Goal: Task Accomplishment & Management: Manage account settings

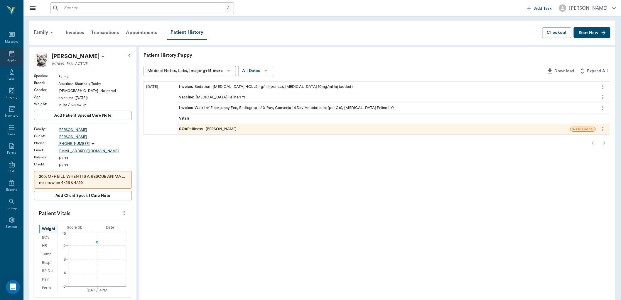
click at [14, 57] on icon at bounding box center [11, 53] width 7 height 7
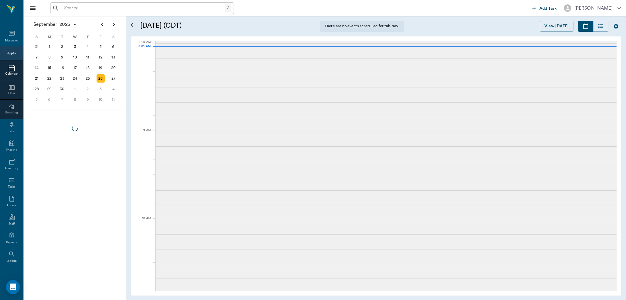
scroll to position [1, 0]
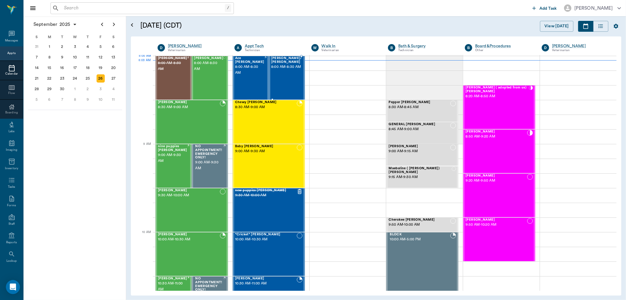
click at [283, 69] on span "8:00 AM - 8:30 AM" at bounding box center [286, 67] width 31 height 6
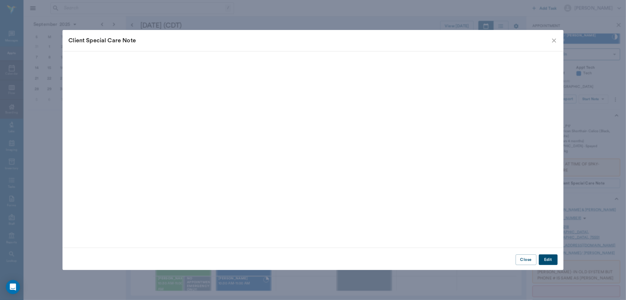
click at [554, 39] on icon "close" at bounding box center [553, 40] width 7 height 7
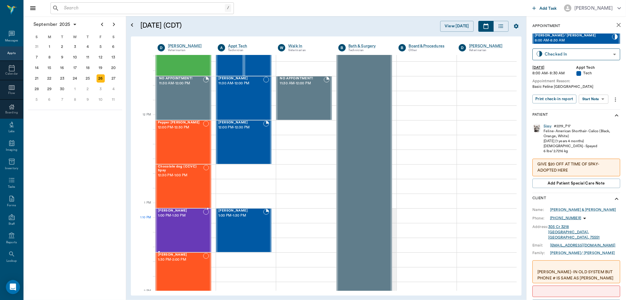
scroll to position [295, 0]
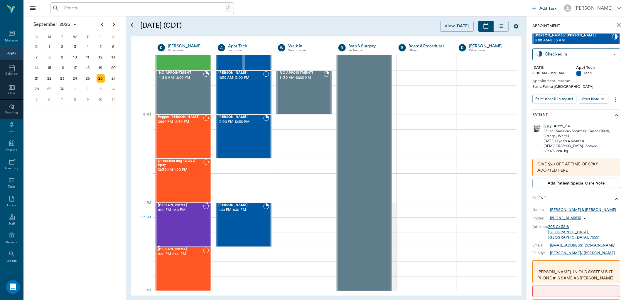
click at [184, 223] on div "Francesca Avalos 1:00 PM - 1:30 PM" at bounding box center [180, 224] width 45 height 43
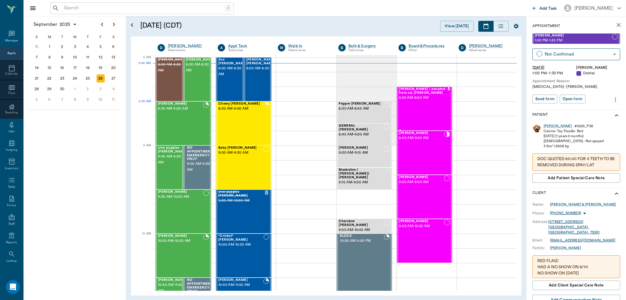
click at [430, 107] on div "Starr ( adopted from us) Kreps 8:20 AM - 8:50 AM" at bounding box center [423, 108] width 48 height 43
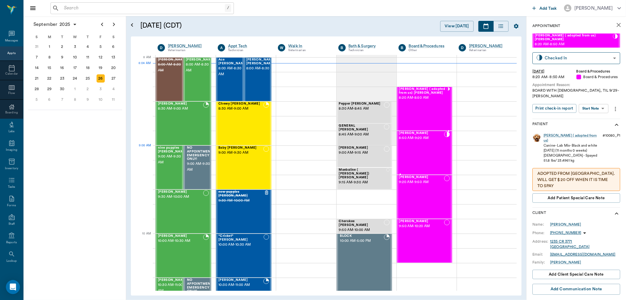
click at [423, 153] on div "Sunnie Kreps 8:50 AM - 9:20 AM" at bounding box center [421, 152] width 45 height 43
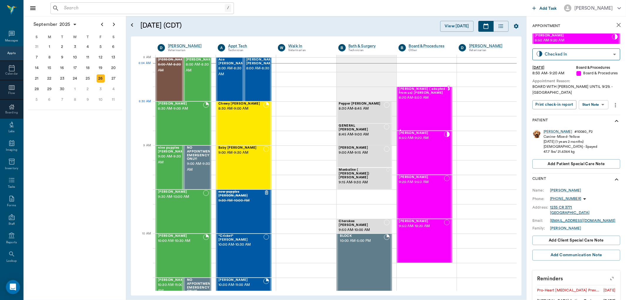
click at [417, 109] on div "Starr ( adopted from us) Kreps 8:20 AM - 8:50 AM" at bounding box center [423, 108] width 48 height 43
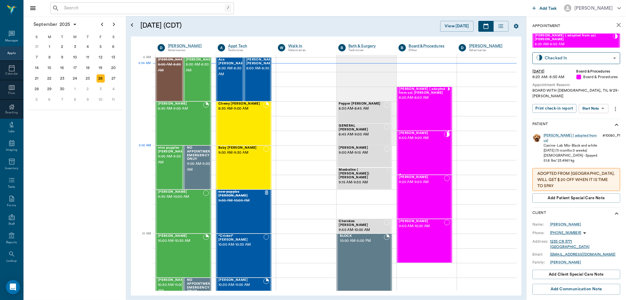
click at [416, 153] on div "Sunnie Kreps 8:50 AM - 9:20 AM" at bounding box center [421, 152] width 45 height 43
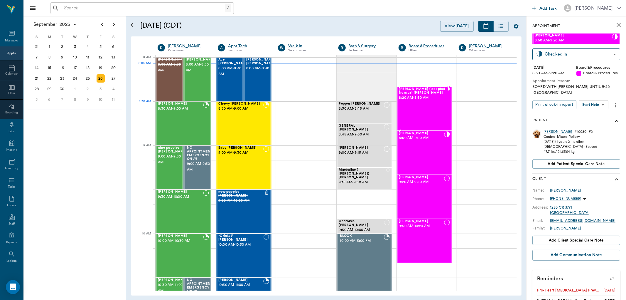
click at [412, 104] on div "Starr ( adopted from us) Kreps 8:20 AM - 8:50 AM" at bounding box center [423, 108] width 48 height 43
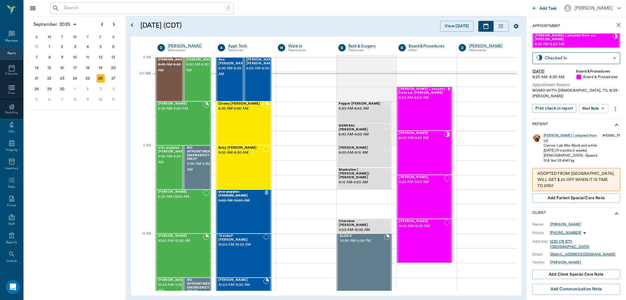
click at [102, 7] on input "text" at bounding box center [143, 8] width 163 height 8
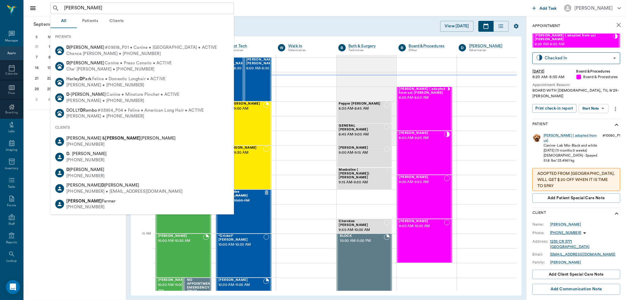
click at [89, 21] on button "Patients" at bounding box center [90, 21] width 26 height 14
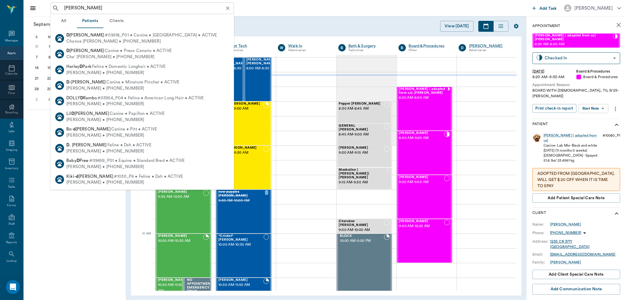
click at [96, 6] on input "milo d" at bounding box center [147, 8] width 170 height 8
click at [88, 13] on div "milo d ​" at bounding box center [141, 8] width 183 height 12
click at [91, 12] on input "milo d" at bounding box center [147, 8] width 170 height 8
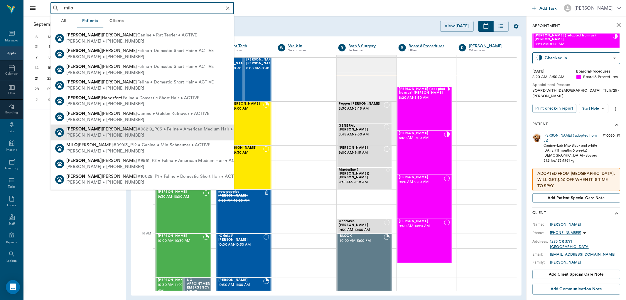
click at [137, 131] on span "#08219_P03 • Feline • American Medium Hair • ACTIVE" at bounding box center [193, 129] width 112 height 6
type input "milo"
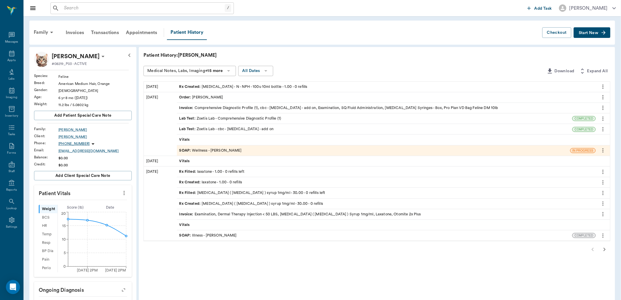
click at [125, 192] on icon "more" at bounding box center [124, 192] width 6 height 7
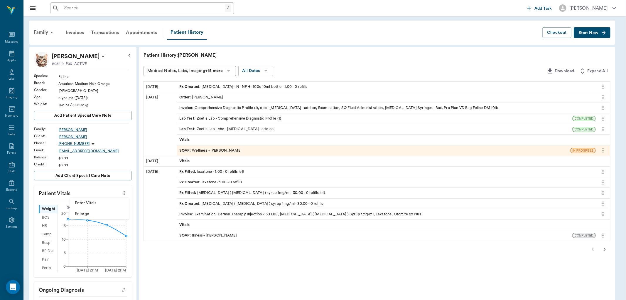
click at [109, 205] on span "Enter Vitals" at bounding box center [99, 203] width 49 height 6
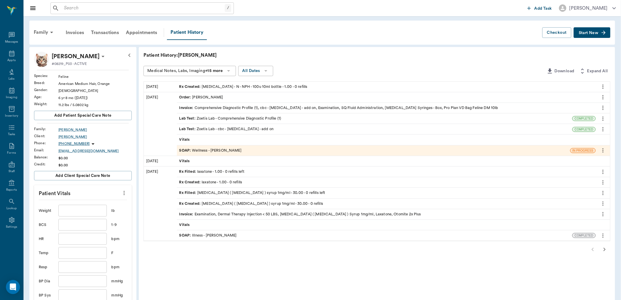
click at [96, 210] on input "text" at bounding box center [82, 211] width 48 height 12
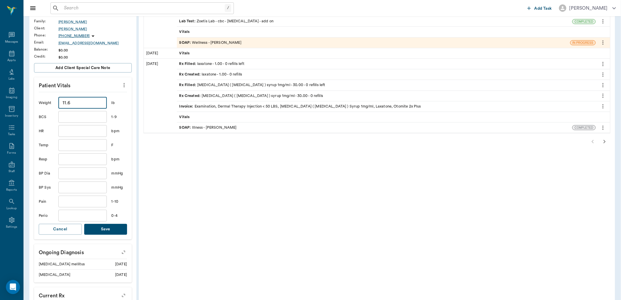
scroll to position [130, 0]
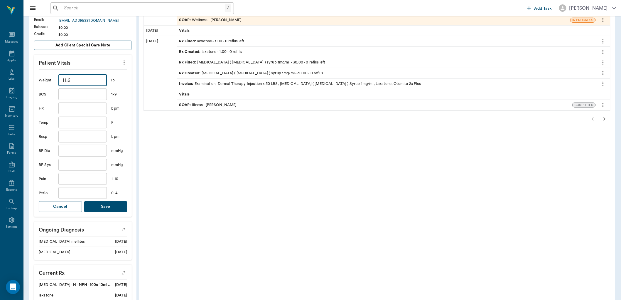
type input "11.6"
click at [101, 205] on button "Save" at bounding box center [105, 206] width 43 height 11
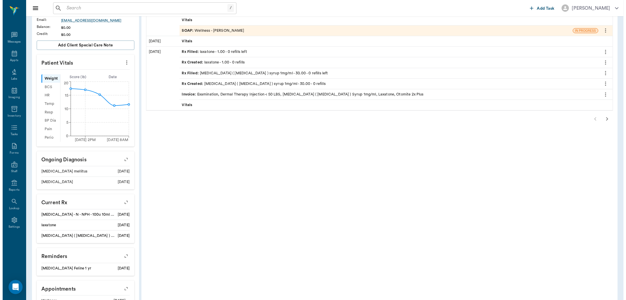
scroll to position [0, 0]
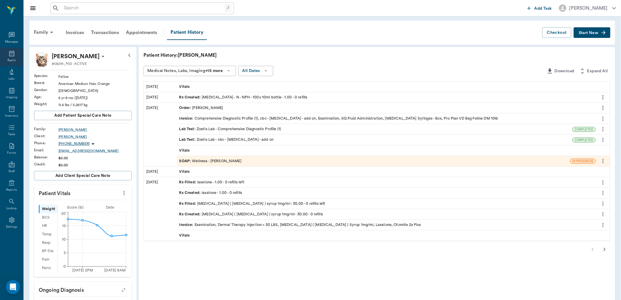
click at [16, 56] on div "Appts" at bounding box center [11, 57] width 23 height 18
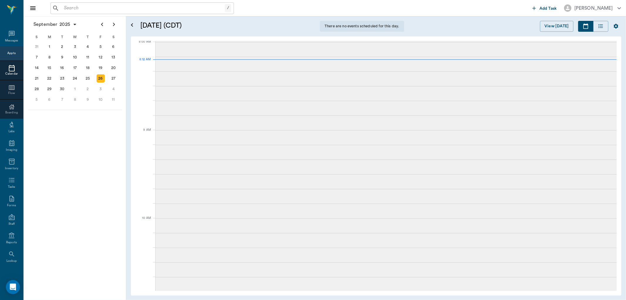
scroll to position [1, 0]
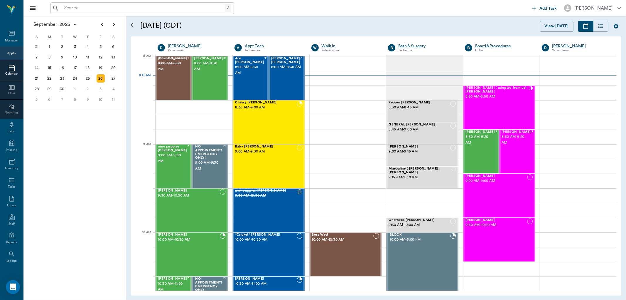
click at [112, 7] on input "text" at bounding box center [143, 8] width 163 height 8
click at [112, 7] on input "text" at bounding box center [147, 8] width 170 height 8
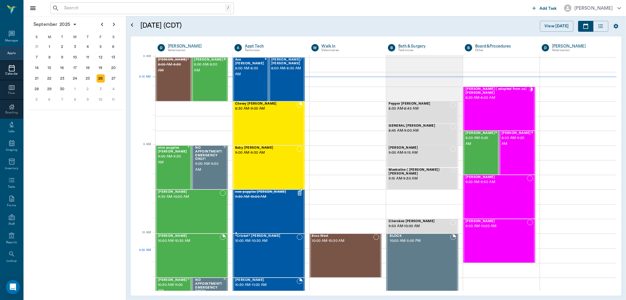
scroll to position [1, 0]
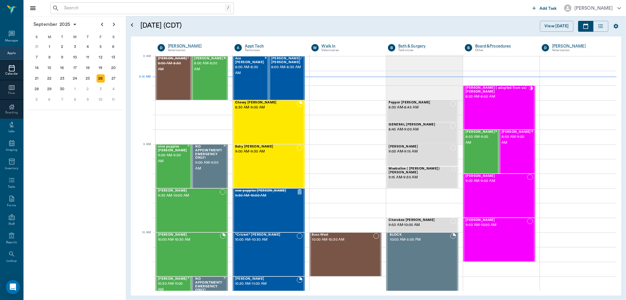
click at [115, 7] on input "text" at bounding box center [143, 8] width 163 height 8
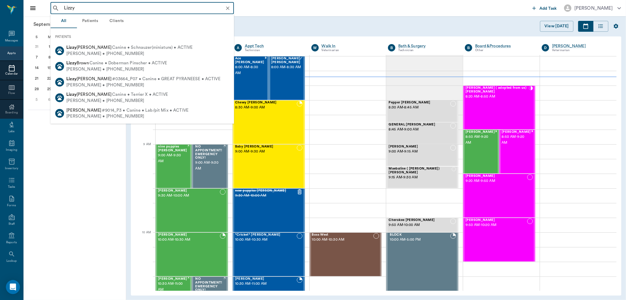
click at [81, 95] on span "[PERSON_NAME]" at bounding box center [88, 94] width 45 height 4
type input "Lizzy"
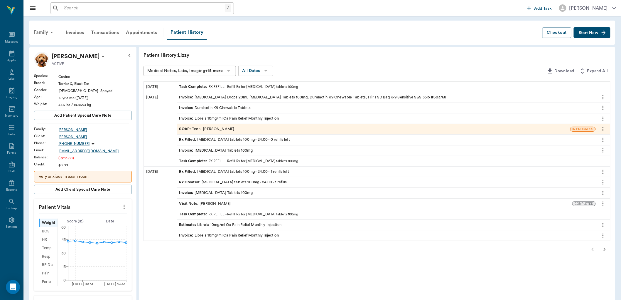
click at [41, 31] on div "Family" at bounding box center [44, 32] width 28 height 14
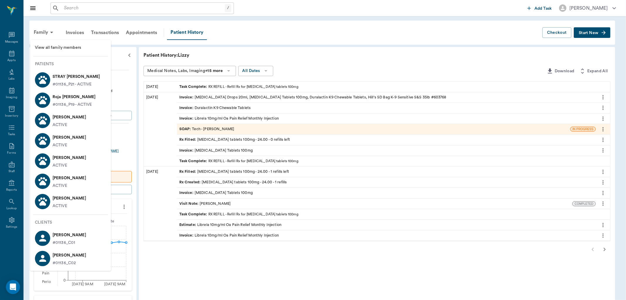
click at [52, 137] on div "[PERSON_NAME] ACTIVE" at bounding box center [68, 141] width 36 height 16
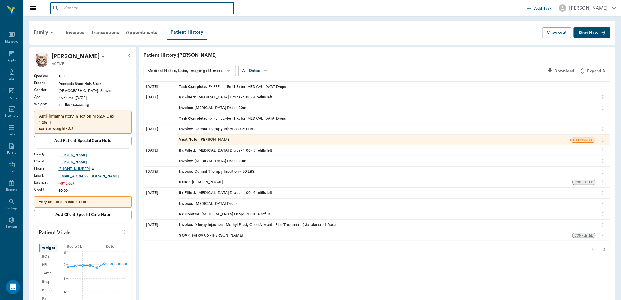
click at [78, 5] on input "text" at bounding box center [147, 8] width 170 height 8
click at [586, 33] on span "Start New" at bounding box center [589, 33] width 20 height 0
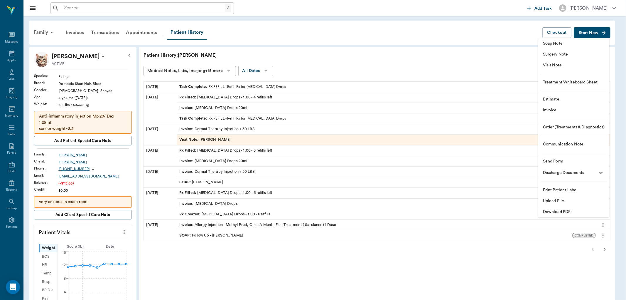
click at [550, 43] on span "Soap Note" at bounding box center [574, 43] width 62 height 6
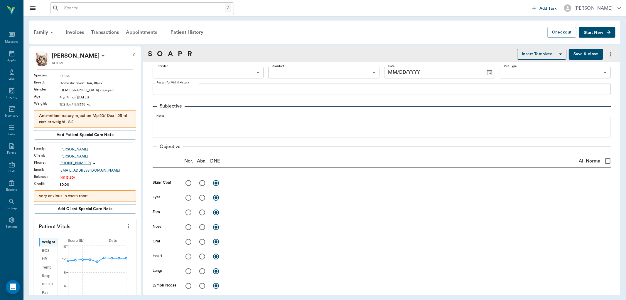
type input "63ec2f075fda476ae8351a4d"
type input "[DATE]"
click at [192, 33] on div "Patient History" at bounding box center [187, 32] width 40 height 14
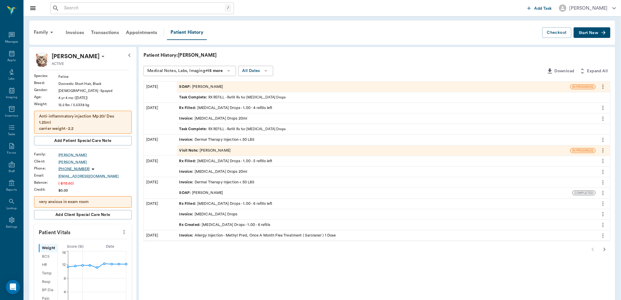
drag, startPoint x: 603, startPoint y: 86, endPoint x: 593, endPoint y: 101, distance: 17.9
click at [603, 86] on icon "more" at bounding box center [603, 86] width 6 height 7
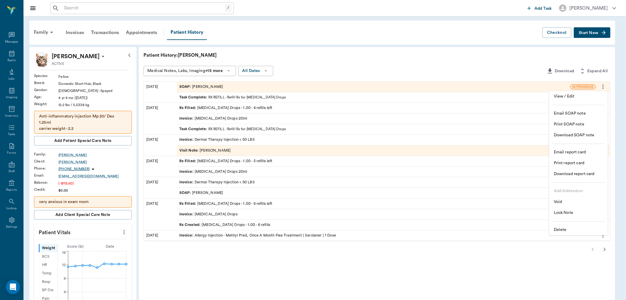
click at [567, 225] on li "Delete" at bounding box center [578, 229] width 59 height 11
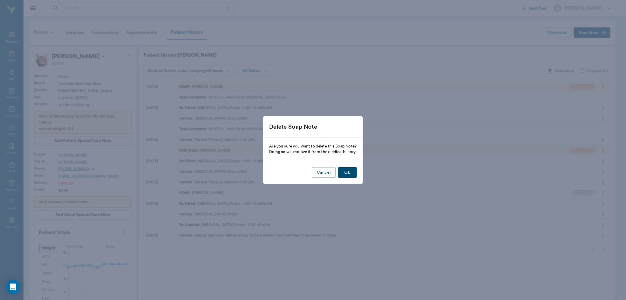
drag, startPoint x: 344, startPoint y: 169, endPoint x: 453, endPoint y: 96, distance: 130.9
click at [345, 169] on button "Ok" at bounding box center [347, 172] width 19 height 11
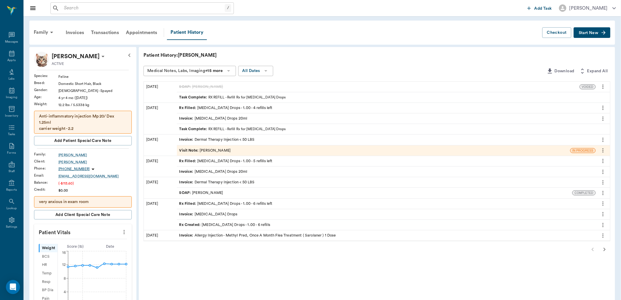
click at [582, 30] on button "Start New" at bounding box center [592, 32] width 37 height 11
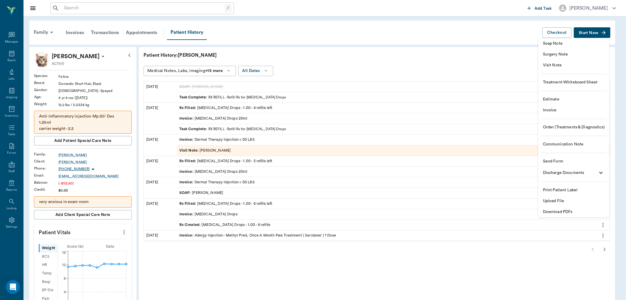
click at [557, 66] on span "Visit Note" at bounding box center [574, 65] width 62 height 6
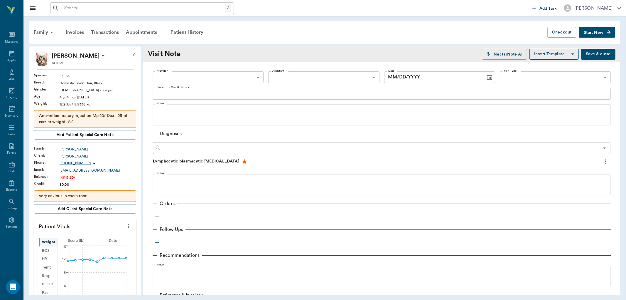
type input "63ec2f075fda476ae8351a4d"
type input "[DATE]"
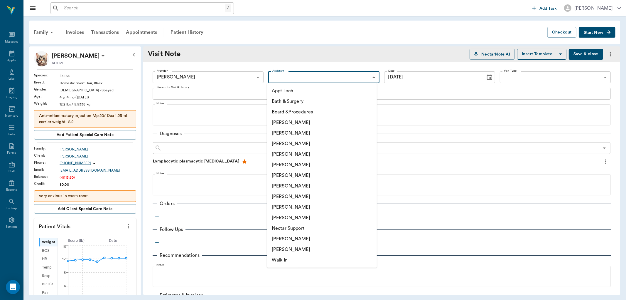
click at [289, 74] on body "/ ​ Add Task Dr. Bert Ellsworth Nectar Messages Appts Labs Imaging Inventory Ta…" at bounding box center [313, 150] width 626 height 300
click at [285, 192] on li "[PERSON_NAME]" at bounding box center [322, 196] width 110 height 11
type input "63ec2e7e52e12b0ba117b124"
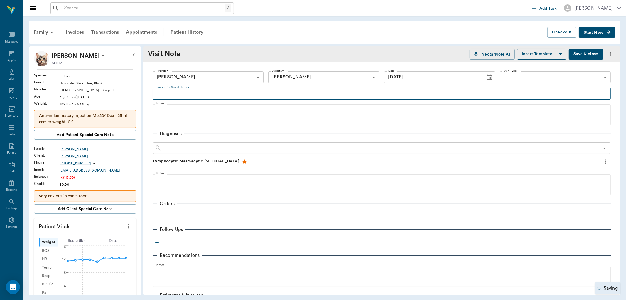
click at [176, 92] on textarea "Reason for Visit & History" at bounding box center [382, 93] width 450 height 7
type textarea "picking up meds"
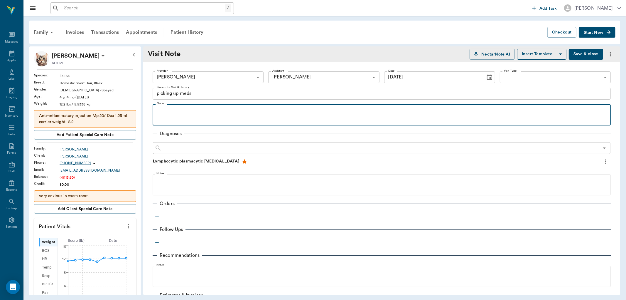
click at [162, 116] on div at bounding box center [382, 114] width 452 height 15
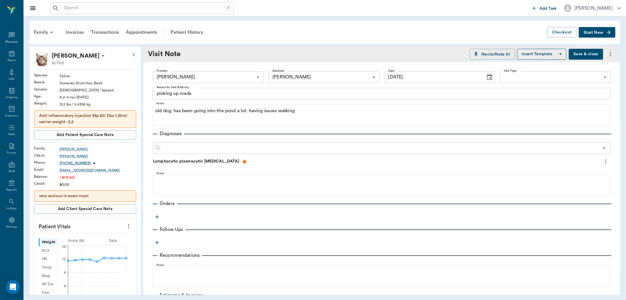
click at [154, 215] on icon "button" at bounding box center [157, 217] width 6 height 6
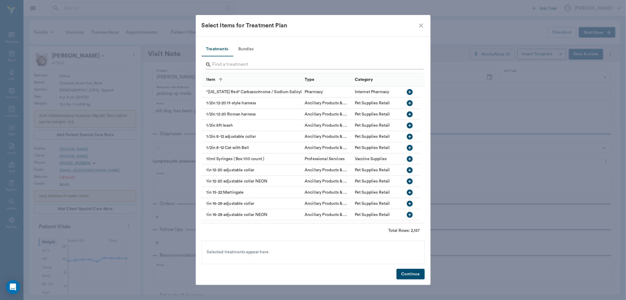
click at [224, 63] on input "Search" at bounding box center [313, 64] width 202 height 9
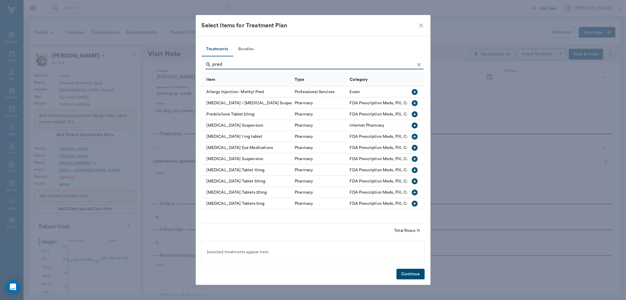
type input "pred"
click at [415, 193] on icon "button" at bounding box center [415, 192] width 6 height 6
click at [413, 274] on button "Continue" at bounding box center [410, 273] width 28 height 11
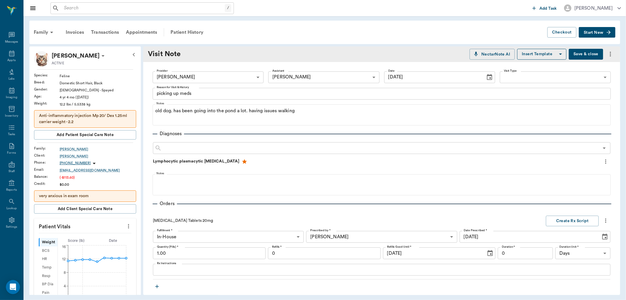
click at [184, 254] on input "1.00" at bounding box center [209, 253] width 113 height 12
type input "45.00"
click at [168, 268] on textarea "Rx Instructions" at bounding box center [381, 269] width 449 height 7
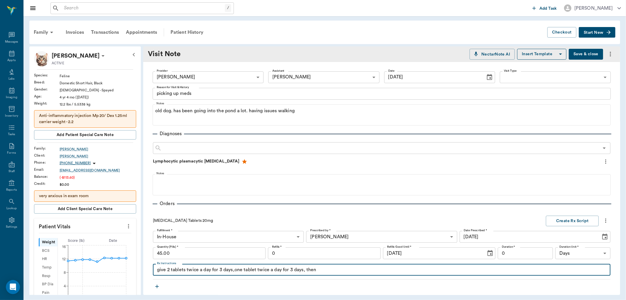
click at [233, 269] on textarea "give 2 tablets twice a day for 3 days,one tablet twice a day for 3 days, then" at bounding box center [381, 269] width 449 height 7
click at [321, 269] on textarea "give 2 tablets twice a day for 3 days, one tablet twice a day for 3 days, then" at bounding box center [381, 269] width 449 height 7
type textarea "give 2 tablets twice a day for 3 days, one tablet twice a day for 3 days, then …"
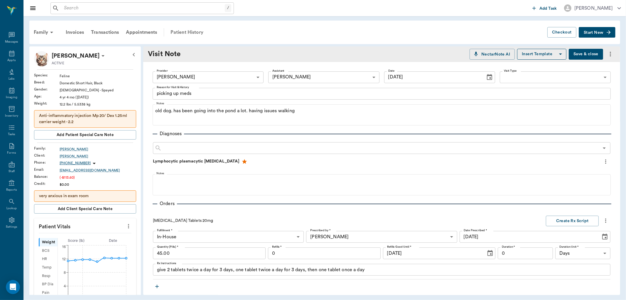
click at [200, 31] on div "Patient History" at bounding box center [187, 32] width 40 height 14
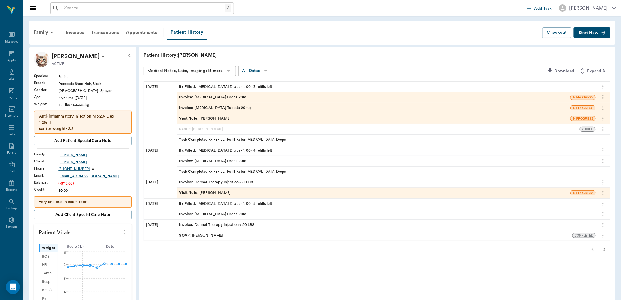
click at [603, 85] on icon "more" at bounding box center [602, 87] width 1 height 4
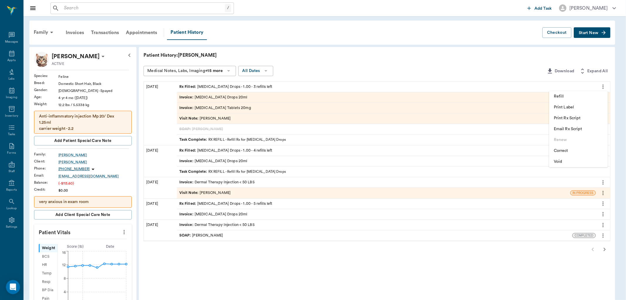
drag, startPoint x: 494, startPoint y: 57, endPoint x: 566, endPoint y: 72, distance: 72.9
click at [495, 57] on div at bounding box center [313, 150] width 626 height 300
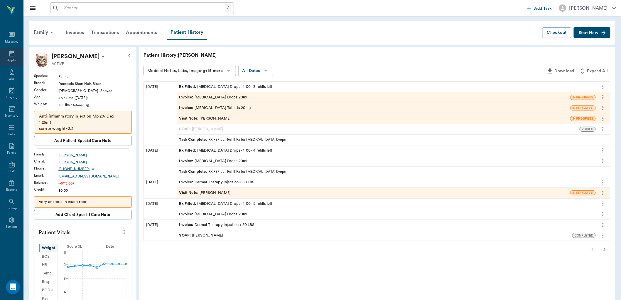
click at [10, 59] on div "Appts" at bounding box center [11, 60] width 8 height 4
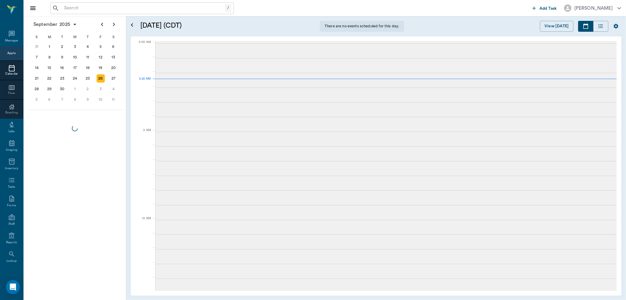
click at [131, 7] on input "text" at bounding box center [143, 8] width 163 height 8
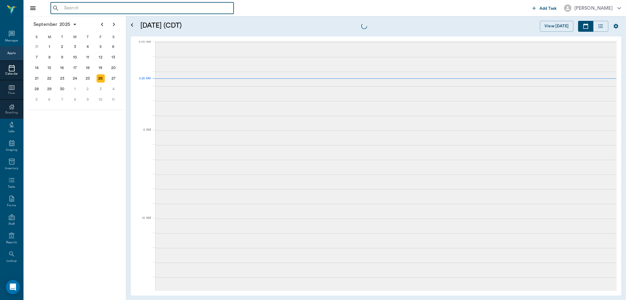
scroll to position [1, 0]
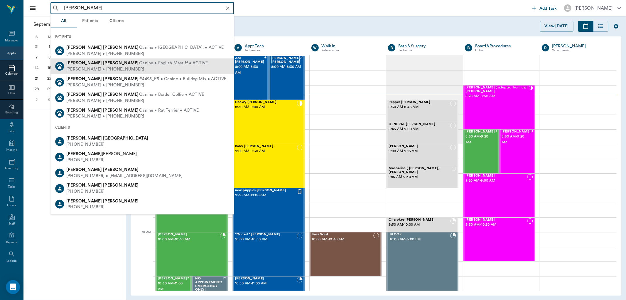
click at [139, 65] on span "Canine • English Mastiff • ACTIVE" at bounding box center [173, 63] width 69 height 6
type input "maggie mo"
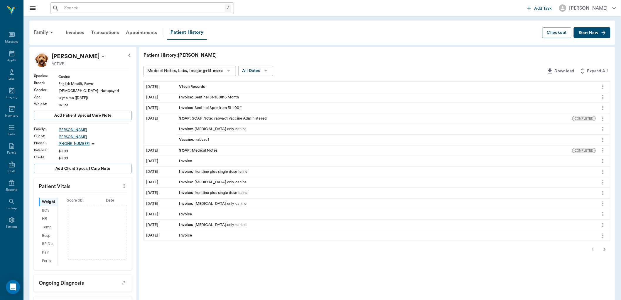
click at [587, 33] on span "Start New" at bounding box center [589, 33] width 20 height 0
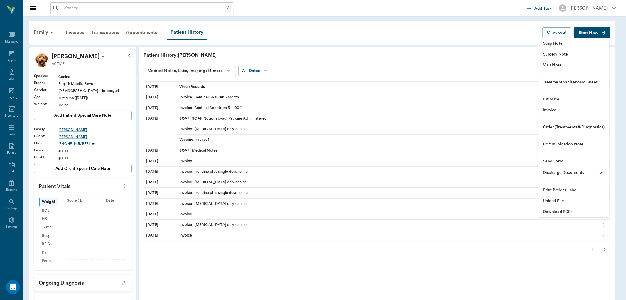
click at [551, 66] on span "Visit Note" at bounding box center [574, 65] width 62 height 6
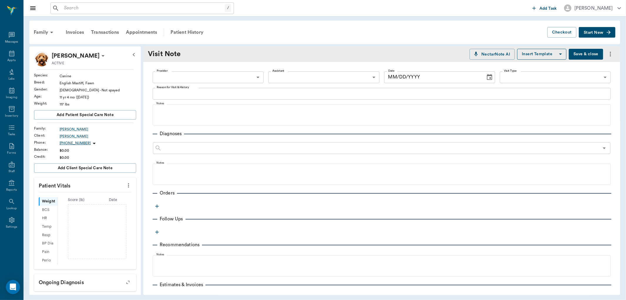
type input "63ec2f075fda476ae8351a4d"
type input "[DATE]"
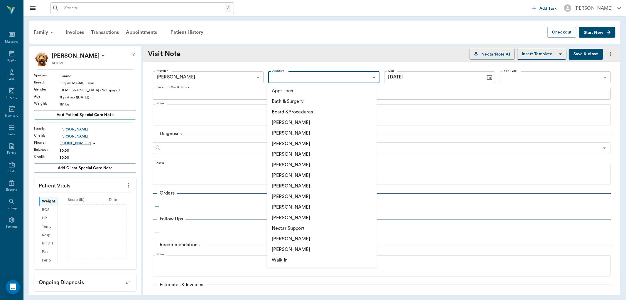
click at [286, 76] on body "/ ​ Add Task Dr. Bert Ellsworth Nectar Messages Appts Labs Imaging Inventory Ta…" at bounding box center [313, 150] width 626 height 300
drag, startPoint x: 289, startPoint y: 195, endPoint x: 229, endPoint y: 143, distance: 79.2
click at [286, 193] on li "[PERSON_NAME]" at bounding box center [322, 196] width 110 height 11
type input "63ec2e7e52e12b0ba117b124"
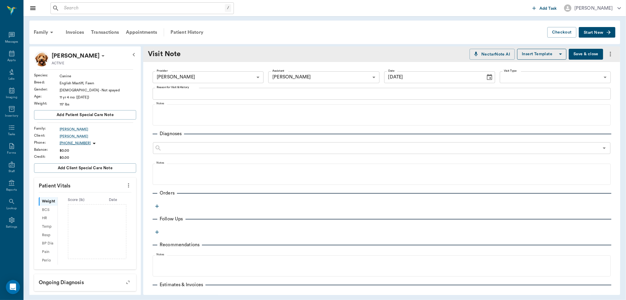
click at [177, 89] on div "x Reason for Visit & History" at bounding box center [382, 94] width 458 height 12
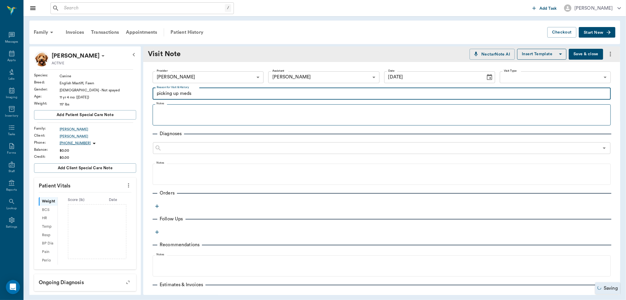
type textarea "picking up meds"
click at [169, 116] on div at bounding box center [382, 114] width 452 height 15
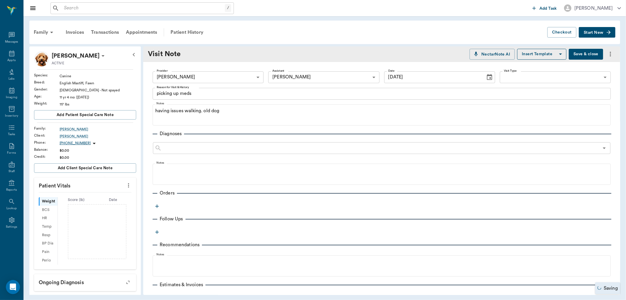
click at [155, 206] on icon "button" at bounding box center [157, 206] width 6 height 6
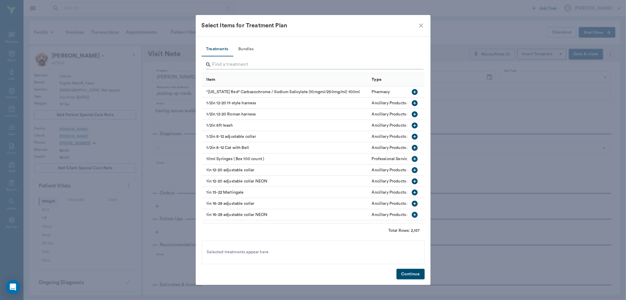
click at [221, 66] on input "Search" at bounding box center [313, 64] width 202 height 9
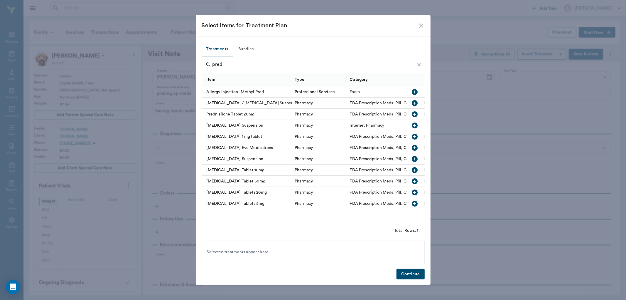
type input "pred"
click at [413, 189] on icon "button" at bounding box center [414, 192] width 7 height 7
click at [414, 275] on button "Continue" at bounding box center [410, 273] width 28 height 11
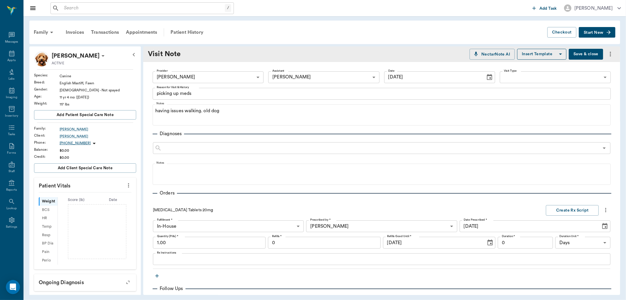
click at [204, 236] on div "Fulfillment * In-House In-House Fulfillment * Prescribed by * Dr. Bert Ellswort…" at bounding box center [381, 242] width 457 height 45
click at [199, 238] on input "1.00" at bounding box center [209, 243] width 113 height 12
type input "45.00"
click at [156, 257] on div "x Rx Instructions" at bounding box center [381, 259] width 457 height 12
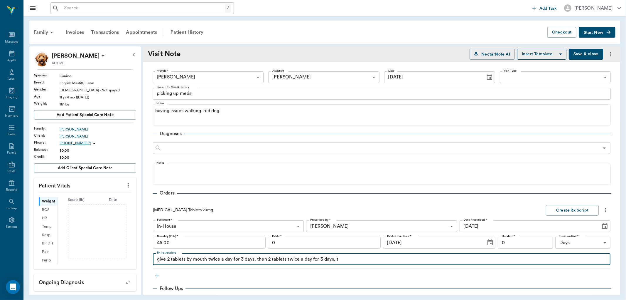
click at [267, 259] on textarea "give 2 tablets by mouth twice a day for 3 days, then 2 tablets twice a day for …" at bounding box center [381, 259] width 449 height 7
click at [328, 259] on textarea "give 2 tablets by mouth twice a day for 3 days, 2 tablets twice a day for 3 day…" at bounding box center [381, 259] width 449 height 7
click at [260, 258] on textarea "give 2 tablets by mouth twice a day for 3 days, 2 tablets twice a day for 3 day…" at bounding box center [381, 259] width 449 height 7
click at [276, 259] on textarea "give 2 tablets by mouth twice a day for 3 days, 1 tablets twice a day for 3 day…" at bounding box center [381, 259] width 449 height 7
click at [275, 259] on textarea "give 2 tablets by mouth twice a day for 3 days, 1 tablets twice a day for 3 day…" at bounding box center [381, 259] width 449 height 7
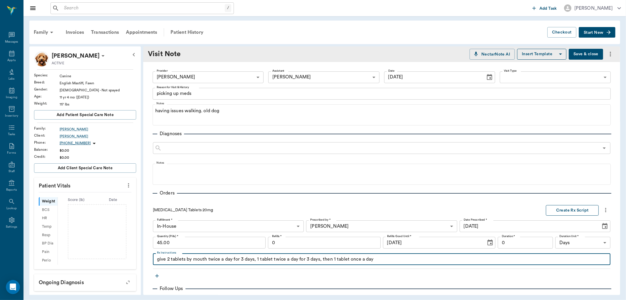
type textarea "give 2 tablets by mouth twice a day for 3 days, 1 tablet twice a day for 3 days…"
click at [560, 209] on button "Create Rx Script" at bounding box center [572, 210] width 53 height 11
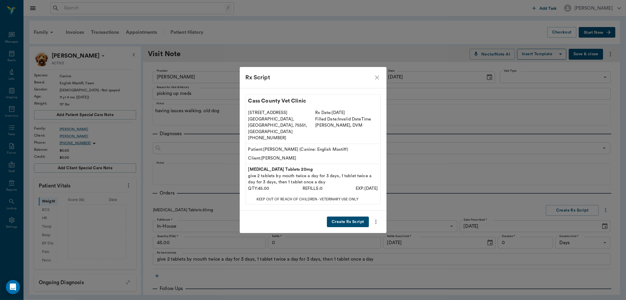
click at [351, 216] on button "Create Rx Script" at bounding box center [348, 221] width 42 height 11
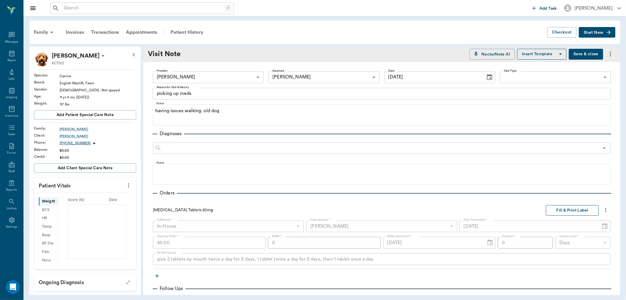
click at [568, 215] on button "Fill & Print Label" at bounding box center [572, 210] width 53 height 11
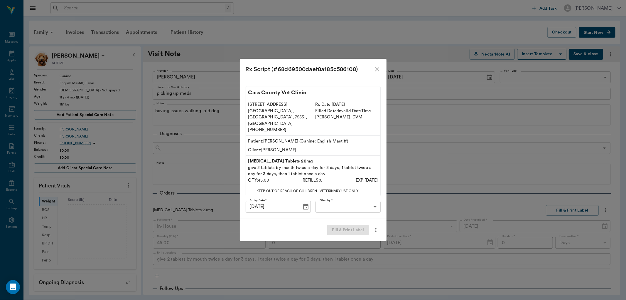
click at [350, 196] on body "/ ​ Add Task Dr. Bert Ellsworth Nectar Messages Appts Labs Imaging Inventory Ta…" at bounding box center [313, 150] width 626 height 300
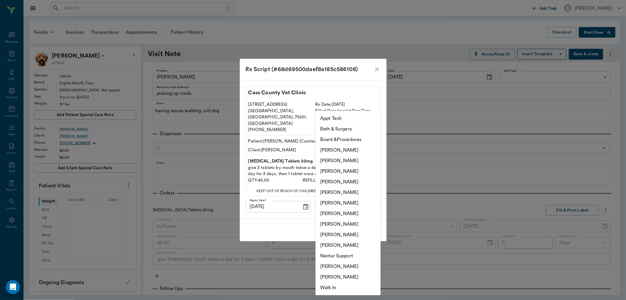
click at [339, 224] on li "[PERSON_NAME]" at bounding box center [347, 224] width 65 height 11
type input "63ec2e7e52e12b0ba117b124"
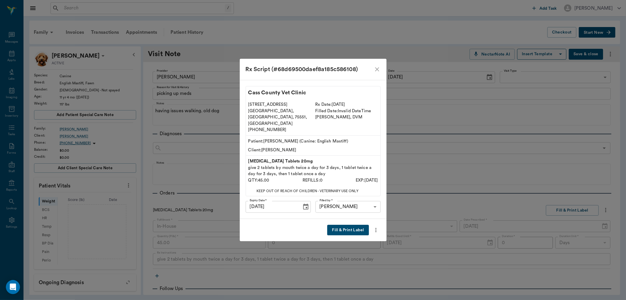
click at [355, 227] on button "Fill & Print Label" at bounding box center [347, 229] width 41 height 11
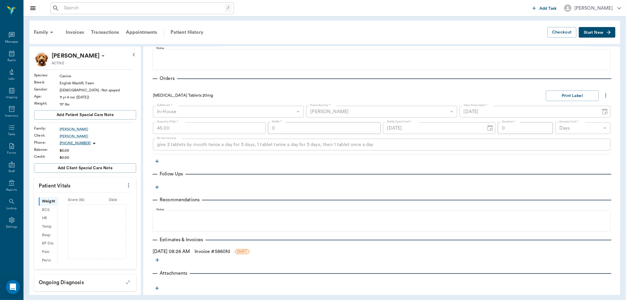
scroll to position [122, 0]
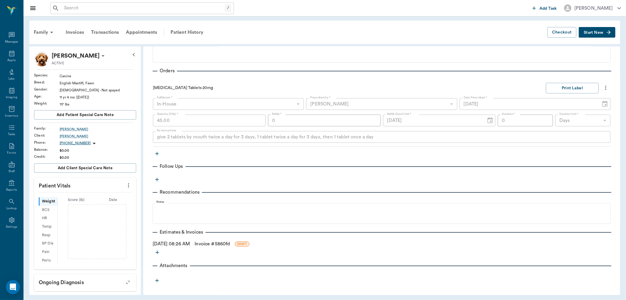
click at [210, 244] on link "Invoice # 5860fd" at bounding box center [212, 243] width 35 height 7
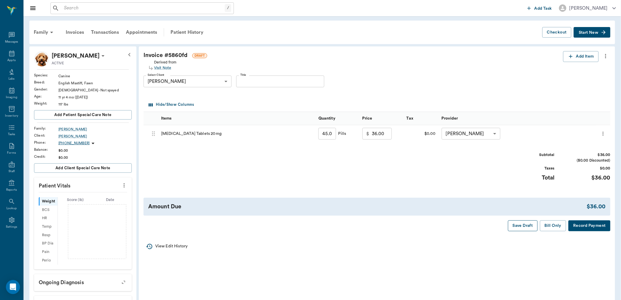
click at [522, 227] on button "Save Draft" at bounding box center [523, 225] width 30 height 11
click at [185, 30] on div "Patient History" at bounding box center [187, 32] width 40 height 14
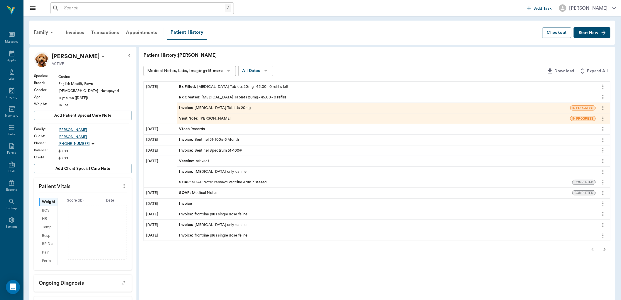
click at [208, 119] on div "Visit Note : Dr. Bert Ellsworth" at bounding box center [205, 119] width 52 height 6
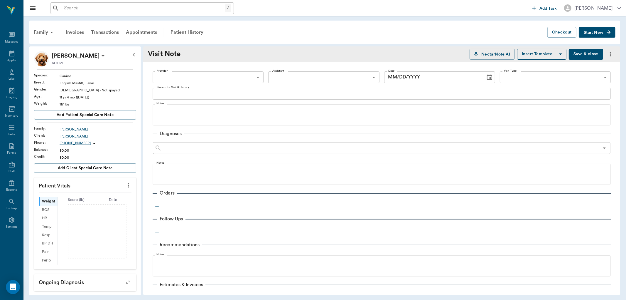
type input "63ec2f075fda476ae8351a4d"
type input "63ec2e7e52e12b0ba117b124"
type textarea "picking up meds"
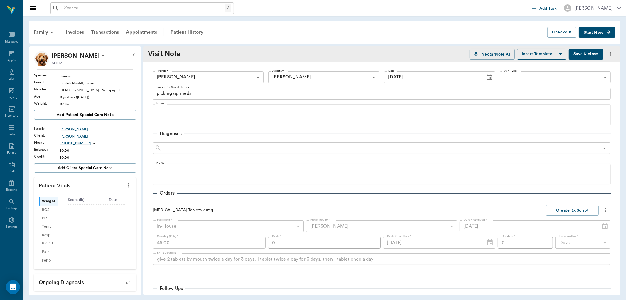
type input "[DATE]"
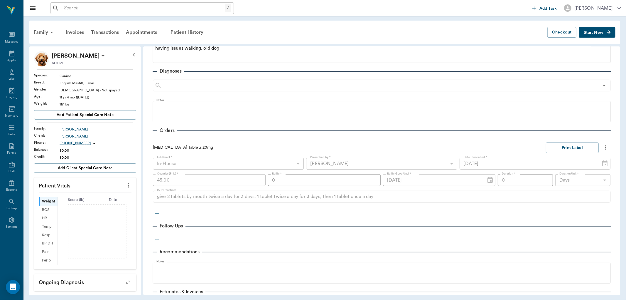
scroll to position [65, 0]
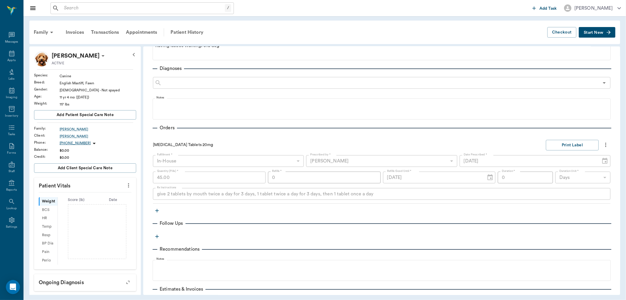
click at [155, 210] on icon "button" at bounding box center [157, 210] width 6 height 6
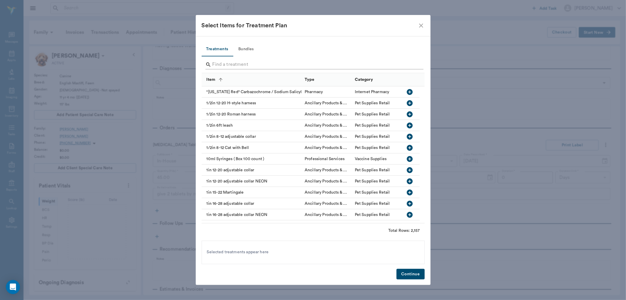
click at [224, 66] on input "Search" at bounding box center [313, 64] width 202 height 9
click at [219, 63] on input "Search" at bounding box center [313, 64] width 202 height 9
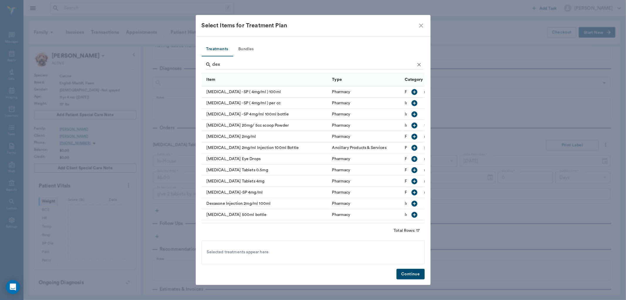
click at [411, 136] on icon "button" at bounding box center [414, 136] width 7 height 7
type input "d"
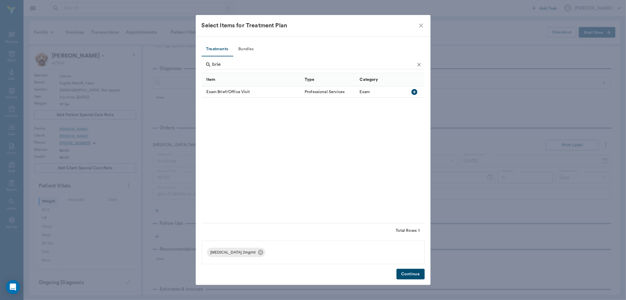
click at [414, 90] on icon "button" at bounding box center [414, 91] width 7 height 7
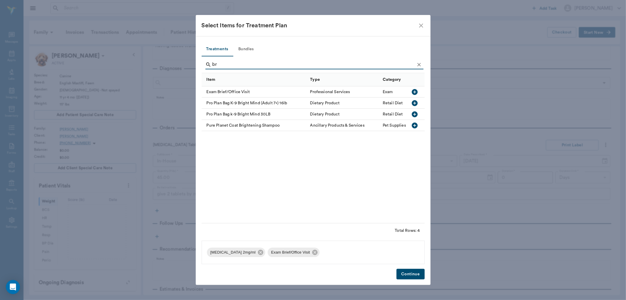
type input "b"
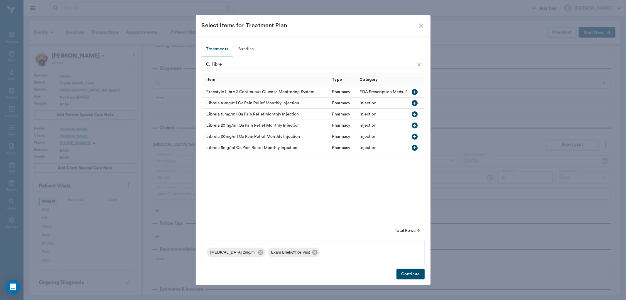
type input "libre"
click at [414, 135] on icon "button" at bounding box center [415, 137] width 6 height 6
click at [405, 275] on button "Continue" at bounding box center [410, 273] width 28 height 11
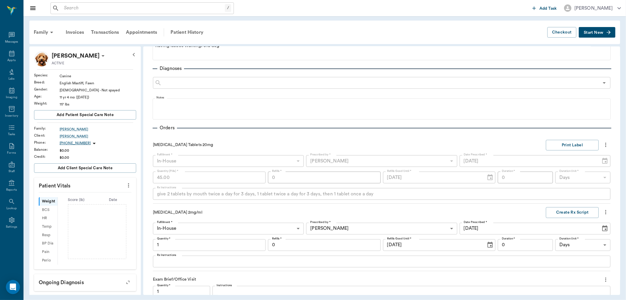
scroll to position [233, 0]
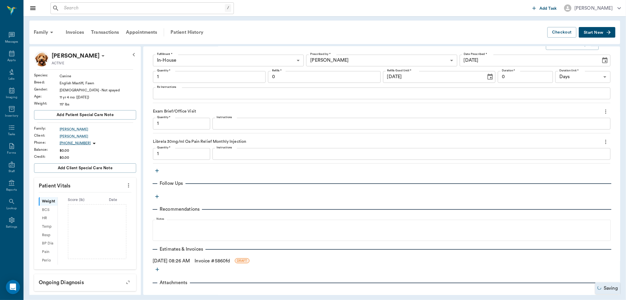
type input "1.00"
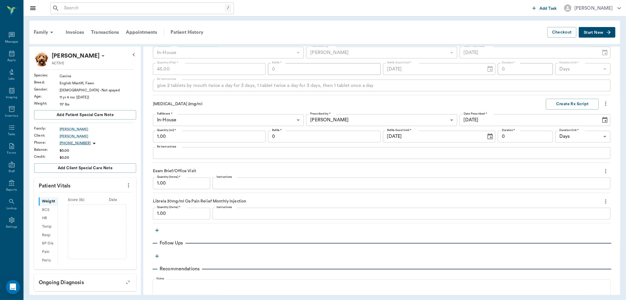
scroll to position [200, 0]
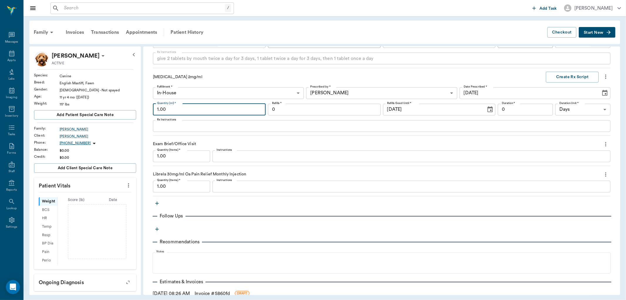
click at [215, 111] on input "1.00" at bounding box center [209, 110] width 113 height 12
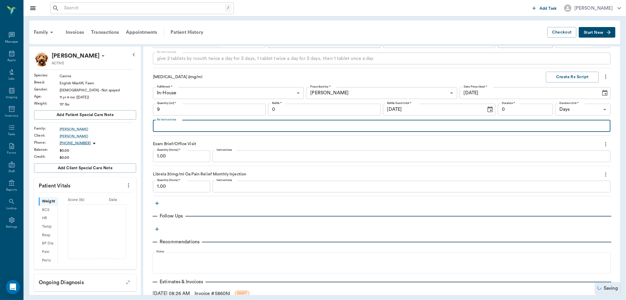
click at [176, 127] on textarea "Rx Instructions" at bounding box center [381, 125] width 449 height 7
type input "9.00"
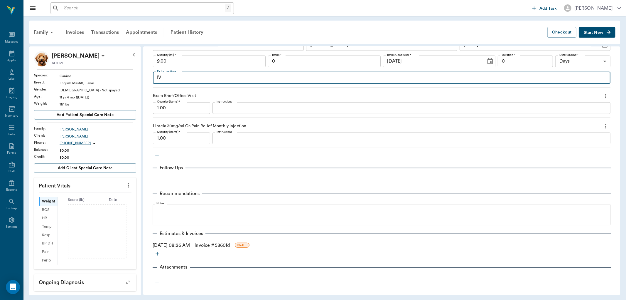
scroll to position [250, 0]
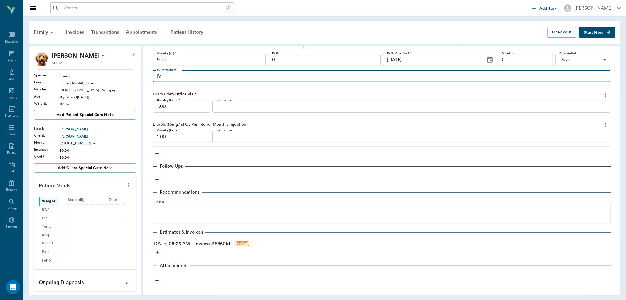
type textarea "IV"
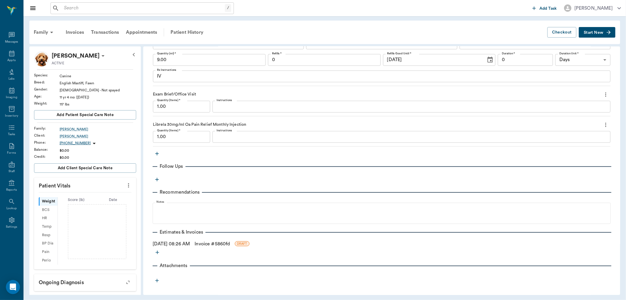
click at [212, 245] on link "Invoice # 5860fd" at bounding box center [212, 243] width 35 height 7
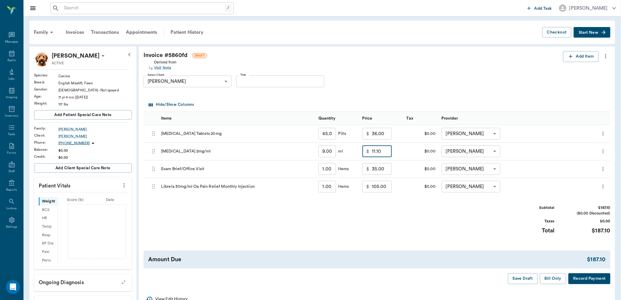
click at [385, 154] on input "11.10" at bounding box center [382, 151] width 20 height 12
type input "15.00"
click at [375, 210] on div "Subtotal $191.00 ($0.00 Discounted) Taxes $0.00 Total $191.00" at bounding box center [376, 223] width 467 height 36
click at [552, 277] on button "Bill Only" at bounding box center [553, 278] width 26 height 11
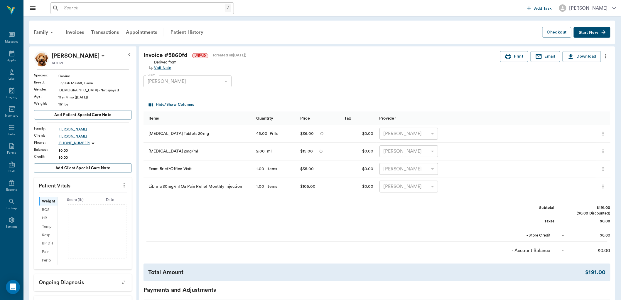
click at [184, 32] on div "Patient History" at bounding box center [187, 32] width 40 height 14
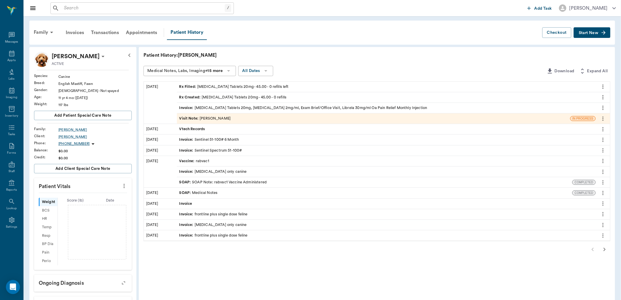
click at [207, 119] on div "Visit Note : Dr. Bert Ellsworth" at bounding box center [205, 119] width 52 height 6
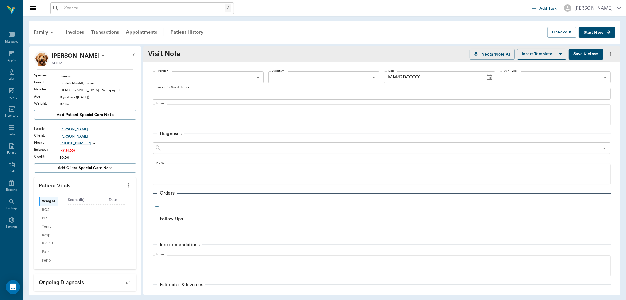
type input "63ec2f075fda476ae8351a4d"
type input "63ec2e7e52e12b0ba117b124"
type textarea "picking up meds"
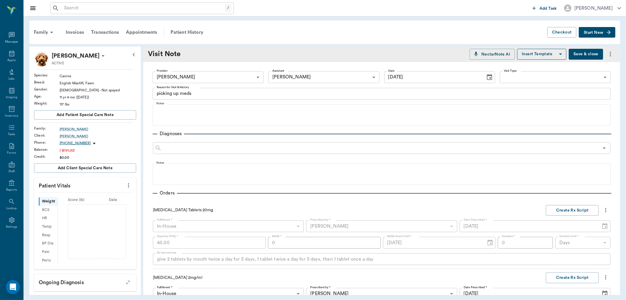
type input "[DATE]"
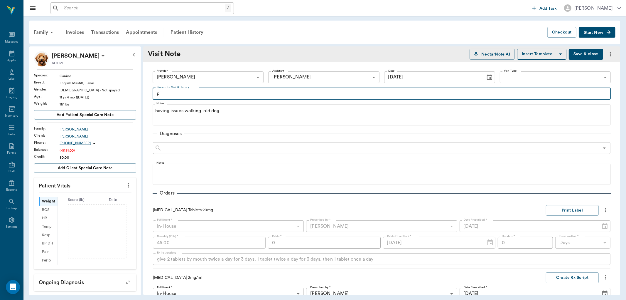
type textarea "p"
click at [223, 145] on input "text" at bounding box center [380, 148] width 437 height 8
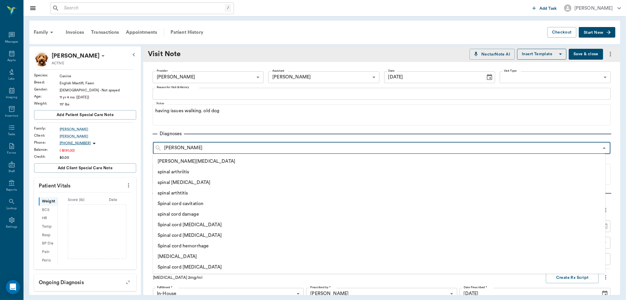
type input "spinal"
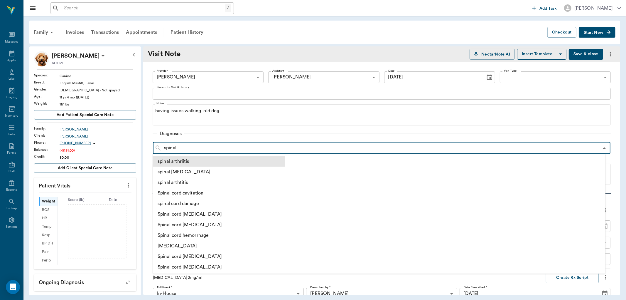
click at [182, 159] on li "spinal arthriitis" at bounding box center [219, 161] width 132 height 11
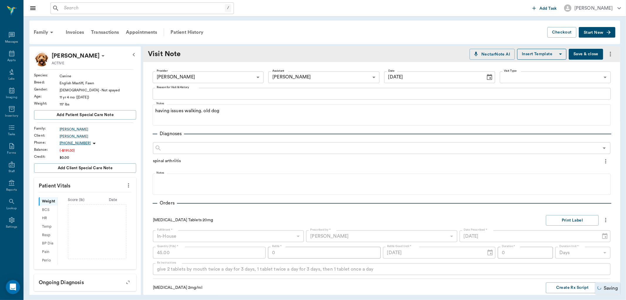
click at [192, 150] on input "text" at bounding box center [380, 148] width 437 height 8
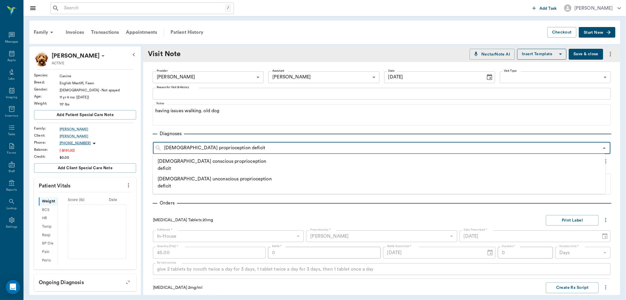
type input "Hindlimb proprioception deficit"
click at [239, 148] on input "Hindlimb proprioception deficit" at bounding box center [380, 148] width 437 height 8
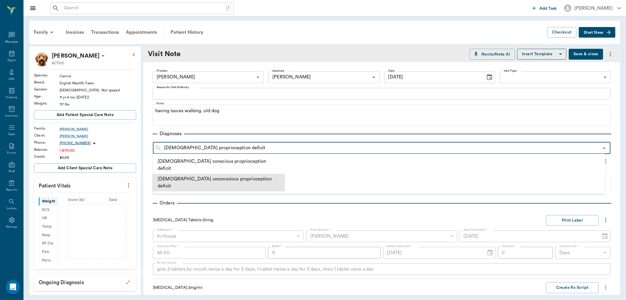
click at [234, 173] on li "Hindlimb unconscious proprioception deficit" at bounding box center [219, 182] width 132 height 18
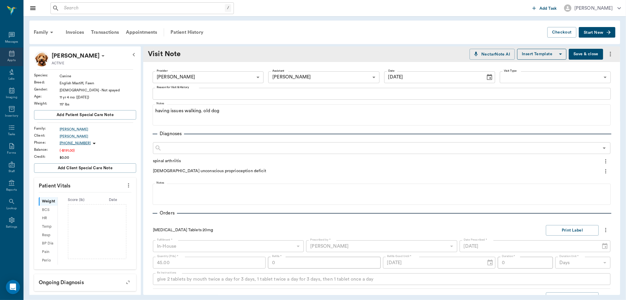
click at [9, 52] on icon at bounding box center [11, 53] width 5 height 6
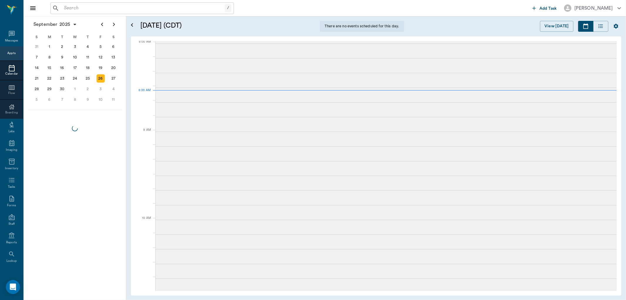
scroll to position [1, 0]
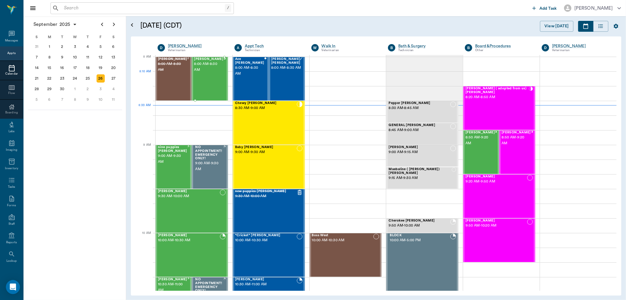
click at [214, 80] on div "Maggie Morphew 8:00 AM - 8:30 AM" at bounding box center [208, 78] width 29 height 43
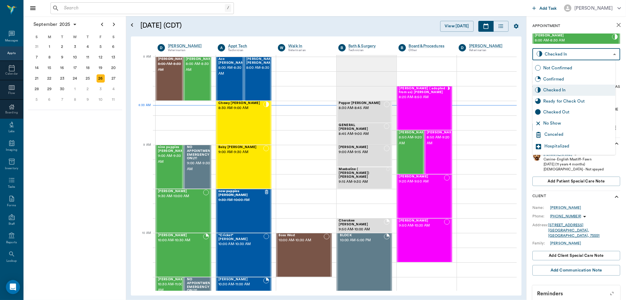
click at [588, 53] on body "/ ​ Add Task Dr. Bert Ellsworth Nectar Messages Appts Calendar Flow Boarding La…" at bounding box center [313, 150] width 626 height 300
click at [565, 101] on div "Ready for Check Out" at bounding box center [578, 101] width 70 height 6
type input "READY_TO_CHECKOUT"
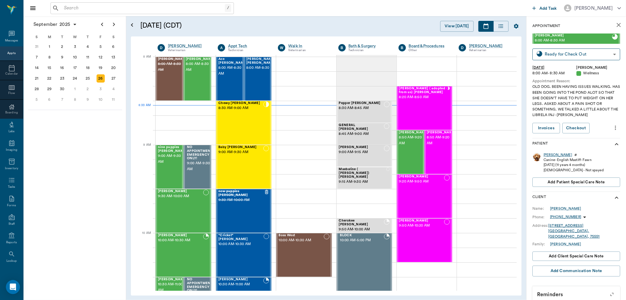
click at [547, 154] on div "Maggie" at bounding box center [557, 154] width 28 height 5
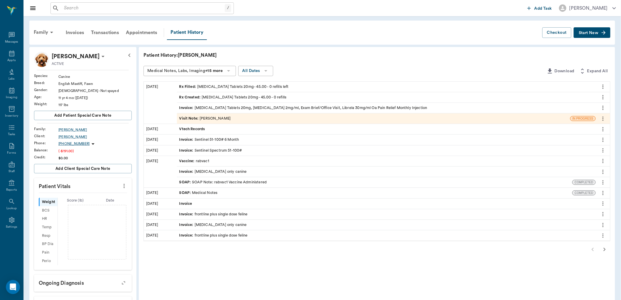
click at [207, 118] on div "Visit Note : Dr. Bert Ellsworth" at bounding box center [205, 119] width 52 height 6
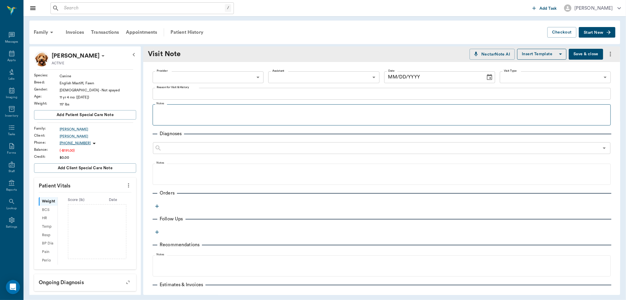
type input "63ec2f075fda476ae8351a4d"
type input "63ec2e7e52e12b0ba117b124"
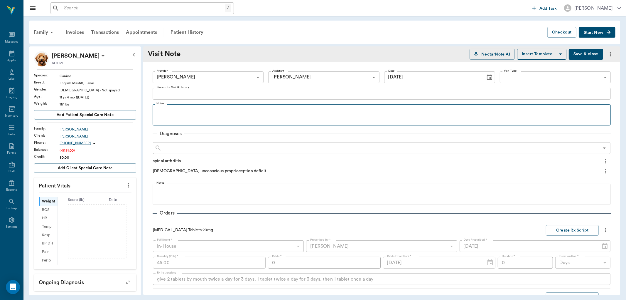
type input "[DATE]"
click at [187, 31] on div "Patient History" at bounding box center [187, 32] width 40 height 14
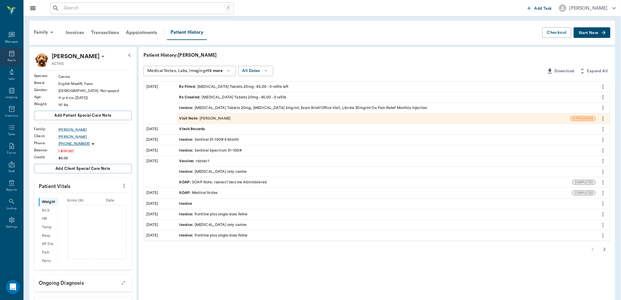
click at [10, 54] on icon at bounding box center [11, 53] width 7 height 7
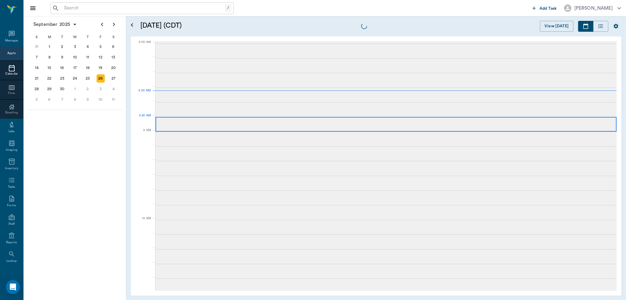
scroll to position [1, 0]
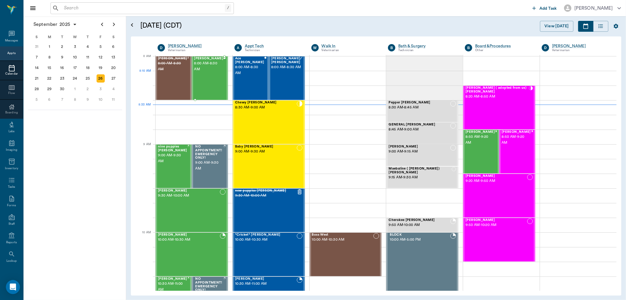
click at [207, 72] on span "8:00 AM - 8:30 AM" at bounding box center [208, 66] width 29 height 12
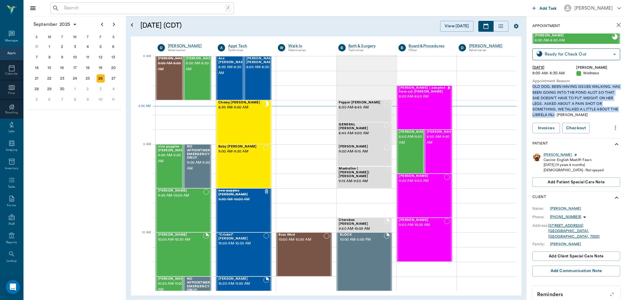
drag, startPoint x: 533, startPoint y: 86, endPoint x: 576, endPoint y: 114, distance: 51.3
click at [576, 114] on div "OLD DOG. BEEN HAVING ISSUES WALKING. HAS BEEN GOING INTO THE POND ALOT SO THAT …" at bounding box center [576, 101] width 88 height 34
copy div "OLD DOG. BEEN HAVING ISSUES WALKING. HAS BEEN GOING INTO THE POND ALOT SO THAT …"
click at [548, 154] on div "Maggie" at bounding box center [557, 154] width 28 height 5
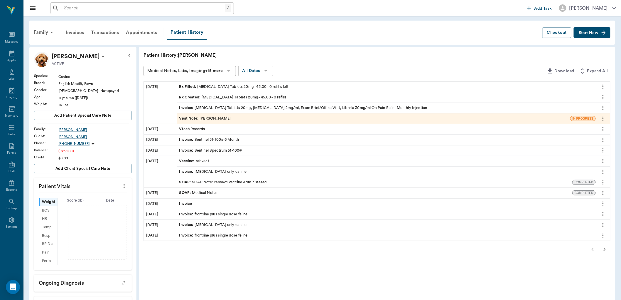
click at [222, 118] on div "Visit Note : Dr. Bert Ellsworth" at bounding box center [205, 119] width 52 height 6
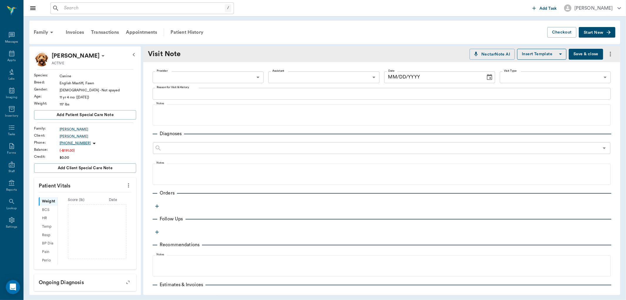
type input "63ec2f075fda476ae8351a4d"
type input "63ec2e7e52e12b0ba117b124"
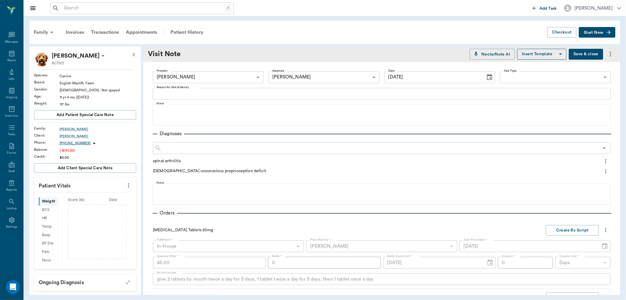
type input "[DATE]"
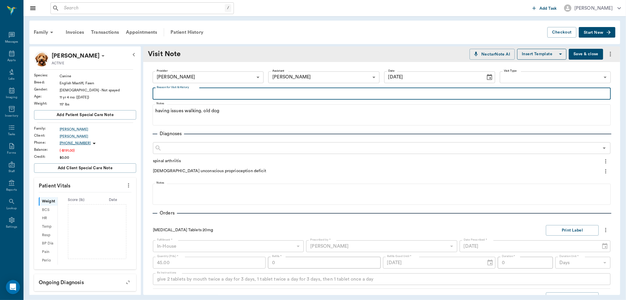
click at [181, 95] on textarea "Reason for Visit & History" at bounding box center [382, 93] width 450 height 7
paste textarea "OLD DOG. BEEN HAVING ISSUES WALKING. HAS BEEN GOING INTO THE POND ALOT SO THAT …"
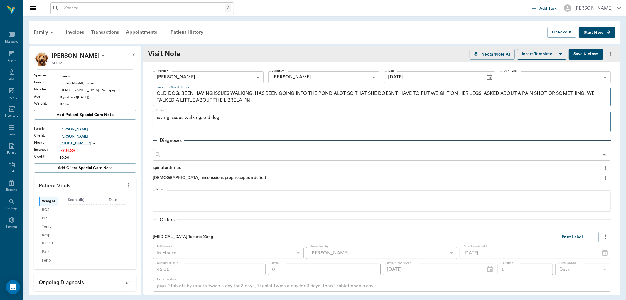
type textarea "OLD DOG. BEEN HAVING ISSUES WALKING. HAS BEEN GOING INTO THE POND ALOT SO THAT …"
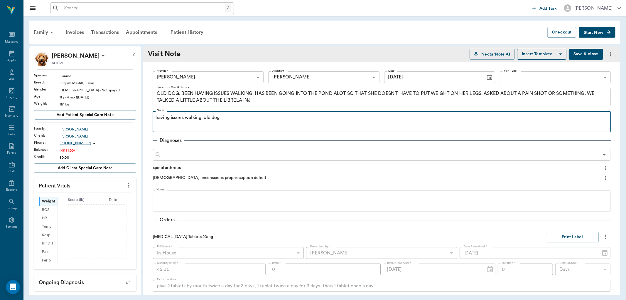
drag, startPoint x: 228, startPoint y: 119, endPoint x: 233, endPoint y: 114, distance: 7.5
click at [233, 114] on p "having issues walking. old dog" at bounding box center [382, 117] width 452 height 7
click at [224, 123] on div "having issues walking. old dog" at bounding box center [382, 121] width 452 height 15
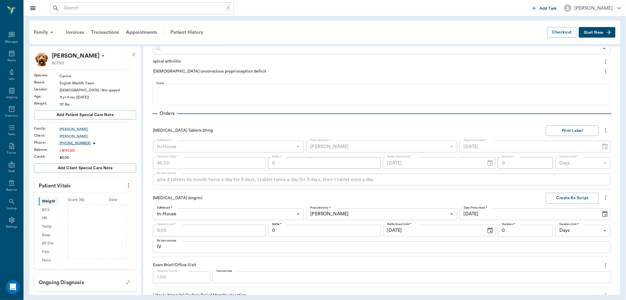
scroll to position [33, 0]
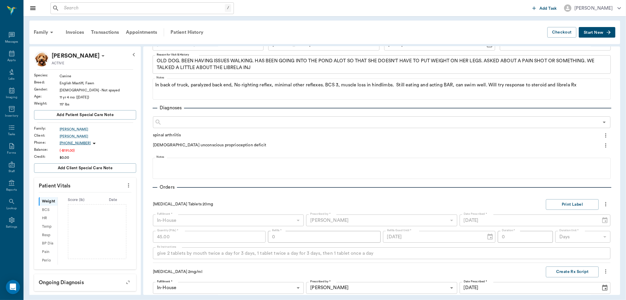
click at [597, 33] on span "Start New" at bounding box center [594, 33] width 20 height 0
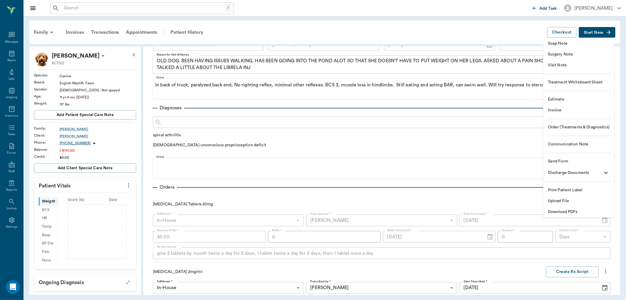
drag, startPoint x: 582, startPoint y: 59, endPoint x: 395, endPoint y: 139, distance: 203.1
click at [394, 139] on div at bounding box center [313, 150] width 626 height 300
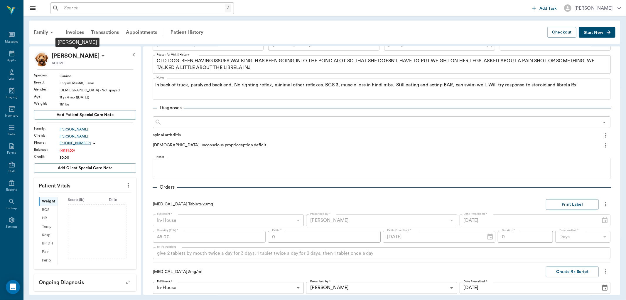
click at [78, 58] on p "[PERSON_NAME]" at bounding box center [76, 55] width 48 height 9
click at [5, 53] on div at bounding box center [313, 150] width 626 height 300
click at [190, 31] on div "Patient History" at bounding box center [187, 32] width 40 height 14
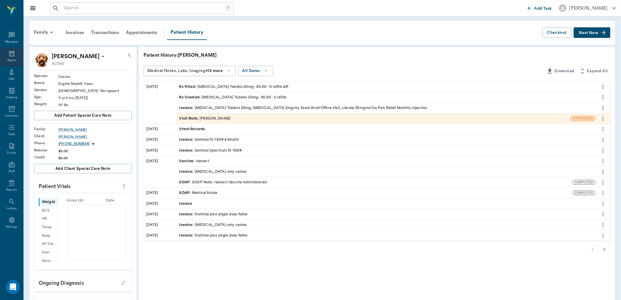
click at [11, 53] on icon at bounding box center [11, 53] width 7 height 7
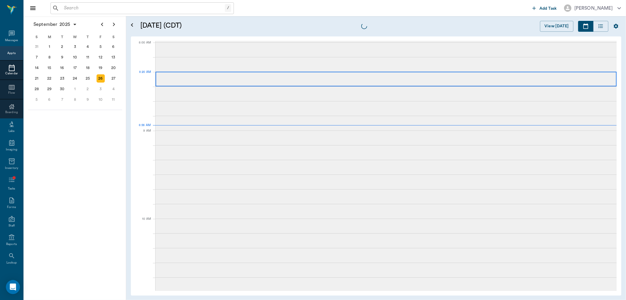
scroll to position [1, 0]
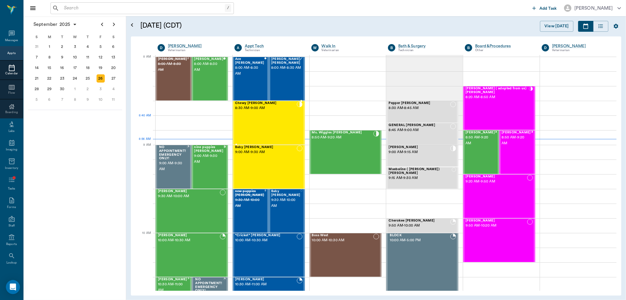
click at [266, 123] on div "Chewy Ayers 8:30 AM - 9:00 AM" at bounding box center [266, 122] width 62 height 43
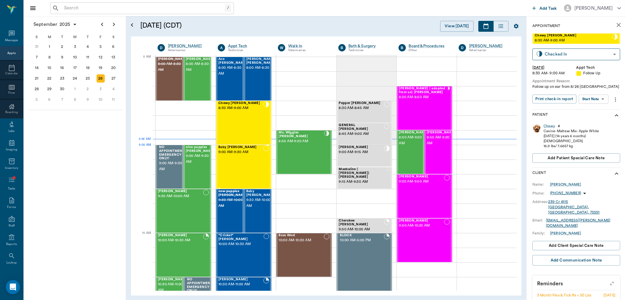
click at [236, 155] on div "Baby Kitty Oliver 9:00 AM - 9:30 AM" at bounding box center [240, 166] width 45 height 43
click at [245, 119] on div "Chewy Ayers 8:30 AM - 9:00 AM" at bounding box center [240, 122] width 45 height 43
click at [593, 98] on body "/ ​ Add Task Dr. Bert Ellsworth Nectar Messages Appts Calendar Flow Boarding La…" at bounding box center [313, 150] width 626 height 300
click at [590, 108] on button "View SOAP" at bounding box center [587, 110] width 20 height 7
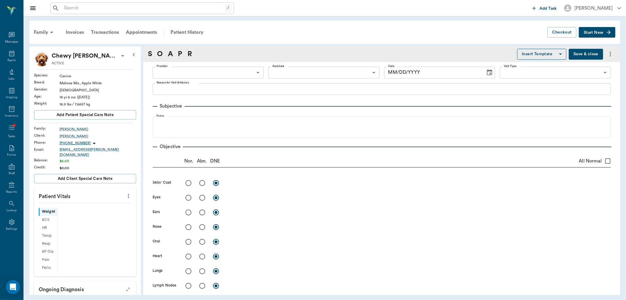
type input "63ec2f075fda476ae8351a4d"
type input "642ef10e332a41444de2bad1"
type input "65d2be4f46e3a538d89b8c16"
type textarea "Follow up on ear from 8/26 Caryn"
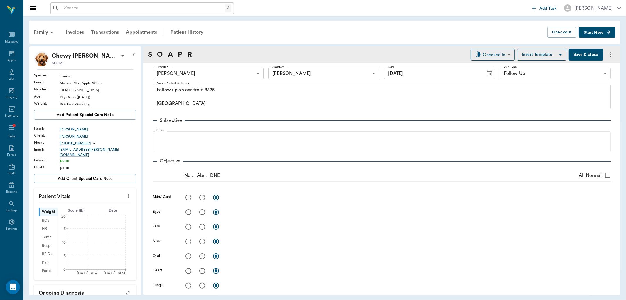
type input "[DATE]"
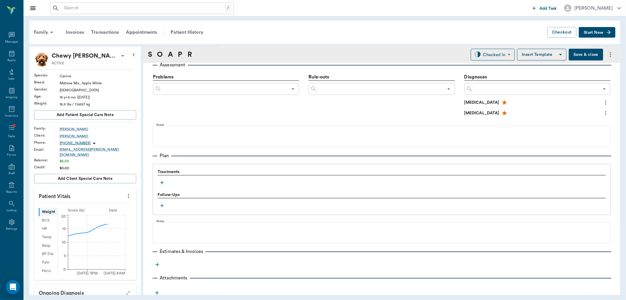
scroll to position [352, 0]
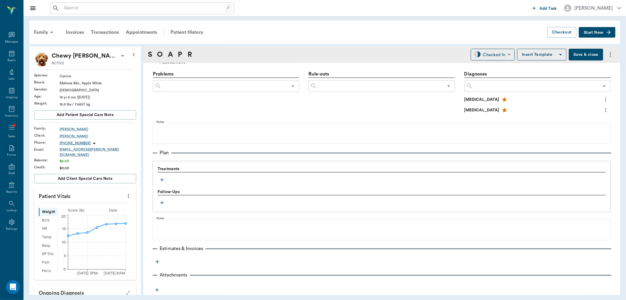
click at [163, 178] on icon "button" at bounding box center [162, 180] width 6 height 6
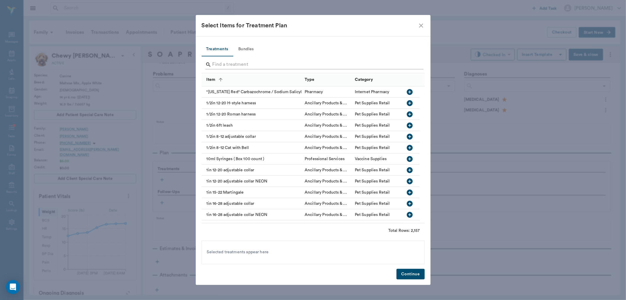
click at [226, 62] on input "Search" at bounding box center [313, 64] width 202 height 9
click at [222, 65] on input "Search" at bounding box center [313, 64] width 202 height 9
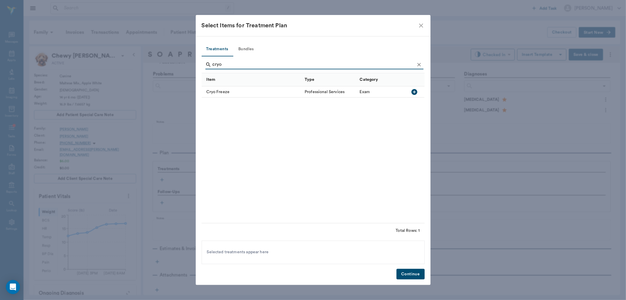
click at [414, 91] on icon "button" at bounding box center [414, 91] width 7 height 7
type input "c"
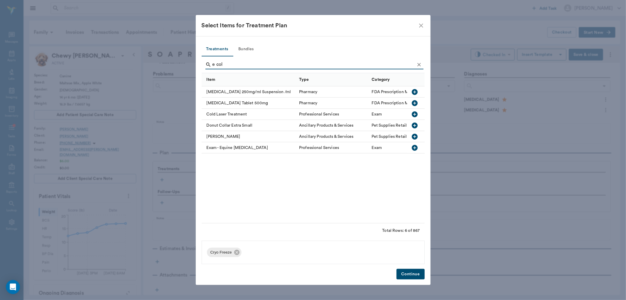
type input "e col"
click at [416, 134] on icon "button" at bounding box center [415, 137] width 6 height 6
click at [411, 273] on button "Continue" at bounding box center [410, 273] width 28 height 11
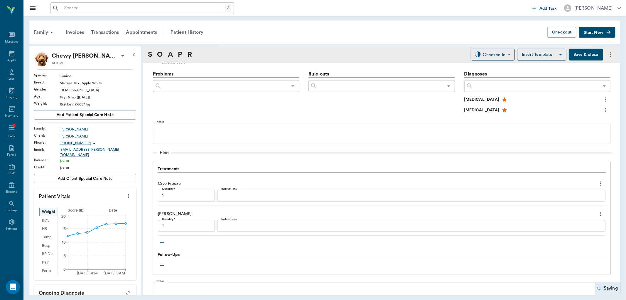
type input "1.00"
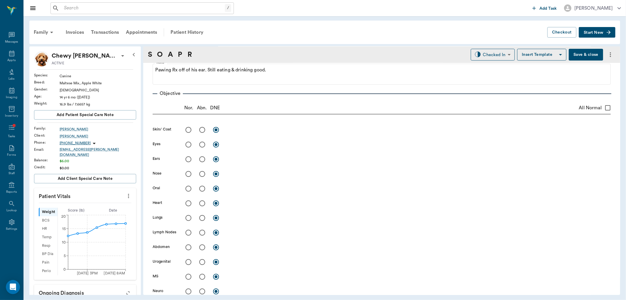
scroll to position [65, 0]
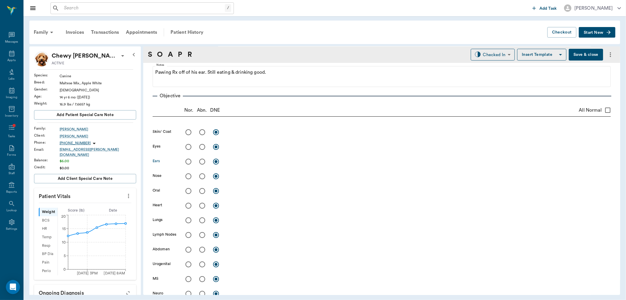
click at [202, 163] on input "radio" at bounding box center [202, 161] width 12 height 12
radio input "true"
click at [238, 164] on textarea at bounding box center [419, 161] width 384 height 7
type textarea "s"
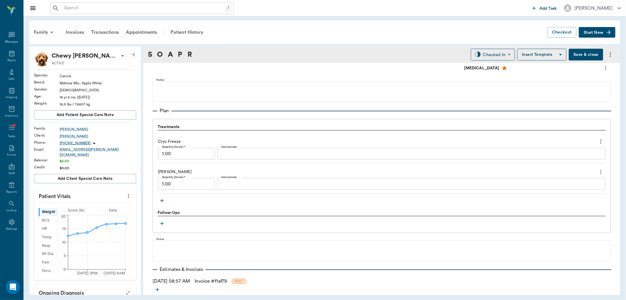
scroll to position [389, 0]
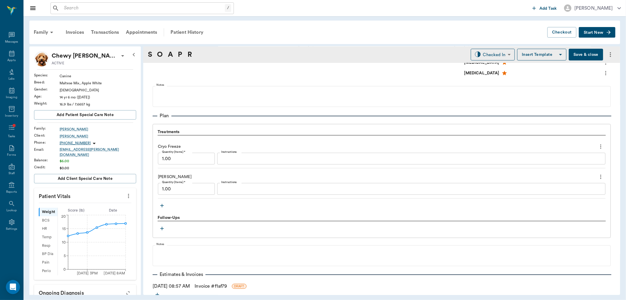
type textarea "ulceration on R ear, still same size but possible thicker, try cryotheerapy"
click at [211, 286] on link "Invoice # f1af79" at bounding box center [211, 285] width 32 height 7
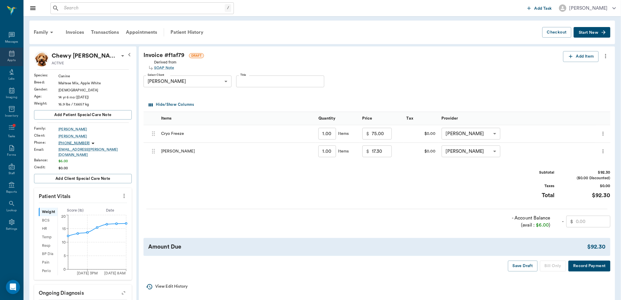
click at [15, 53] on icon at bounding box center [11, 53] width 7 height 7
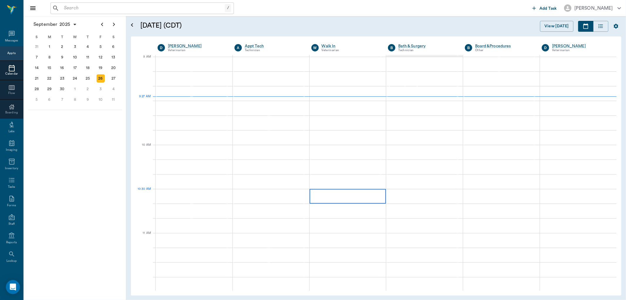
scroll to position [88, 0]
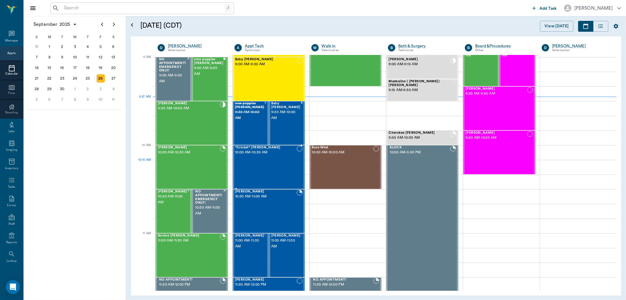
click at [198, 119] on div "[PERSON_NAME] 9:30 AM - 10:00 AM" at bounding box center [189, 123] width 62 height 43
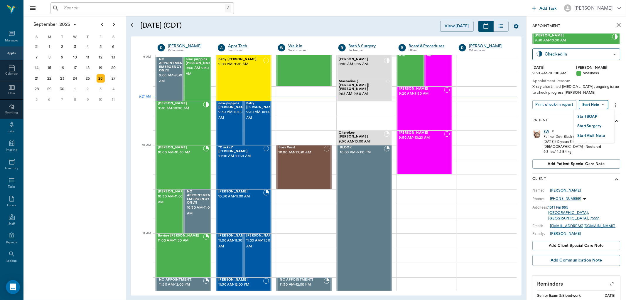
drag, startPoint x: 599, startPoint y: 105, endPoint x: 600, endPoint y: 108, distance: 3.4
click at [599, 104] on body "/ ​ Add Task Dr. Bert Ellsworth Nectar Messages Appts Calendar Flow Boarding La…" at bounding box center [313, 150] width 626 height 300
click at [600, 115] on li "Start SOAP" at bounding box center [594, 117] width 41 height 10
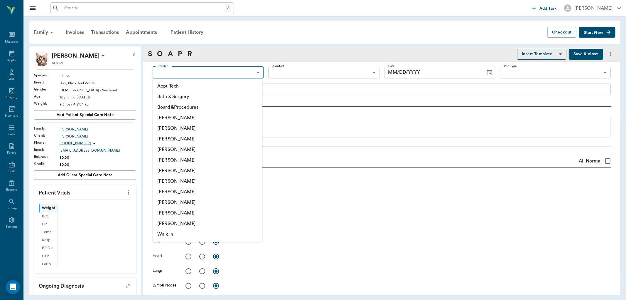
click at [210, 73] on body "/ ​ Add Task Dr. Bert Ellsworth Nectar Messages Appts Labs Imaging Inventory Ta…" at bounding box center [313, 150] width 626 height 300
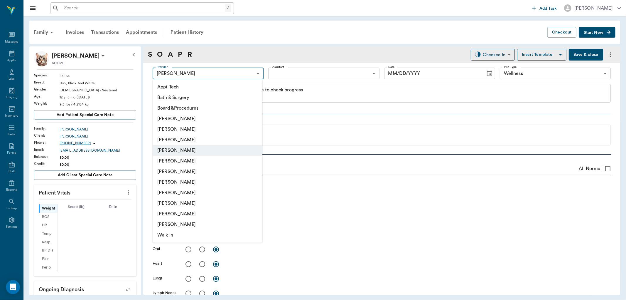
type input "63ec2f075fda476ae8351a4d"
type input "65d2be4f46e3a538d89b8c14"
type textarea "X-ray chest; had [MEDICAL_DATA]; ongoing issue to check progress [PERSON_NAME]"
type input "[DATE]"
click at [330, 146] on div at bounding box center [313, 150] width 626 height 300
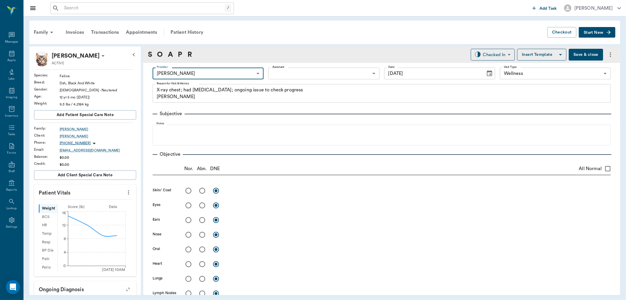
click at [317, 77] on body "/ ​ Add Task Dr. Bert Ellsworth Nectar Messages Appts Labs Imaging Inventory Ta…" at bounding box center [313, 150] width 626 height 300
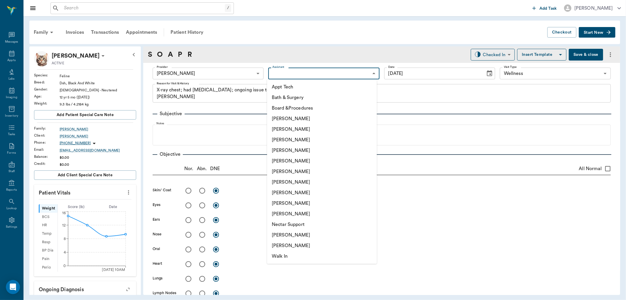
click at [297, 234] on li "[PERSON_NAME]" at bounding box center [322, 234] width 110 height 11
type input "6740bf97de10e07744acf1eb"
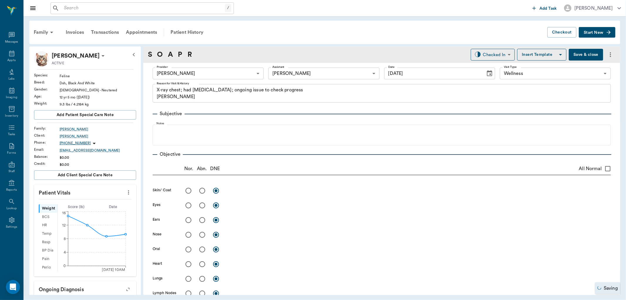
click at [124, 191] on button "more" at bounding box center [128, 192] width 9 height 10
click at [109, 201] on span "Enter Vitals" at bounding box center [98, 202] width 49 height 6
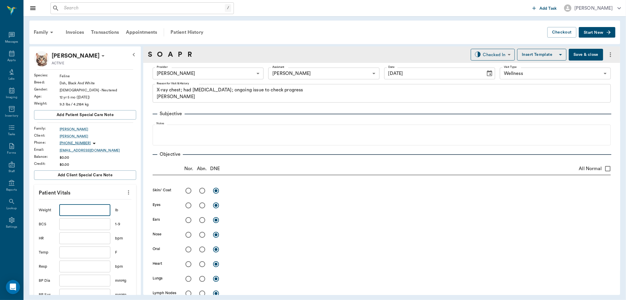
click at [94, 210] on input "text" at bounding box center [84, 210] width 51 height 12
type input "17.1"
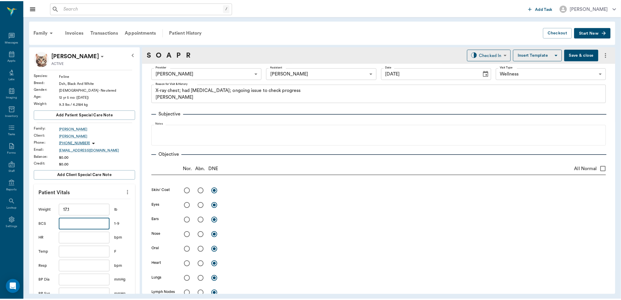
scroll to position [130, 0]
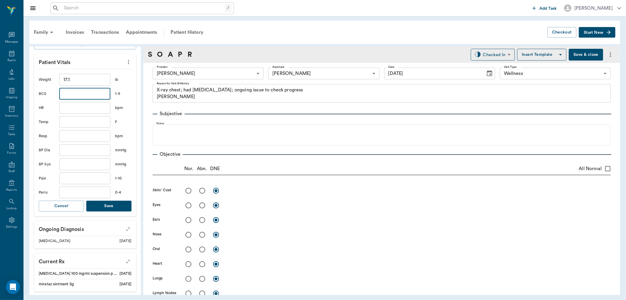
click at [113, 204] on button "Save" at bounding box center [108, 205] width 45 height 11
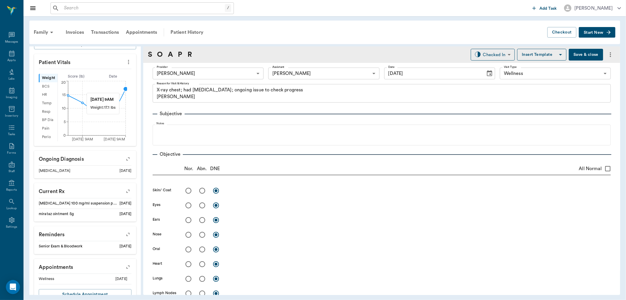
click at [125, 90] on circle at bounding box center [125, 88] width 5 height 5
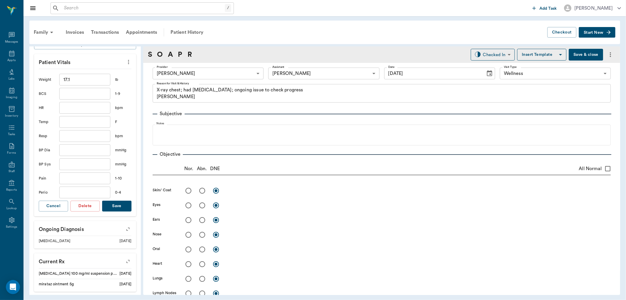
click at [92, 83] on input "17.1" at bounding box center [84, 80] width 51 height 12
type input "1"
click at [90, 125] on input "text" at bounding box center [84, 122] width 51 height 12
type input "100.8"
click at [92, 80] on input "1" at bounding box center [84, 80] width 51 height 12
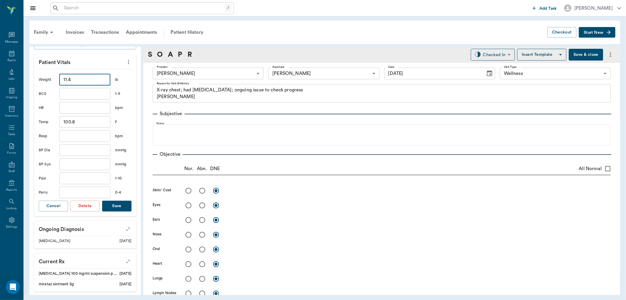
type input "11.4"
click at [115, 205] on button "Save" at bounding box center [116, 205] width 29 height 11
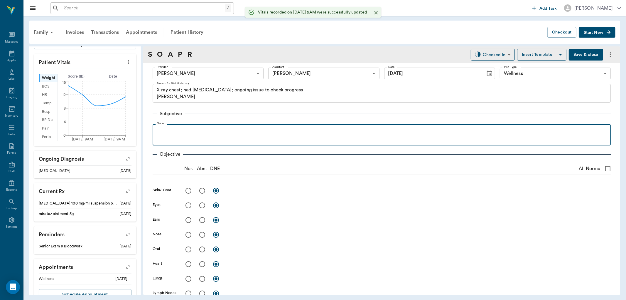
click at [224, 141] on div at bounding box center [382, 134] width 452 height 15
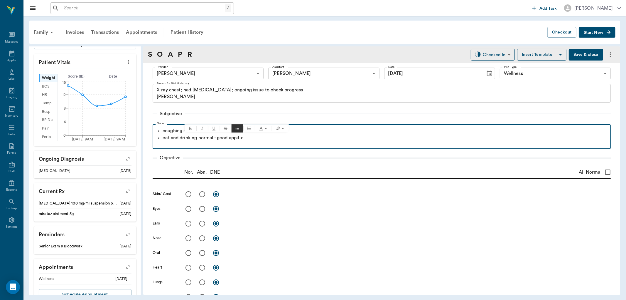
drag, startPoint x: 234, startPoint y: 139, endPoint x: 248, endPoint y: 148, distance: 16.5
click at [248, 148] on p at bounding box center [382, 144] width 452 height 7
click at [248, 138] on p "eat and drinking normal - good appitie" at bounding box center [385, 137] width 445 height 7
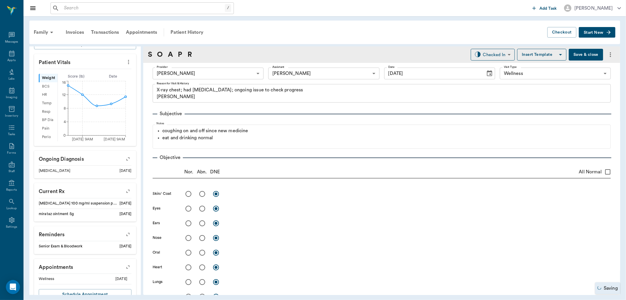
click at [579, 54] on button "Save & close" at bounding box center [586, 55] width 34 height 12
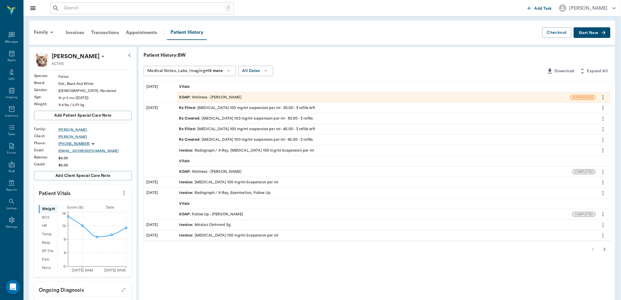
click at [607, 249] on icon "button" at bounding box center [604, 249] width 7 height 7
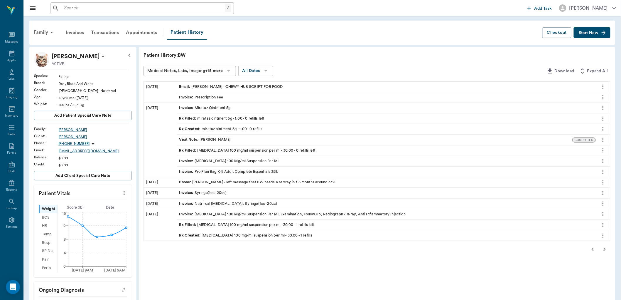
click at [604, 248] on icon "button" at bounding box center [605, 249] width 2 height 4
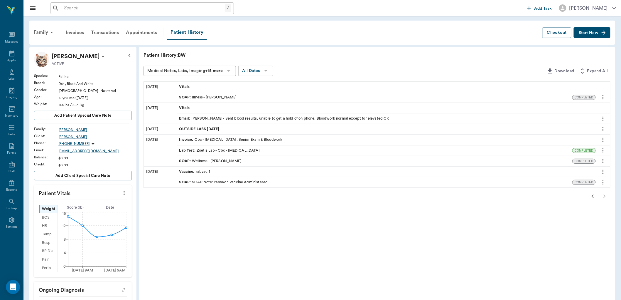
click at [207, 96] on div "SOAP : Illness - Dr. Bert Ellsworth" at bounding box center [208, 97] width 58 height 6
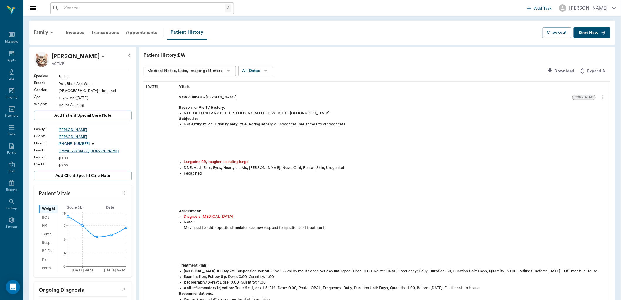
scroll to position [33, 0]
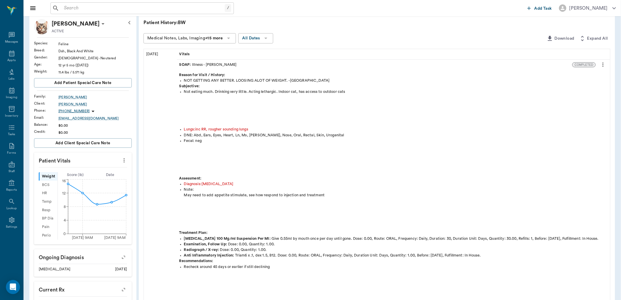
drag, startPoint x: 235, startPoint y: 151, endPoint x: 171, endPoint y: 106, distance: 78.3
click at [171, 106] on div "01/09/25" at bounding box center [160, 176] width 33 height 255
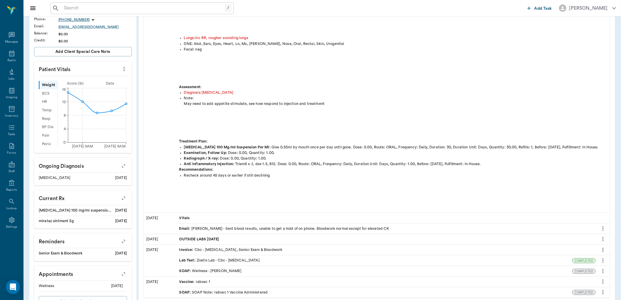
scroll to position [149, 0]
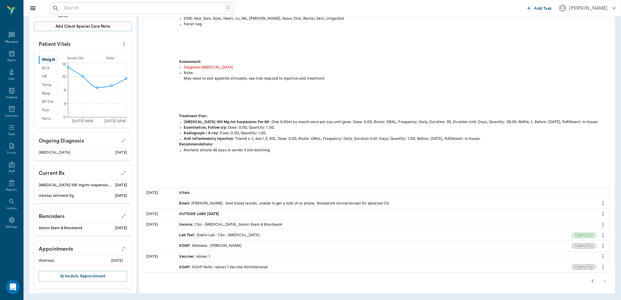
click at [211, 244] on div "SOAP : Wellness - [PERSON_NAME]" at bounding box center [210, 246] width 62 height 6
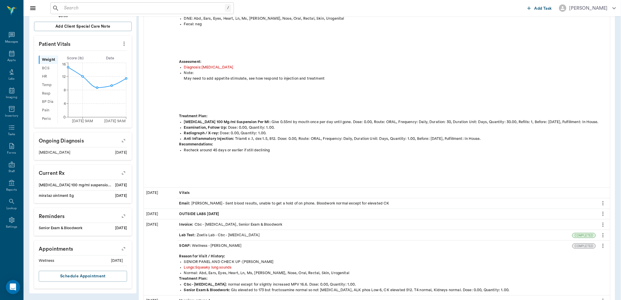
scroll to position [192, 0]
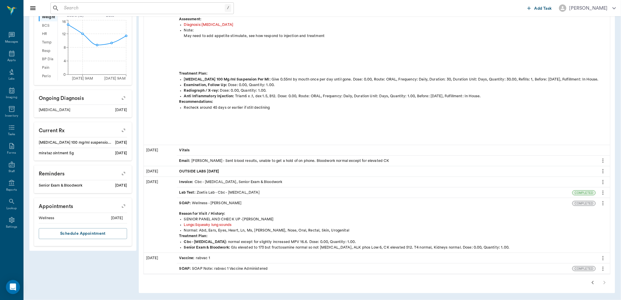
drag, startPoint x: 272, startPoint y: 161, endPoint x: 470, endPoint y: 148, distance: 198.1
click at [470, 148] on div "Vitals" at bounding box center [386, 150] width 419 height 10
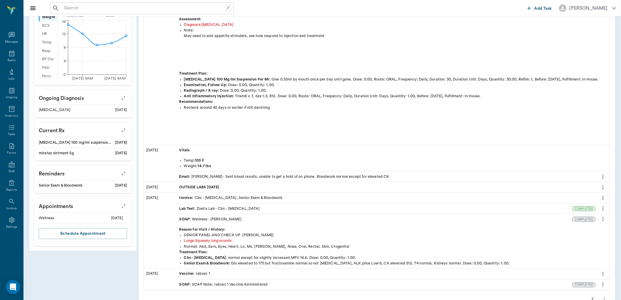
scroll to position [207, 0]
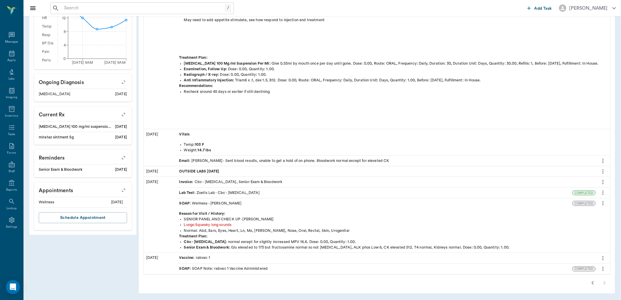
drag, startPoint x: 590, startPoint y: 287, endPoint x: 606, endPoint y: 283, distance: 16.4
click at [591, 286] on button "button" at bounding box center [593, 283] width 12 height 12
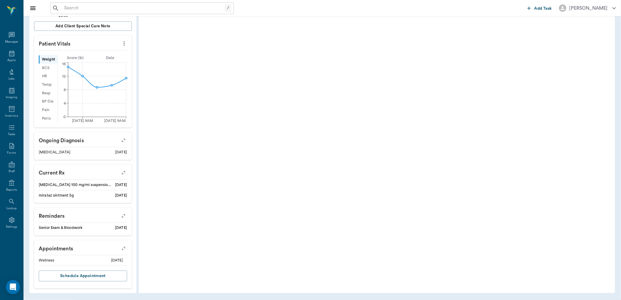
scroll to position [149, 0]
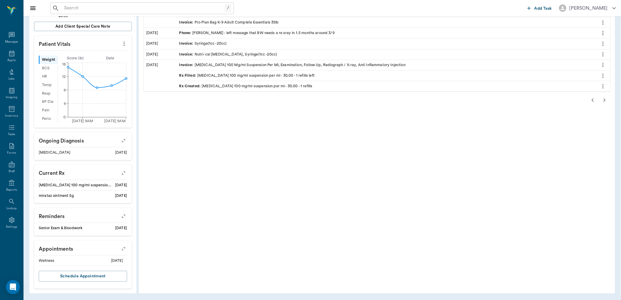
click at [602, 98] on icon "button" at bounding box center [604, 100] width 7 height 7
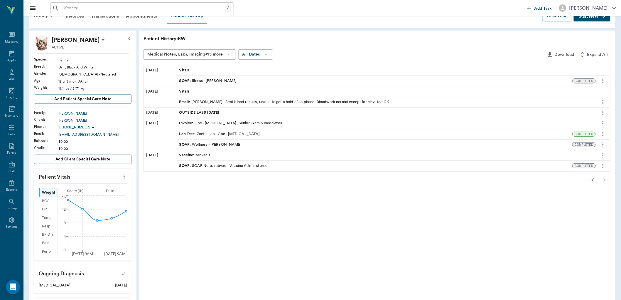
scroll to position [33, 0]
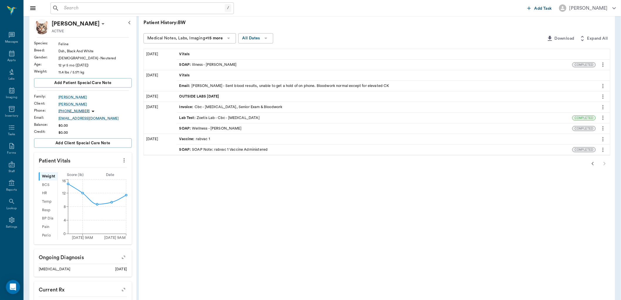
click at [592, 163] on icon "button" at bounding box center [592, 163] width 7 height 7
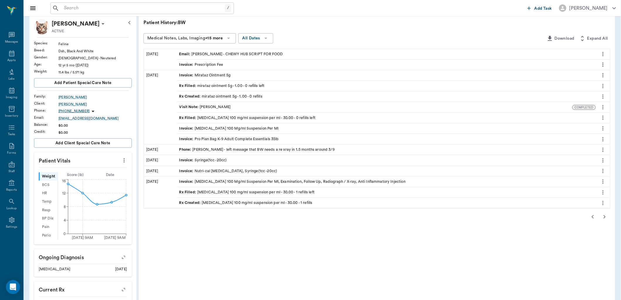
click at [592, 163] on div "Invoice : Syringe(1cc -20cc)" at bounding box center [386, 160] width 419 height 10
click at [591, 215] on icon "button" at bounding box center [592, 216] width 7 height 7
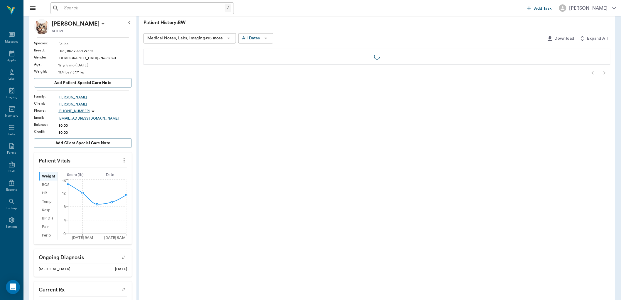
click at [591, 213] on div "Patient History: BW Medical Notes, Labs, Imaging +15 more All Dates Download Ex…" at bounding box center [377, 211] width 476 height 395
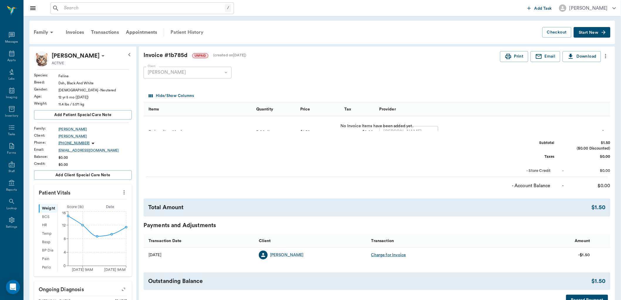
click at [184, 28] on div "Patient History" at bounding box center [187, 32] width 40 height 14
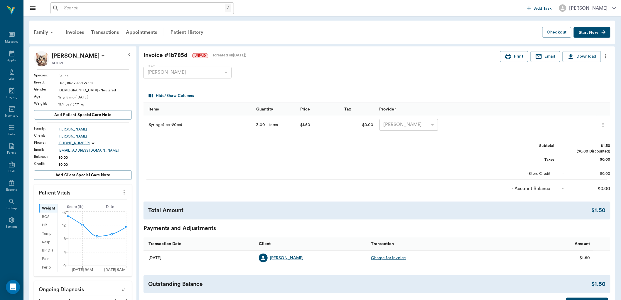
click at [184, 32] on div "Patient History" at bounding box center [187, 32] width 40 height 14
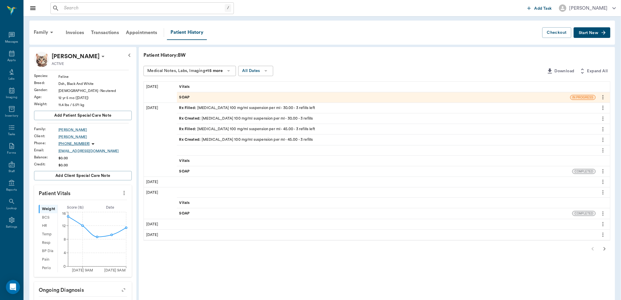
drag, startPoint x: 233, startPoint y: 137, endPoint x: 355, endPoint y: 66, distance: 141.5
click at [355, 66] on div "Medical Notes, Labs, Imaging +15 more All Dates" at bounding box center [343, 71] width 401 height 11
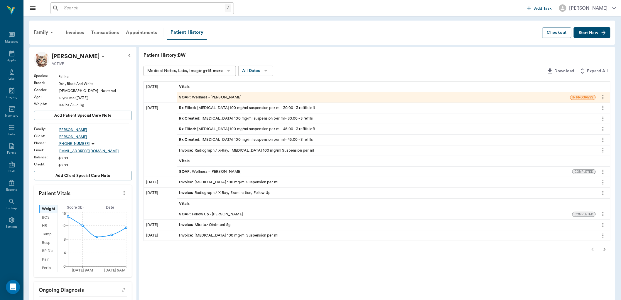
drag, startPoint x: 362, startPoint y: 99, endPoint x: 379, endPoint y: 77, distance: 28.6
click at [379, 77] on div "Patient History: BW Medical Notes, Labs, Imaging +15 more All Dates Download Ex…" at bounding box center [377, 244] width 476 height 395
click at [227, 168] on div "SOAP : Wellness - [PERSON_NAME]" at bounding box center [375, 171] width 396 height 10
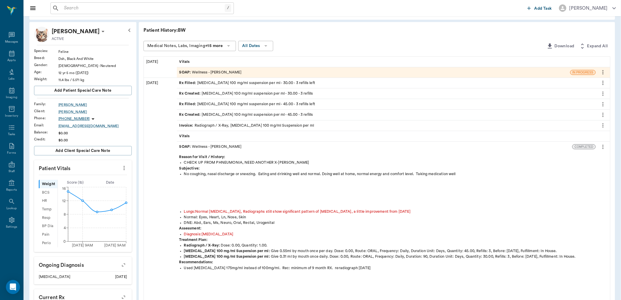
scroll to position [65, 0]
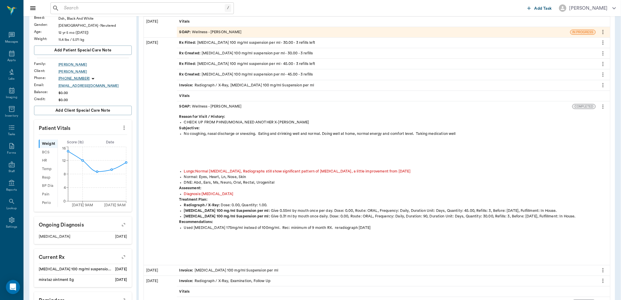
drag, startPoint x: 294, startPoint y: 185, endPoint x: 282, endPoint y: 244, distance: 60.1
click at [282, 246] on div "Used itraconazole 175mg/ml instead of 100mg/ml. Rec: minimum of 9 month RX. rer…" at bounding box center [396, 244] width 424 height 38
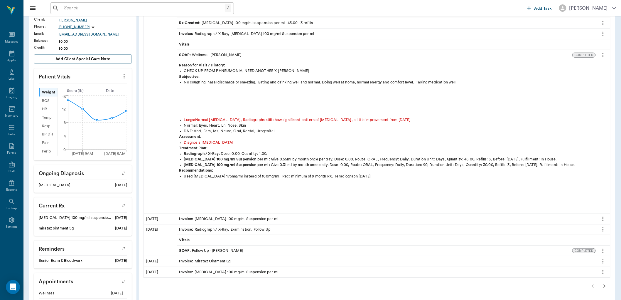
scroll to position [149, 0]
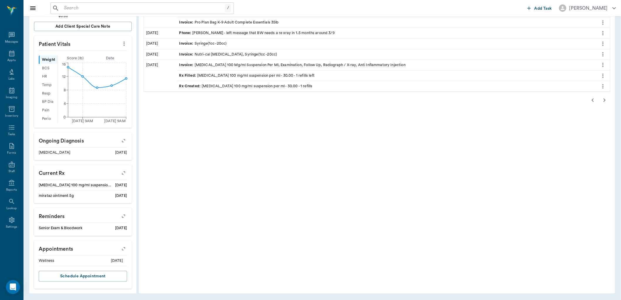
scroll to position [51, 0]
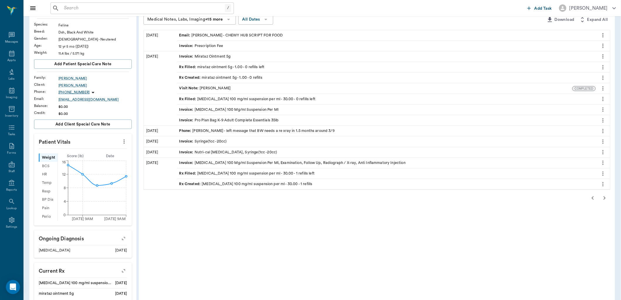
click at [604, 199] on icon "button" at bounding box center [605, 198] width 2 height 4
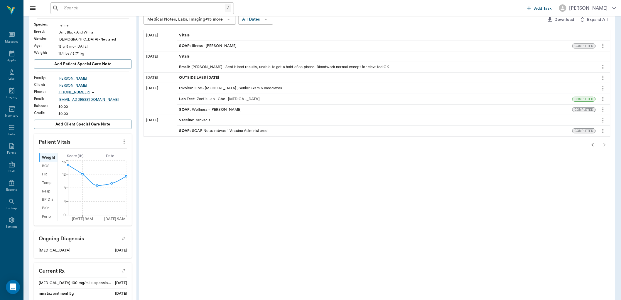
click at [188, 49] on span "SOAP :" at bounding box center [185, 46] width 13 height 6
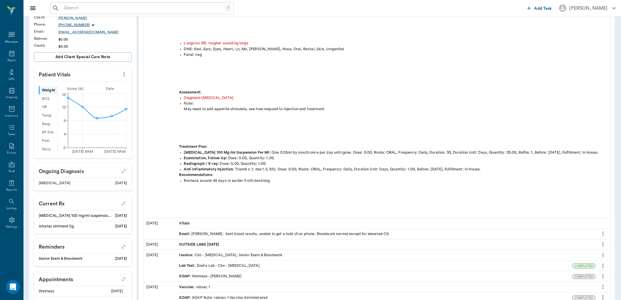
scroll to position [98, 0]
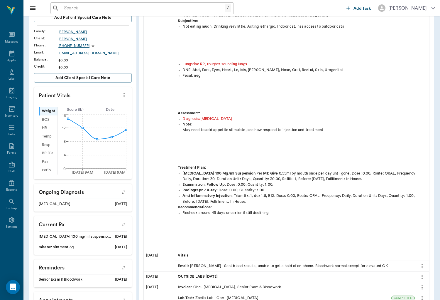
drag, startPoint x: 571, startPoint y: 163, endPoint x: 391, endPoint y: 102, distance: 190.0
click at [384, 103] on div "Fecal: neg" at bounding box center [305, 92] width 244 height 38
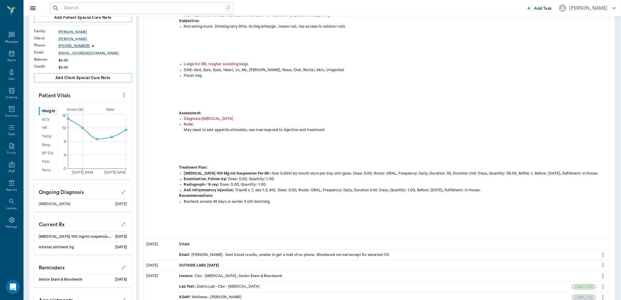
scroll to position [0, 0]
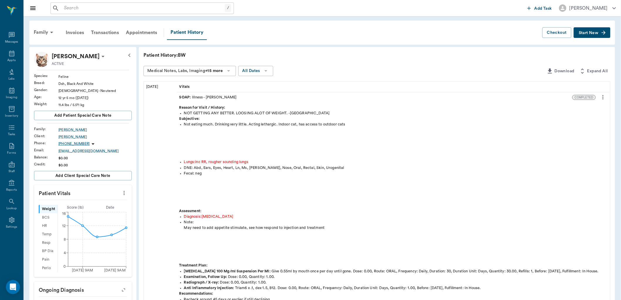
click at [192, 87] on div "Vitals" at bounding box center [386, 87] width 419 height 10
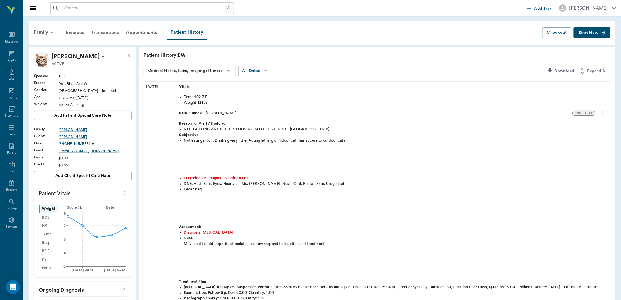
click at [103, 31] on div "Transactions" at bounding box center [104, 33] width 35 height 14
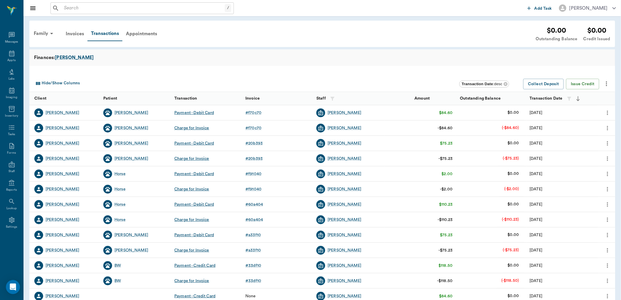
scroll to position [61, 0]
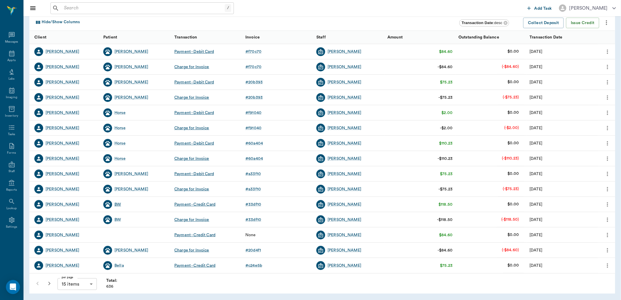
click at [117, 202] on div "BW" at bounding box center [117, 204] width 6 height 6
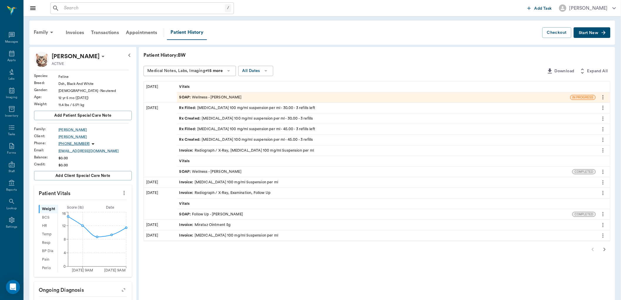
click at [207, 96] on div "SOAP : Wellness - Dr. Bert Ellsworth" at bounding box center [210, 97] width 62 height 6
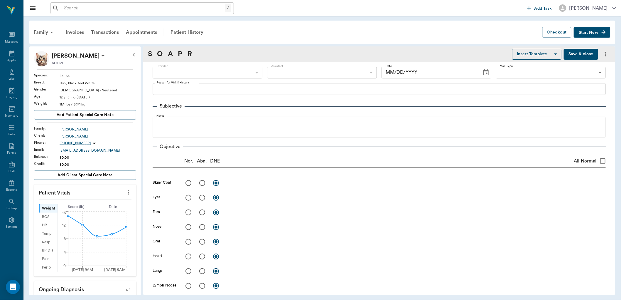
drag, startPoint x: 211, startPoint y: 83, endPoint x: 357, endPoint y: 140, distance: 157.3
click at [357, 141] on div "Objective Nor. Abn. DNE All Normal Skin/ Coat x Eyes x Ears x Nose x Oral x Hea…" at bounding box center [379, 264] width 453 height 253
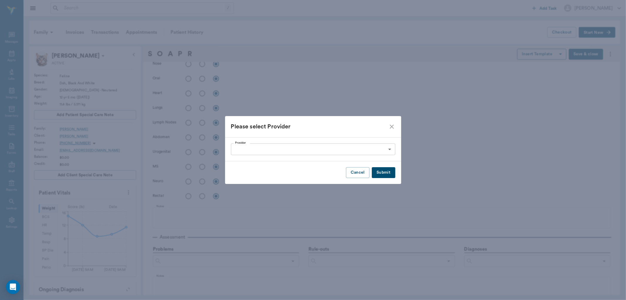
click at [357, 173] on button "Cancel" at bounding box center [357, 172] width 23 height 11
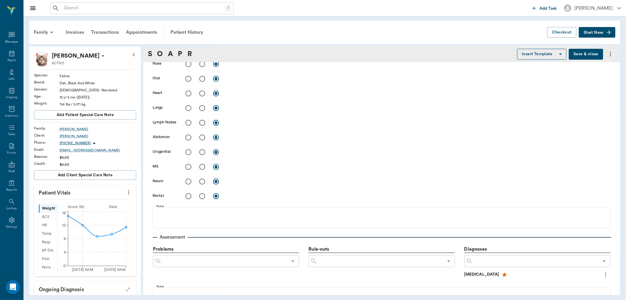
scroll to position [121, 0]
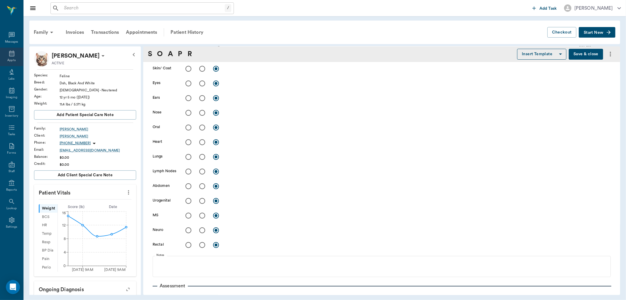
type input "63ec2f075fda476ae8351a4d"
type input "6740bf97de10e07744acf1eb"
type input "65d2be4f46e3a538d89b8c14"
type textarea "X-ray chest; had pneumonia; ongoing issue to check progress Christy"
click at [10, 58] on div "Appts" at bounding box center [11, 60] width 8 height 4
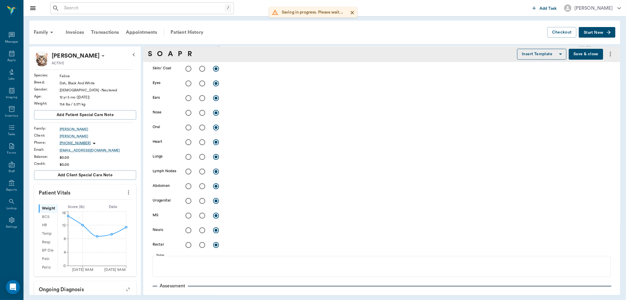
type input "[DATE]"
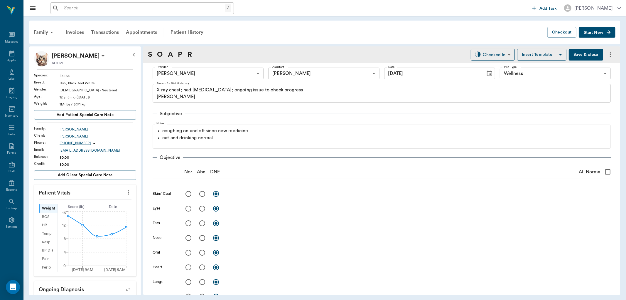
scroll to position [293, 0]
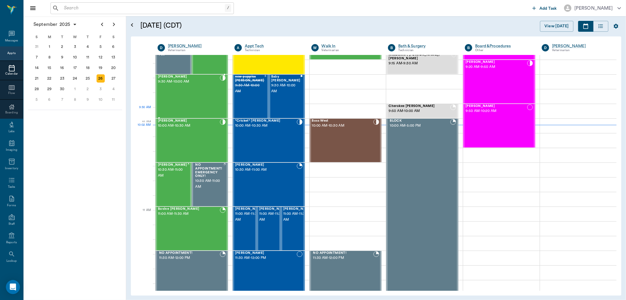
scroll to position [112, 0]
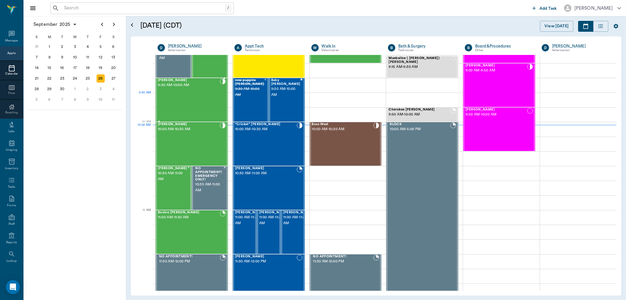
click at [192, 99] on div "[PERSON_NAME] 9:30 AM - 10:00 AM" at bounding box center [189, 99] width 62 height 43
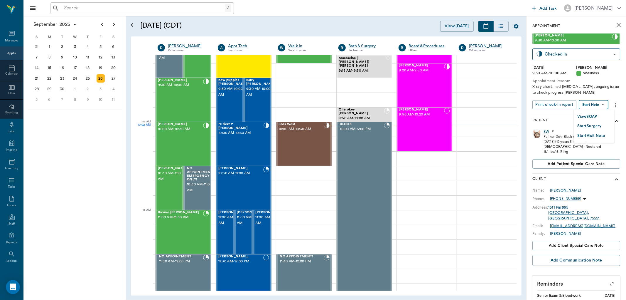
click at [591, 102] on body "/ ​ Add Task [PERSON_NAME] Nectar Messages Appts Calendar Flow Boarding Labs Im…" at bounding box center [313, 150] width 626 height 300
click at [585, 113] on button "View SOAP" at bounding box center [587, 116] width 20 height 7
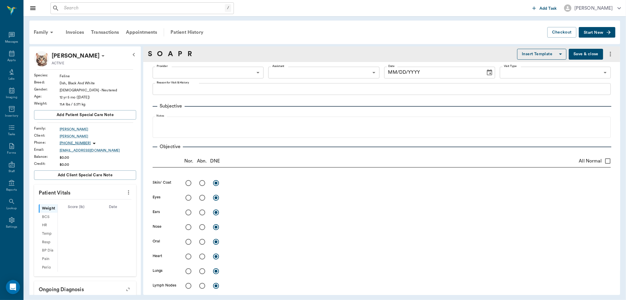
type input "63ec2f075fda476ae8351a4d"
type input "6740bf97de10e07744acf1eb"
type input "65d2be4f46e3a538d89b8c14"
type textarea "X-ray chest; had [MEDICAL_DATA]; ongoing issue to check progress [PERSON_NAME]"
type input "[DATE]"
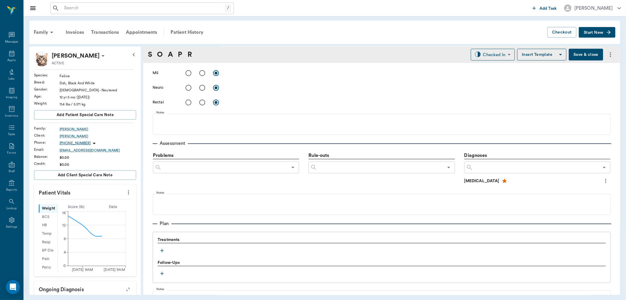
scroll to position [326, 0]
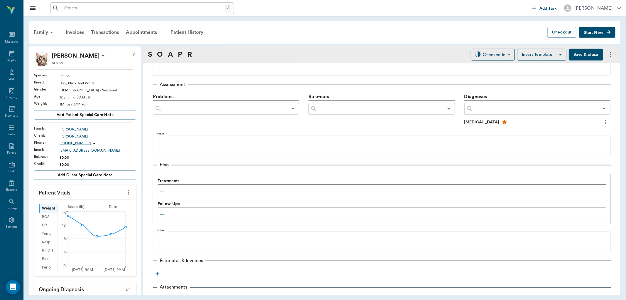
click at [161, 192] on icon "button" at bounding box center [162, 192] width 6 height 6
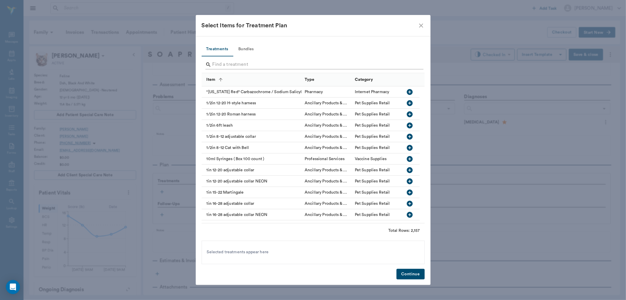
click at [230, 60] on input "Search" at bounding box center [313, 64] width 202 height 9
click at [227, 62] on input "Search" at bounding box center [313, 64] width 202 height 9
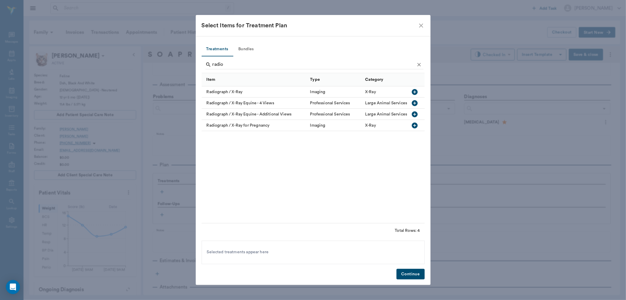
click at [413, 93] on icon "button" at bounding box center [415, 92] width 6 height 6
type input "r"
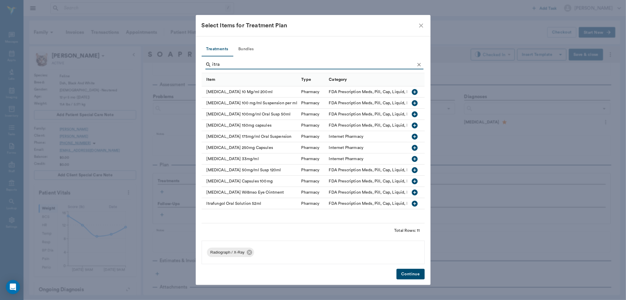
type input "itra"
click at [415, 113] on icon "button" at bounding box center [415, 114] width 6 height 6
click at [416, 272] on button "Continue" at bounding box center [410, 273] width 28 height 11
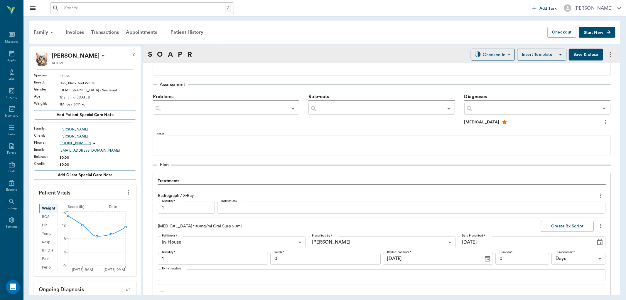
scroll to position [327, 0]
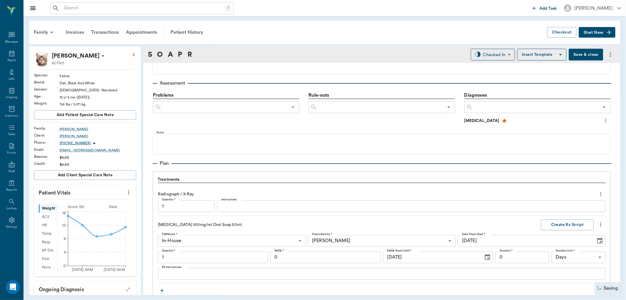
type input "1.00"
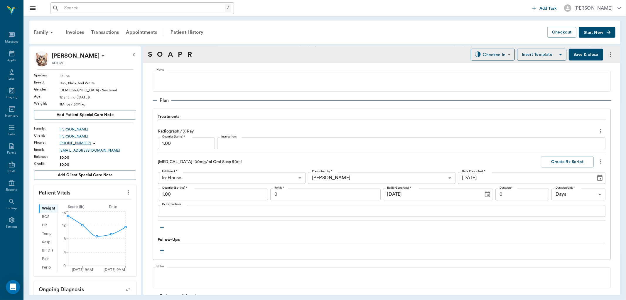
scroll to position [393, 0]
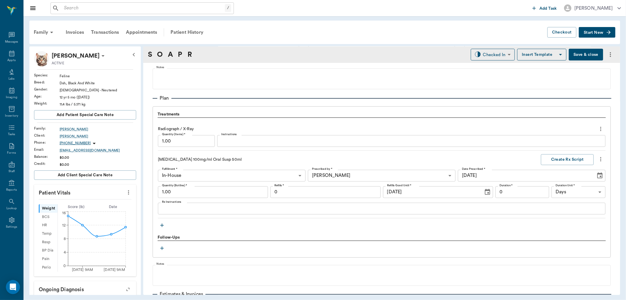
click at [184, 209] on textarea "Rx Instructions" at bounding box center [381, 208] width 439 height 7
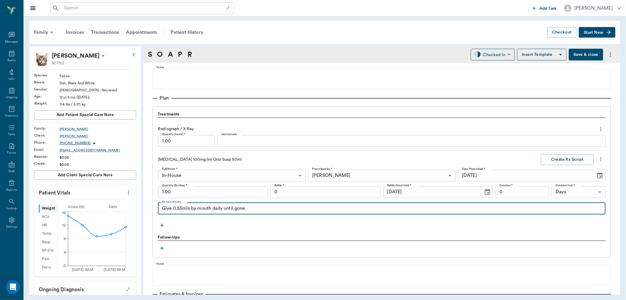
type textarea "Give 0.55mls by mouth daily until gone"
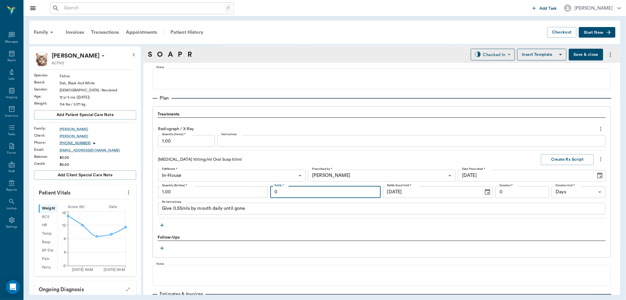
click at [318, 187] on input "0" at bounding box center [325, 192] width 110 height 12
type input "1"
click at [526, 194] on input "0" at bounding box center [522, 192] width 54 height 12
type input "90"
click at [557, 159] on button "Create Rx Script" at bounding box center [567, 159] width 53 height 11
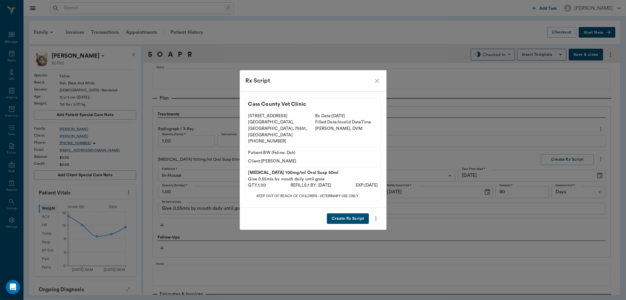
click at [342, 213] on button "Create Rx Script" at bounding box center [348, 218] width 42 height 11
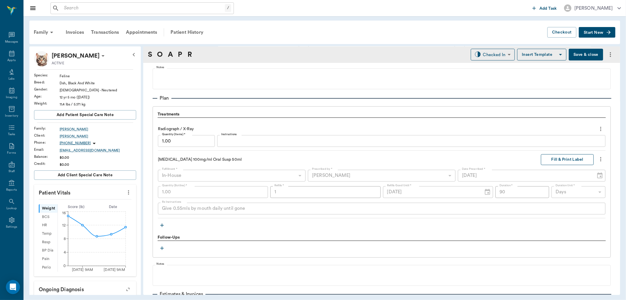
click at [559, 161] on button "Fill & Print Label" at bounding box center [567, 159] width 53 height 11
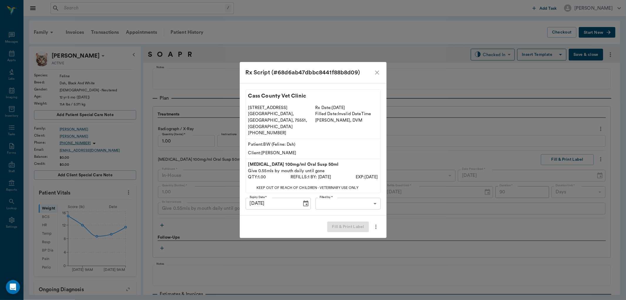
click at [350, 197] on body "/ ​ Add Task [PERSON_NAME] Nectar Messages Appts Labs Imaging Inventory Tasks F…" at bounding box center [313, 150] width 626 height 300
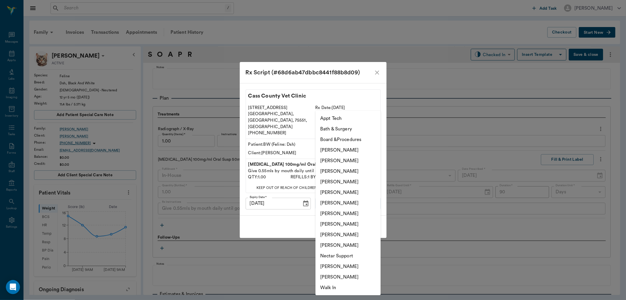
click at [348, 182] on li "[PERSON_NAME]" at bounding box center [347, 181] width 65 height 11
type input "63ec2f075fda476ae8351a4d"
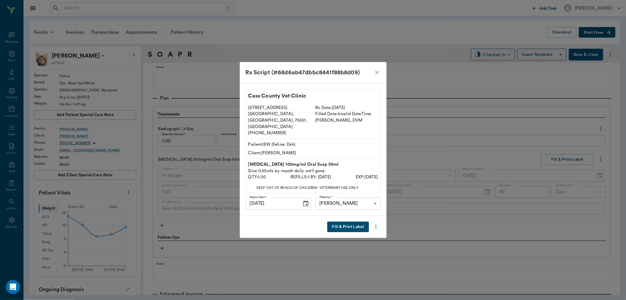
click at [347, 222] on button "Fill & Print Label" at bounding box center [347, 226] width 41 height 11
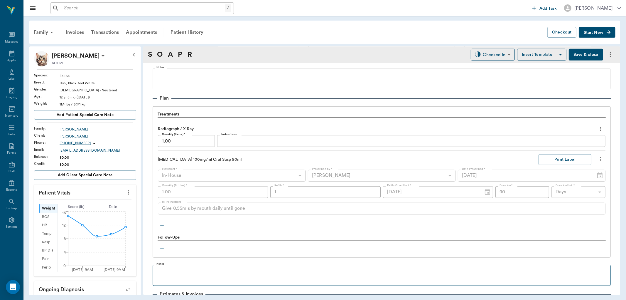
scroll to position [425, 0]
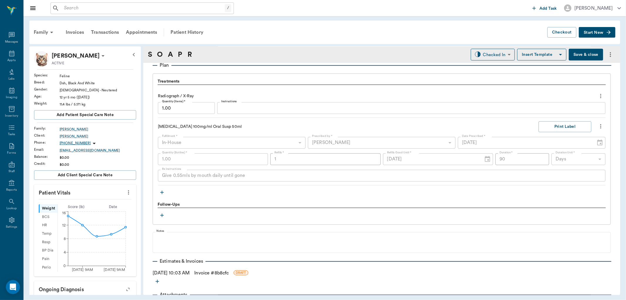
click at [212, 271] on link "Invoice # 8b8cfc" at bounding box center [211, 272] width 34 height 7
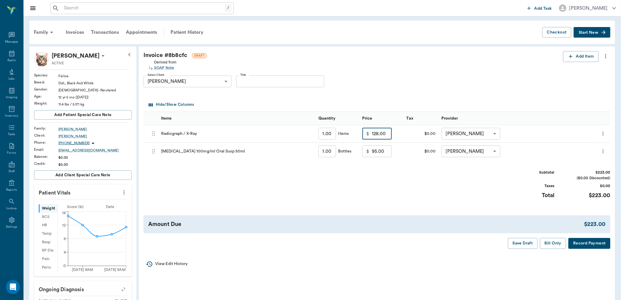
click at [382, 131] on input "128.00" at bounding box center [382, 134] width 20 height 12
type input "75.00"
click at [413, 187] on div "Subtotal $170.00 ($0.00 Discounted) Taxes $0.00 Total $170.00" at bounding box center [376, 188] width 467 height 36
click at [554, 241] on button "Bill Only" at bounding box center [553, 243] width 26 height 11
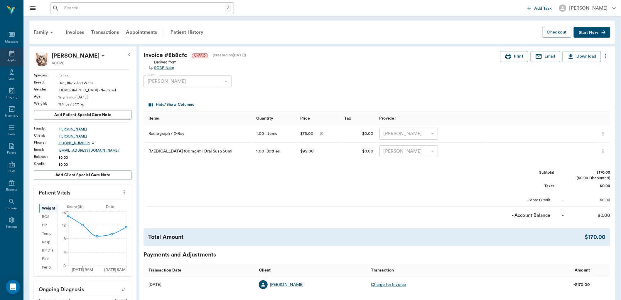
click at [8, 57] on div "Appts" at bounding box center [11, 57] width 23 height 18
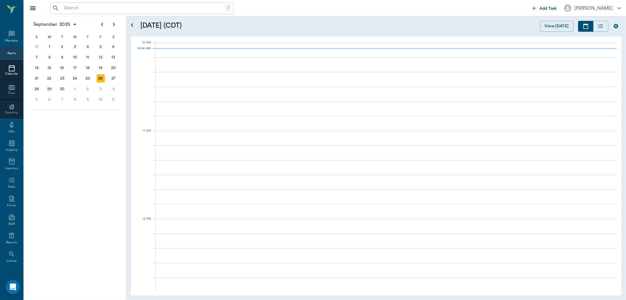
scroll to position [177, 0]
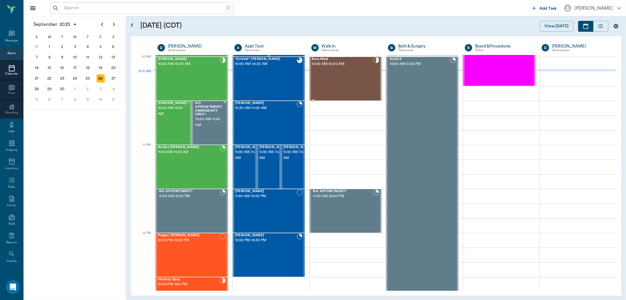
click at [352, 86] on div "Boss West 10:00 AM - 10:30 AM" at bounding box center [343, 78] width 62 height 43
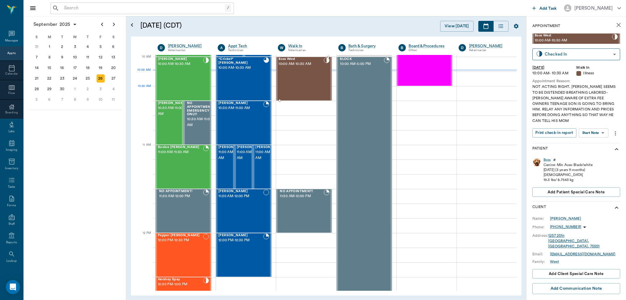
click at [310, 74] on div "Boss West 10:00 AM - 10:30 AM" at bounding box center [300, 78] width 45 height 43
click at [606, 130] on body "/ ​ Add Task Dr. Bert Ellsworth Nectar Messages Appts Calendar Flow Boarding La…" at bounding box center [313, 150] width 626 height 300
click at [593, 142] on button "Start SOAP" at bounding box center [587, 144] width 20 height 7
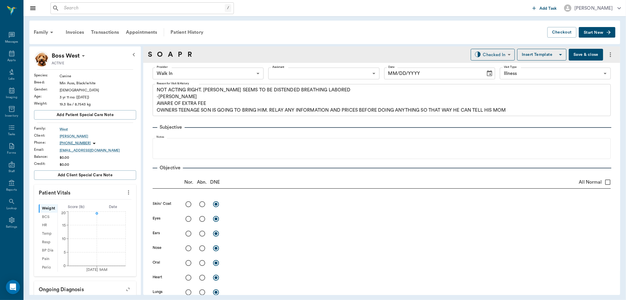
type input "63ee68728bdb516679580557"
type input "65d2be4f46e3a538d89b8c15"
type textarea "NOT ACTING RIGHT. BELLY SEEMS TO BE DISTENDED BREATHING LABORED -LORY AWARE OF …"
type input "[DATE]"
click at [246, 70] on body "/ ​ Add Task Dr. Bert Ellsworth Nectar Messages Appts Labs Imaging Inventory Ta…" at bounding box center [313, 150] width 626 height 300
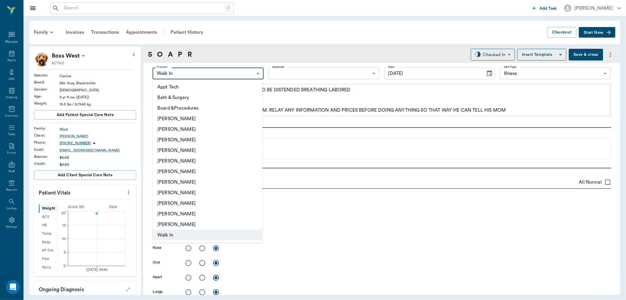
click at [187, 148] on li "[PERSON_NAME]" at bounding box center [208, 150] width 110 height 11
type input "63ec2f075fda476ae8351a4d"
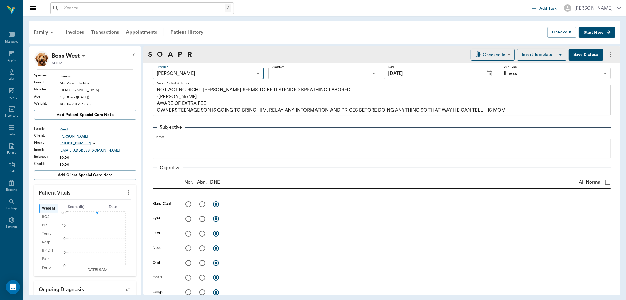
click at [342, 72] on body "/ ​ Add Task Dr. Bert Ellsworth Nectar Messages Appts Labs Imaging Inventory Ta…" at bounding box center [313, 150] width 626 height 300
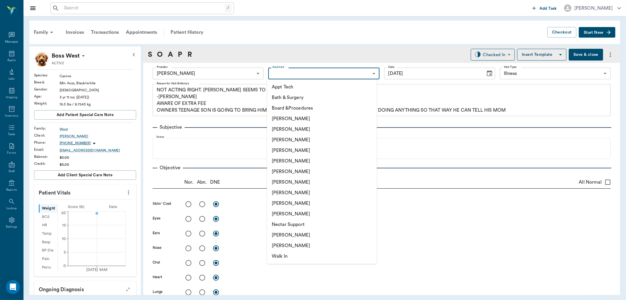
click at [298, 234] on li "Nicole Ailles" at bounding box center [322, 234] width 110 height 11
type input "6740bf97de10e07744acf1eb"
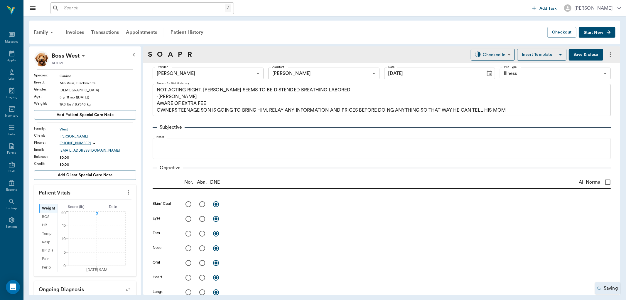
click at [125, 195] on icon "more" at bounding box center [128, 192] width 6 height 7
click at [99, 201] on span "Enter Vitals" at bounding box center [98, 202] width 49 height 6
click at [97, 209] on input "text" at bounding box center [84, 210] width 51 height 12
type input "17.5"
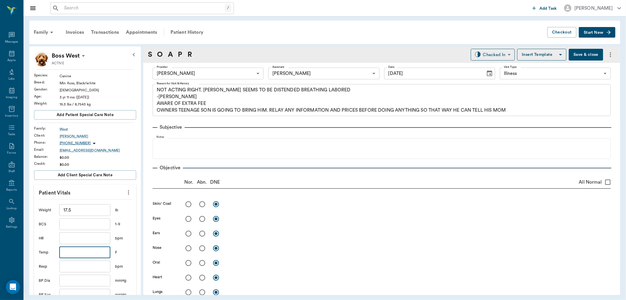
click at [71, 252] on input "text" at bounding box center [84, 252] width 51 height 12
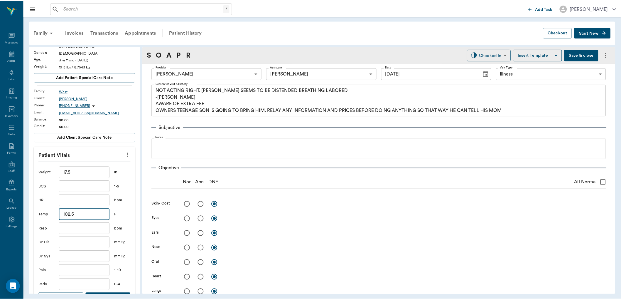
scroll to position [98, 0]
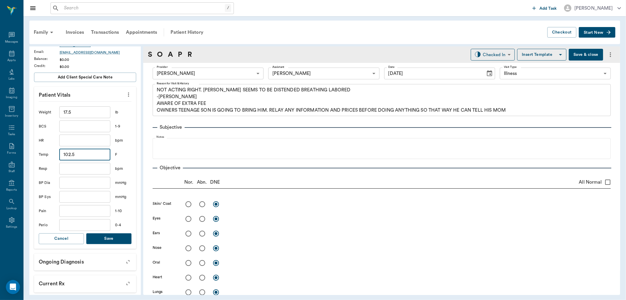
type input "102.5"
click at [107, 242] on button "Save" at bounding box center [108, 238] width 45 height 11
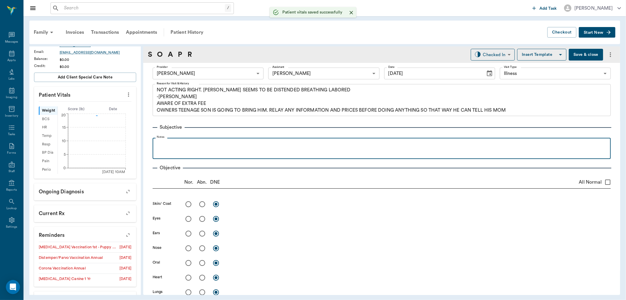
click at [207, 150] on div at bounding box center [382, 148] width 452 height 15
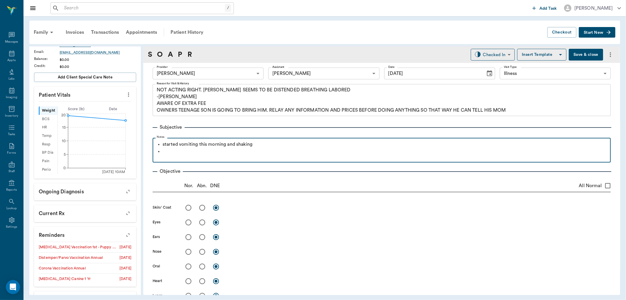
click at [226, 144] on p "started vomiting this morning and shaking" at bounding box center [385, 144] width 445 height 7
click at [202, 150] on p at bounding box center [385, 151] width 445 height 7
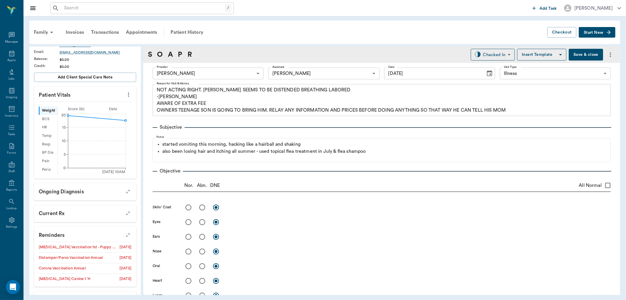
click at [582, 55] on button "Save & close" at bounding box center [586, 55] width 34 height 12
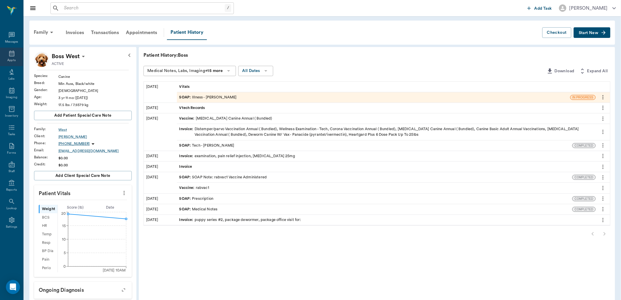
click at [6, 54] on div "Appts" at bounding box center [11, 57] width 23 height 18
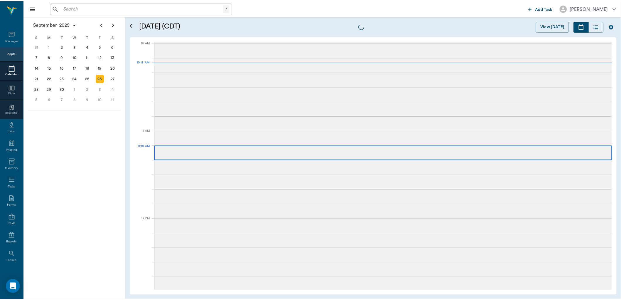
scroll to position [176, 0]
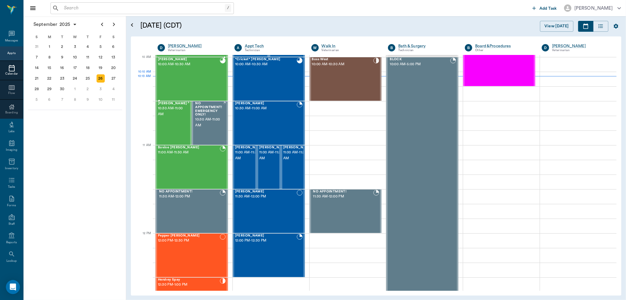
click at [205, 86] on div "Blanca Quintero 10:00 AM - 10:30 AM" at bounding box center [189, 79] width 62 height 43
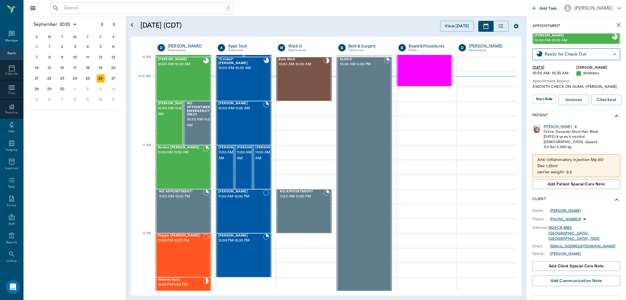
click at [555, 210] on div "Sherri Quintero" at bounding box center [565, 210] width 31 height 5
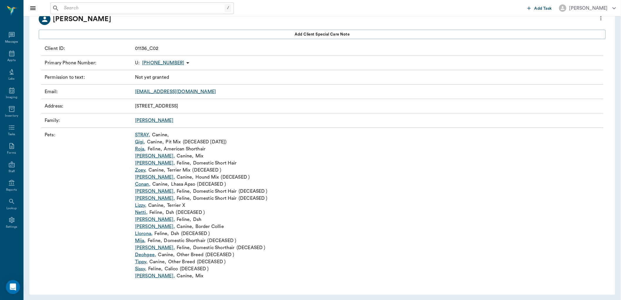
scroll to position [44, 0]
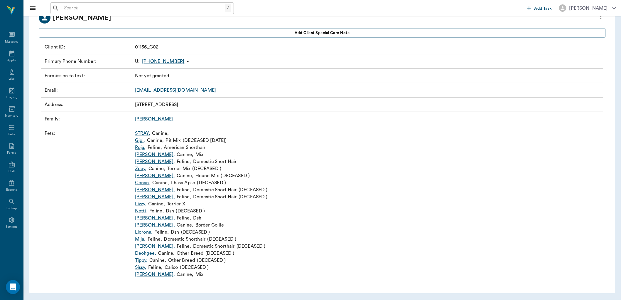
click at [142, 203] on link "Lizzy ," at bounding box center [140, 203] width 11 height 7
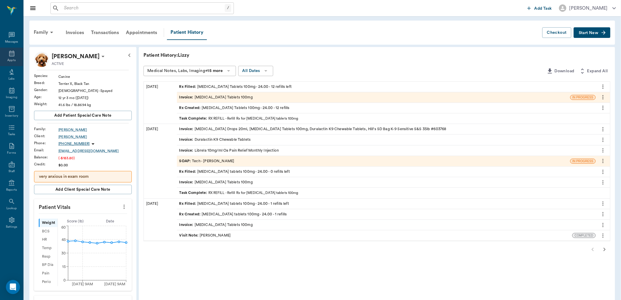
click at [10, 55] on icon at bounding box center [11, 53] width 7 height 7
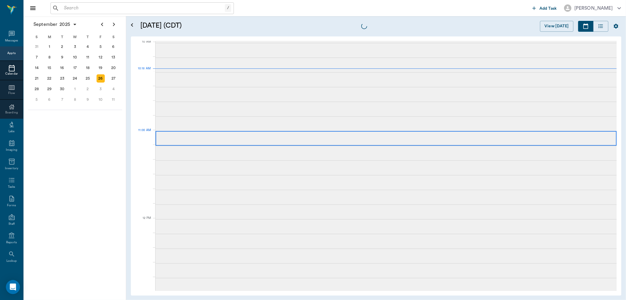
scroll to position [178, 0]
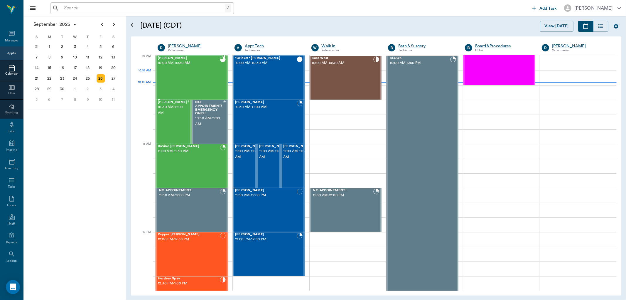
click at [185, 80] on div "Blanca Quintero 10:00 AM - 10:30 AM" at bounding box center [189, 77] width 62 height 43
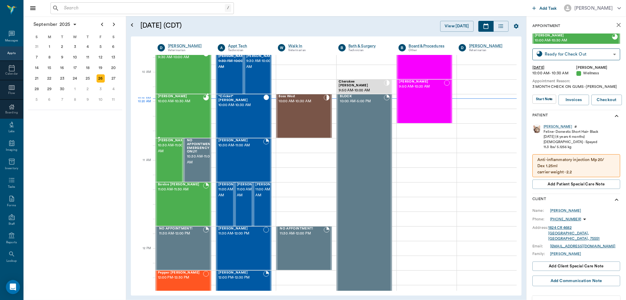
scroll to position [80, 0]
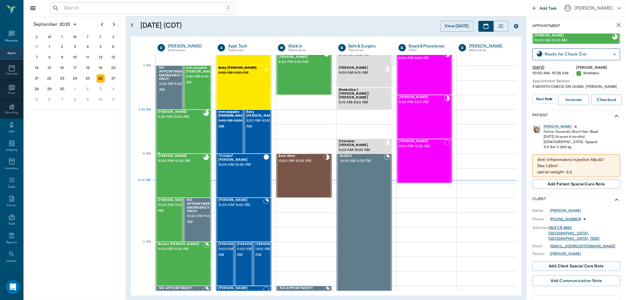
click at [180, 122] on div "BW Steger 9:30 AM - 10:00 AM" at bounding box center [180, 131] width 45 height 43
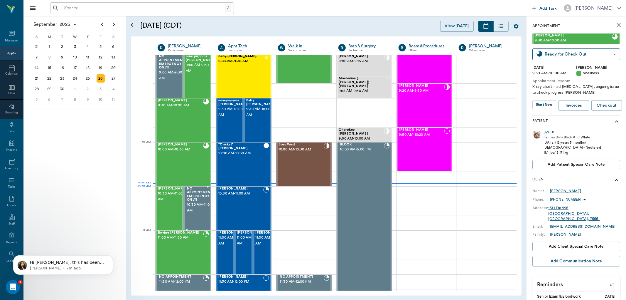
scroll to position [98, 0]
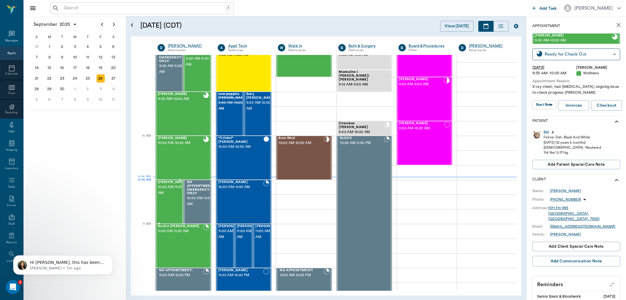
click at [163, 189] on span "10:30 AM - 11:00 AM" at bounding box center [172, 190] width 29 height 12
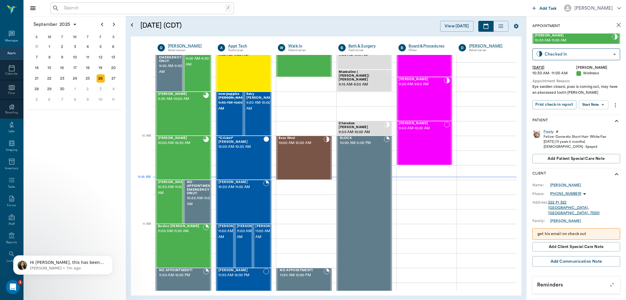
click at [592, 103] on body "/ ​ Add Task Dr. Bert Ellsworth Nectar Messages Appts Calendar Flow Boarding La…" at bounding box center [313, 150] width 626 height 300
click at [589, 115] on button "Start SOAP" at bounding box center [587, 116] width 20 height 7
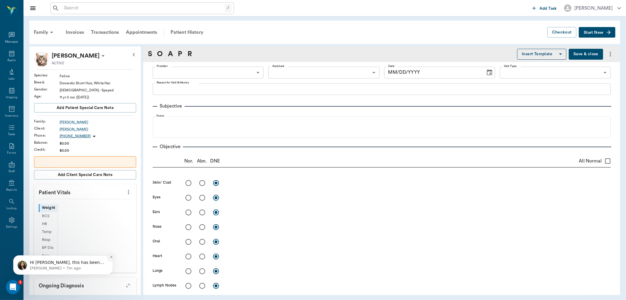
type input "63ec2f075fda476ae8351a4d"
type input "65d2be4f46e3a538d89b8c14"
type textarea "Eye swollen closed, puss is coming out, may have an abscessed tooth Christy"
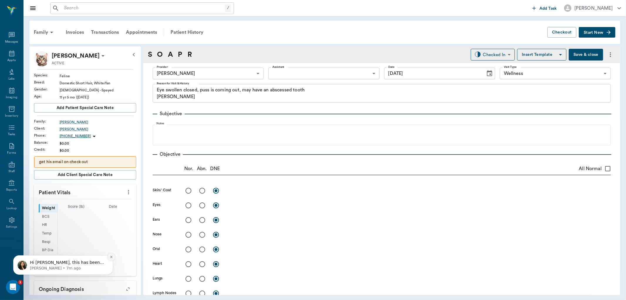
type input "[DATE]"
click at [112, 255] on icon "Dismiss notification" at bounding box center [111, 256] width 3 height 3
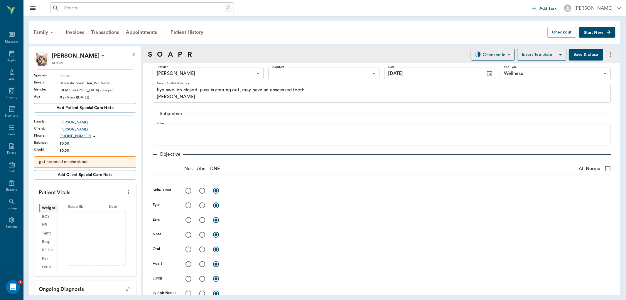
click at [125, 188] on icon "more" at bounding box center [128, 191] width 6 height 7
drag, startPoint x: 96, startPoint y: 201, endPoint x: 62, endPoint y: 232, distance: 46.1
click at [96, 201] on span "Enter Vitals" at bounding box center [98, 202] width 49 height 6
click at [76, 207] on input "text" at bounding box center [84, 210] width 51 height 12
type input "9.6"
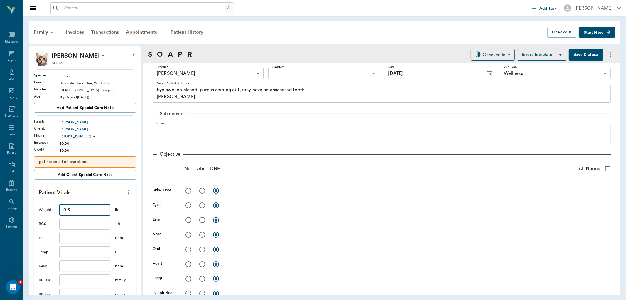
click at [72, 254] on input "text" at bounding box center [84, 252] width 51 height 12
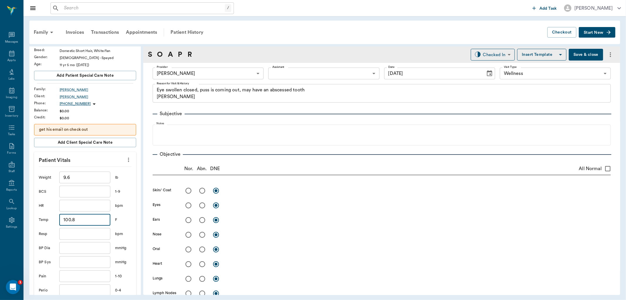
scroll to position [65, 0]
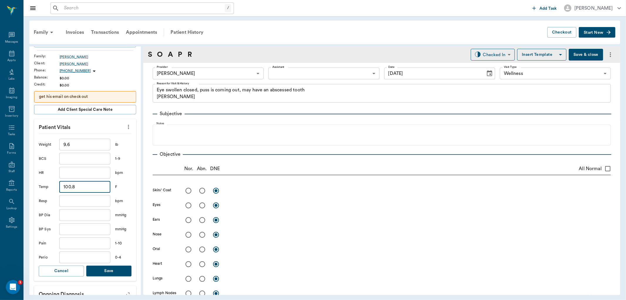
type input "100.8"
click at [106, 271] on button "Save" at bounding box center [108, 270] width 45 height 11
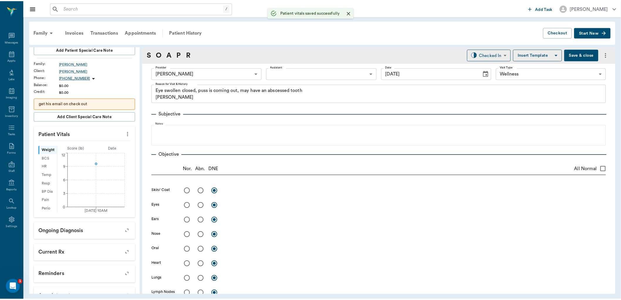
scroll to position [72, 0]
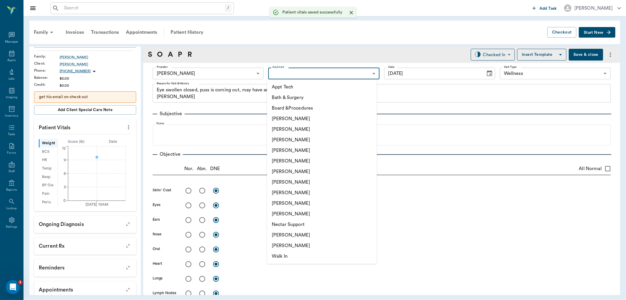
click at [284, 72] on body "/ ​ Add Task Dr. Bert Ellsworth Nectar Messages Appts Labs Imaging Inventory Ta…" at bounding box center [313, 150] width 626 height 300
drag, startPoint x: 281, startPoint y: 194, endPoint x: 252, endPoint y: 189, distance: 28.5
click at [281, 193] on li "[PERSON_NAME]" at bounding box center [322, 192] width 110 height 11
type input "63ec2e7e52e12b0ba117b124"
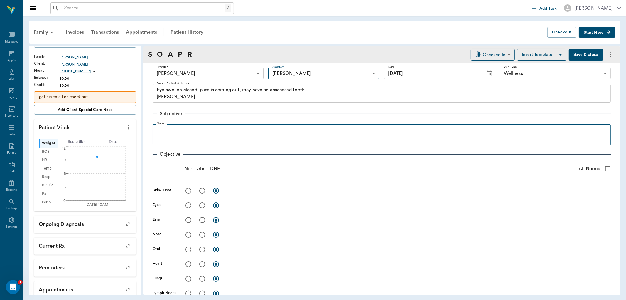
click at [171, 127] on p at bounding box center [382, 130] width 452 height 7
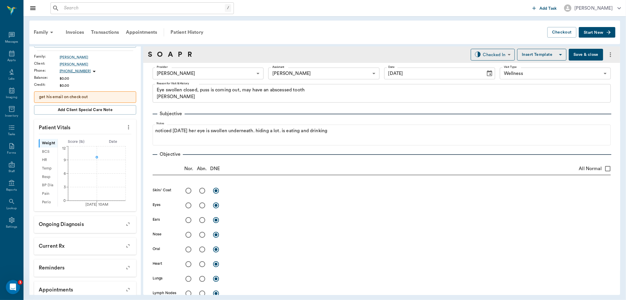
click at [573, 55] on button "Save & close" at bounding box center [586, 55] width 34 height 12
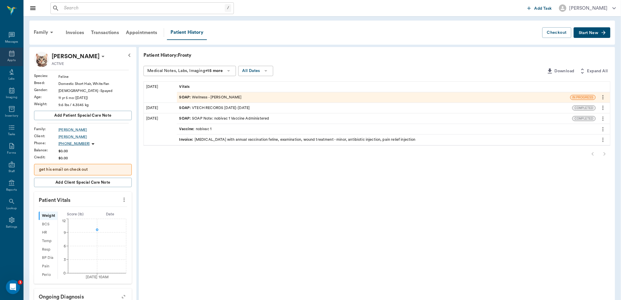
click at [9, 54] on icon at bounding box center [11, 53] width 5 height 6
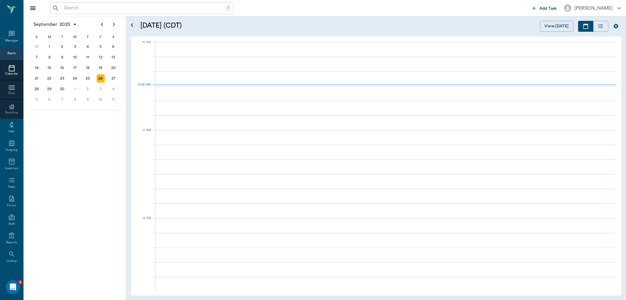
scroll to position [177, 0]
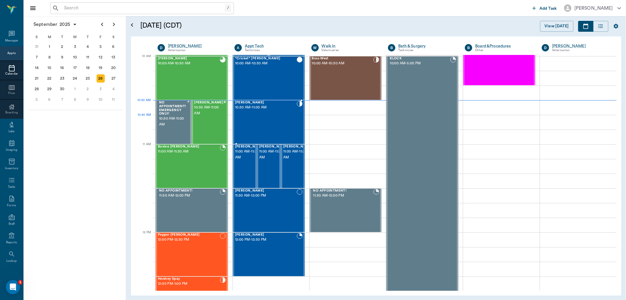
click at [271, 123] on div "Juicy Burton 10:30 AM - 11:00 AM" at bounding box center [266, 122] width 62 height 43
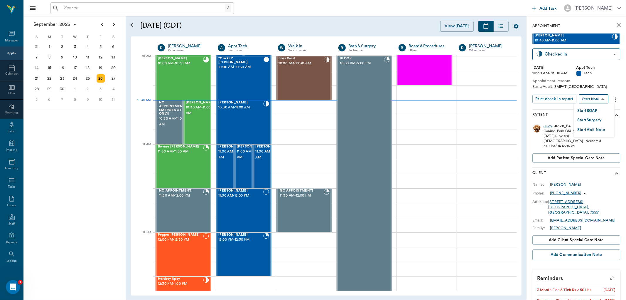
click at [594, 97] on body "/ ​ Add Task Dr. Bert Ellsworth Nectar Messages Appts Calendar Flow Boarding La…" at bounding box center [313, 150] width 626 height 300
click at [593, 112] on button "Start SOAP" at bounding box center [587, 110] width 20 height 7
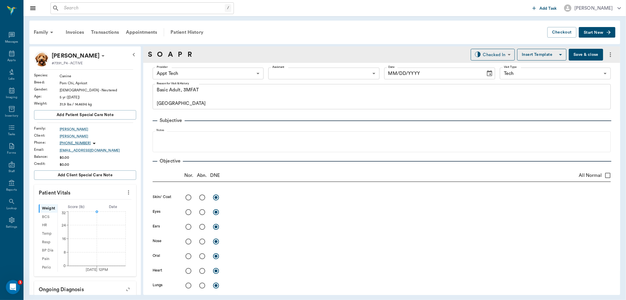
type input "63ec2f075fda476ae8351a4c"
type input "65d2be4f46e3a538d89b8c1a"
type textarea "Basic Adult, 3MFAT Caryn"
type input "[DATE]"
click at [125, 192] on icon "more" at bounding box center [128, 192] width 6 height 7
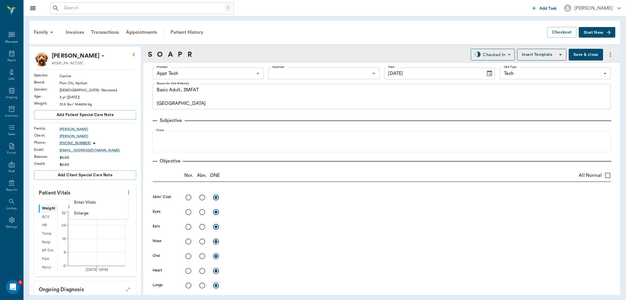
click at [114, 205] on li "Enter Vitals" at bounding box center [99, 202] width 59 height 11
click at [102, 209] on input "text" at bounding box center [84, 210] width 51 height 12
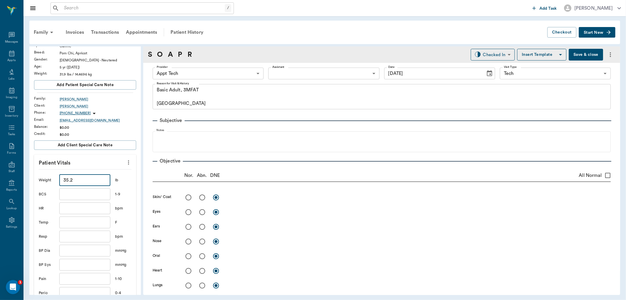
scroll to position [130, 0]
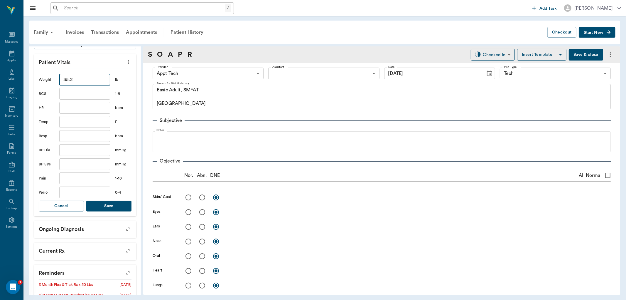
type input "35.2"
click at [125, 204] on button "Save" at bounding box center [108, 205] width 45 height 11
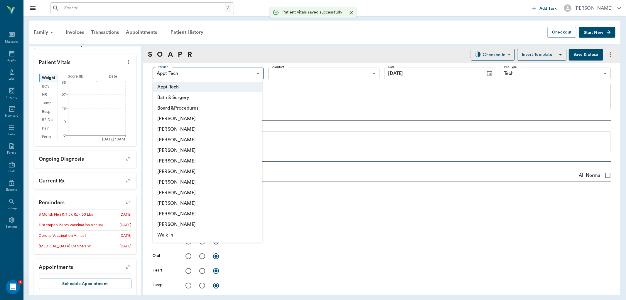
click at [190, 76] on body "/ ​ Add Task Dr. Bert Ellsworth Nectar Messages Appts Labs Imaging Inventory Ta…" at bounding box center [313, 150] width 626 height 300
click at [181, 184] on li "[PERSON_NAME]" at bounding box center [208, 182] width 110 height 11
type input "682b670d8bdc6f7f8feef3db"
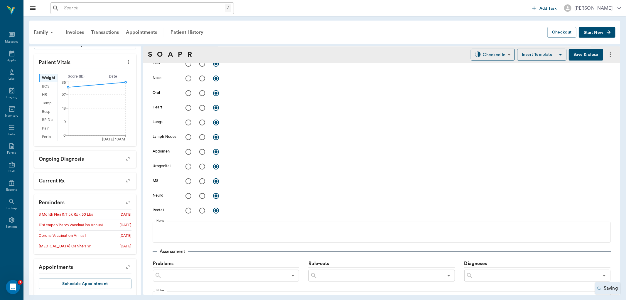
scroll to position [0, 0]
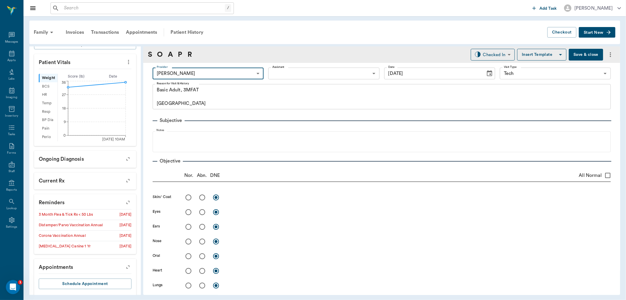
click at [289, 76] on body "/ ​ Add Task Dr. Bert Ellsworth Nectar Messages Appts Labs Imaging Inventory Ta…" at bounding box center [313, 150] width 626 height 300
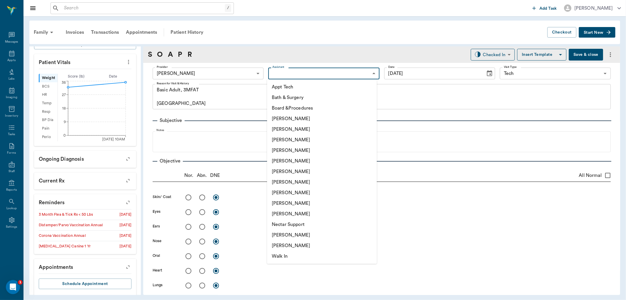
click at [287, 83] on li "Appt Tech" at bounding box center [322, 87] width 110 height 11
type input "63ec2f075fda476ae8351a4c"
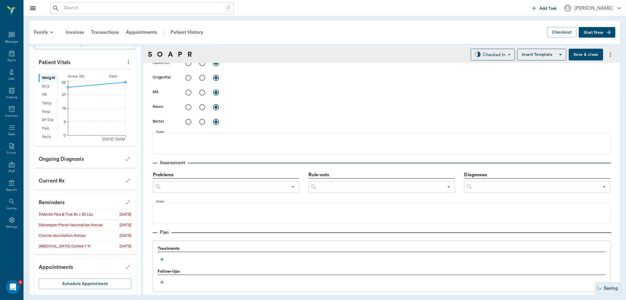
scroll to position [261, 0]
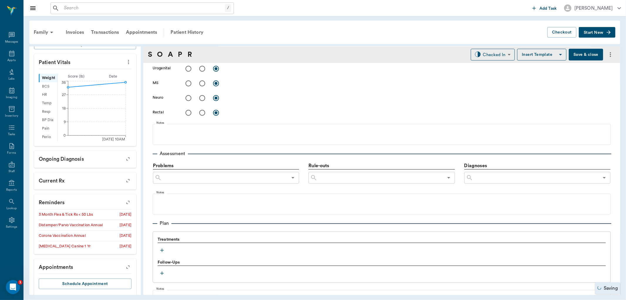
click at [162, 249] on icon "button" at bounding box center [162, 250] width 6 height 6
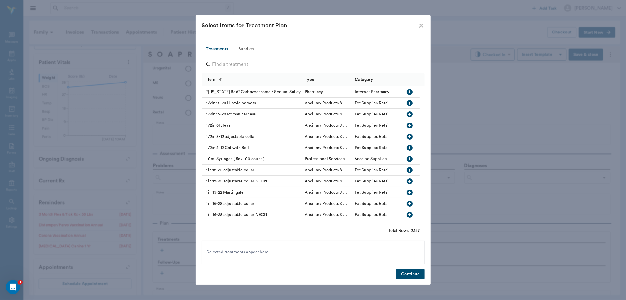
click at [232, 60] on input "Search" at bounding box center [313, 64] width 202 height 9
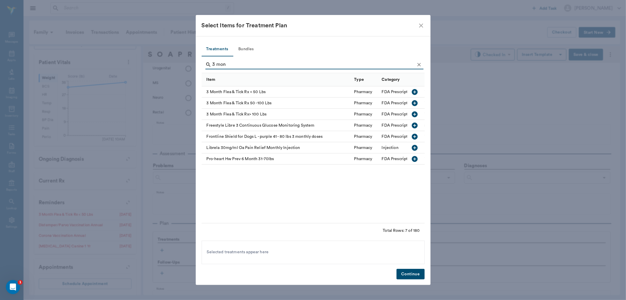
type input "3 mon"
click at [412, 89] on icon "button" at bounding box center [414, 91] width 7 height 7
click at [247, 48] on button "Bundles" at bounding box center [246, 49] width 26 height 14
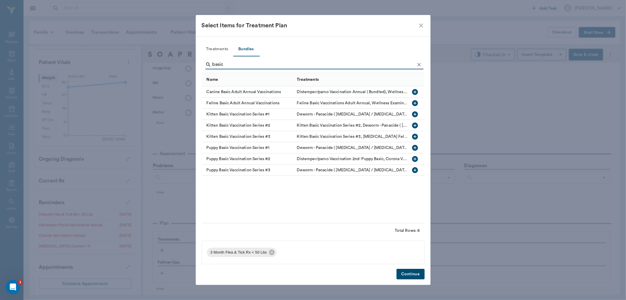
type input "basic"
click at [416, 93] on icon "button" at bounding box center [415, 92] width 6 height 6
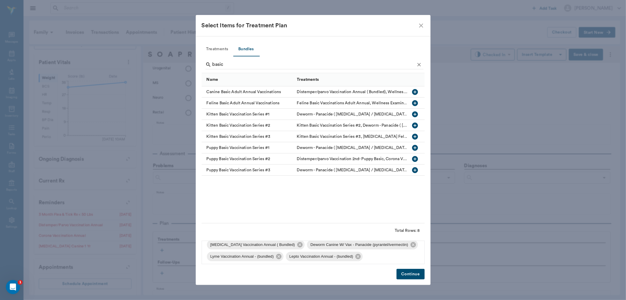
scroll to position [43, 0]
click at [280, 255] on icon at bounding box center [278, 253] width 5 height 5
click at [417, 272] on button "Continue" at bounding box center [410, 273] width 28 height 11
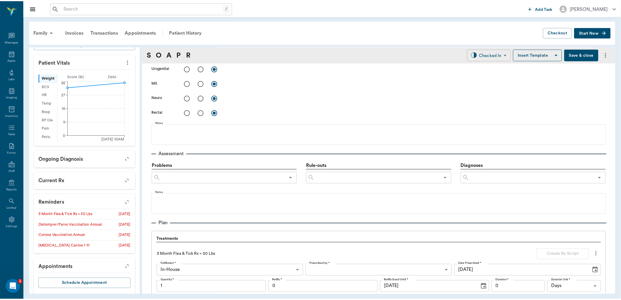
scroll to position [617, 0]
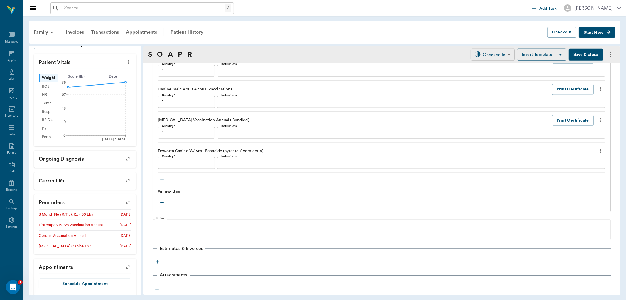
click at [480, 52] on body "/ ​ Add Task Dr. Bert Ellsworth Nectar Messages Appts Labs Imaging Inventory Ta…" at bounding box center [313, 150] width 626 height 300
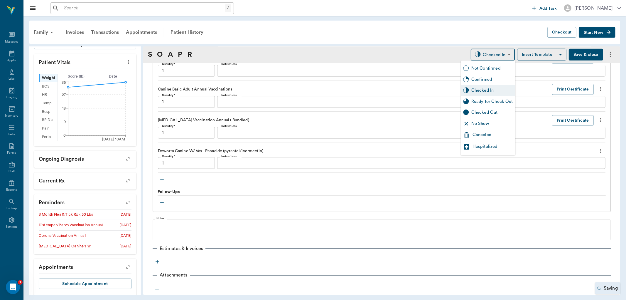
type input "1.00"
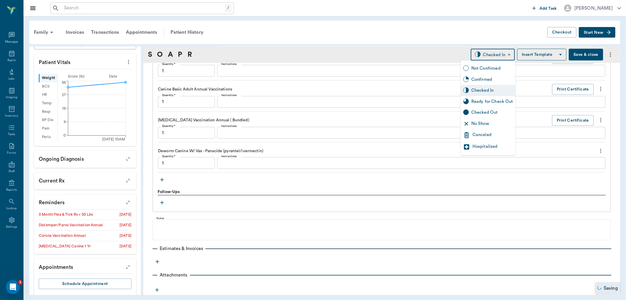
type input "1.00"
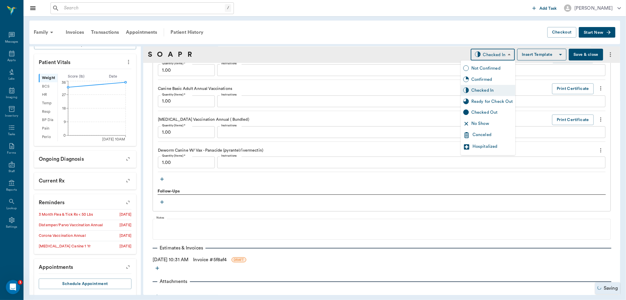
click at [479, 97] on div "Ready for Check Out" at bounding box center [488, 101] width 55 height 11
type input "READY_TO_CHECKOUT"
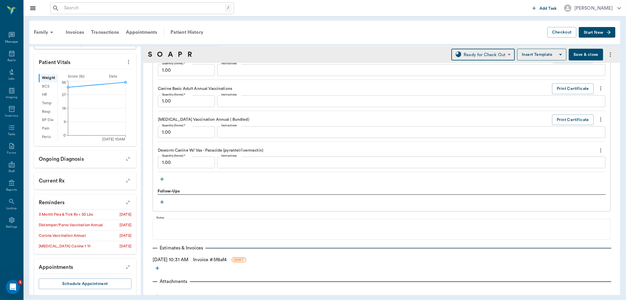
drag, startPoint x: 210, startPoint y: 262, endPoint x: 212, endPoint y: 260, distance: 3.3
click at [210, 261] on link "Invoice # 5f8af4" at bounding box center [209, 259] width 33 height 7
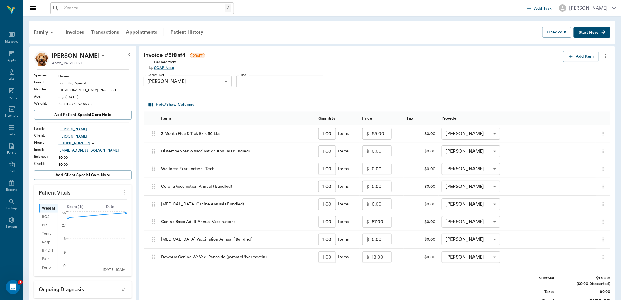
scroll to position [98, 0]
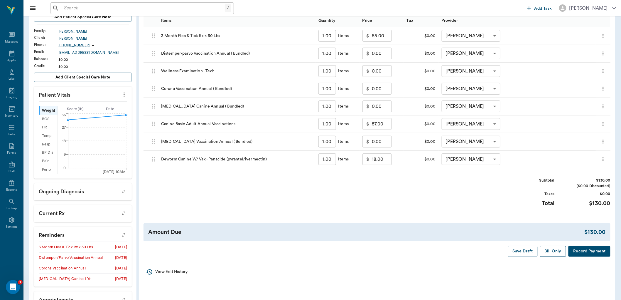
click at [546, 254] on button "Bill Only" at bounding box center [553, 251] width 26 height 11
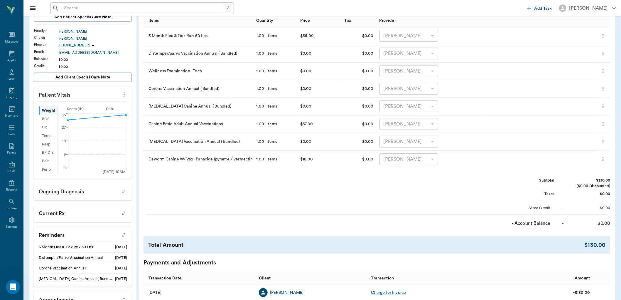
click at [248, 224] on div "- Account Balance - $0.00" at bounding box center [376, 221] width 467 height 9
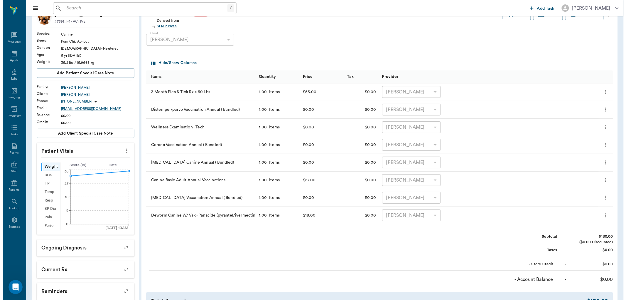
scroll to position [0, 0]
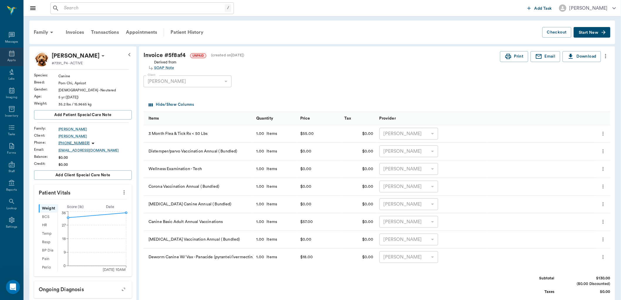
click at [11, 55] on icon at bounding box center [11, 53] width 5 height 6
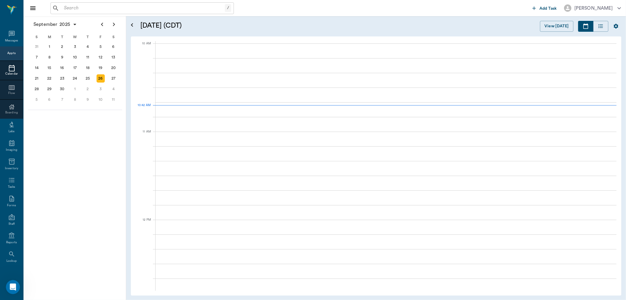
scroll to position [176, 0]
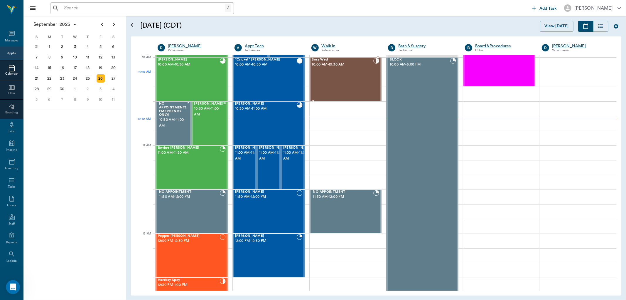
click at [352, 78] on div "Boss West 10:00 AM - 10:30 AM" at bounding box center [343, 79] width 62 height 43
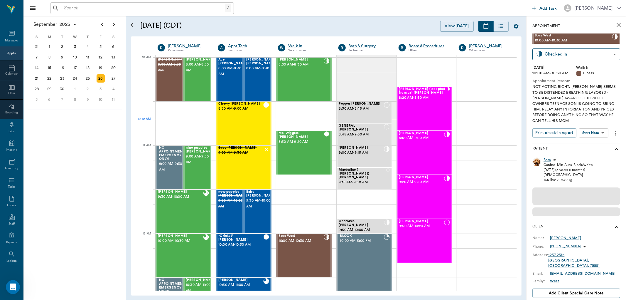
scroll to position [176, 0]
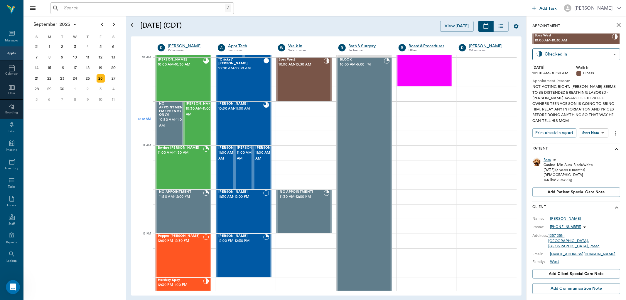
click at [599, 132] on body "/ ​ Add Task [PERSON_NAME] Nectar Messages Appts Calendar Flow Boarding Labs Im…" at bounding box center [313, 150] width 626 height 300
click at [599, 144] on li "View SOAP" at bounding box center [594, 145] width 41 height 10
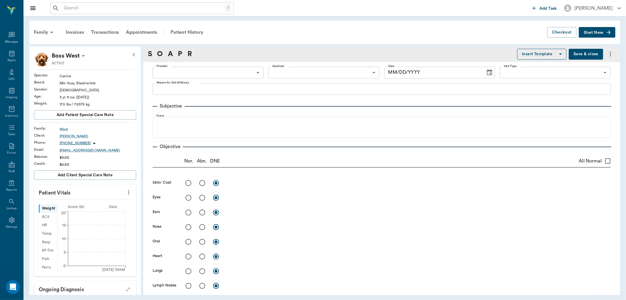
type input "63ec2f075fda476ae8351a4d"
type input "6740bf97de10e07744acf1eb"
type input "65d2be4f46e3a538d89b8c15"
type textarea "NOT ACTING RIGHT. [PERSON_NAME] SEEMS TO BE DISTENDED BREATHING LABORED -[PERSO…"
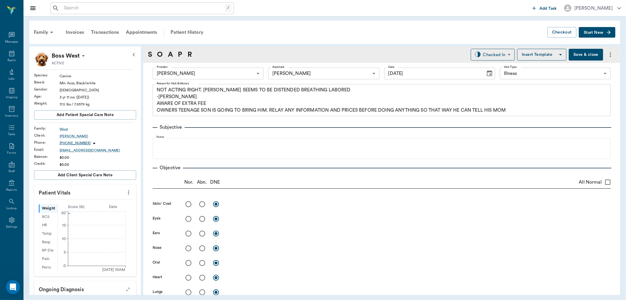
type input "[DATE]"
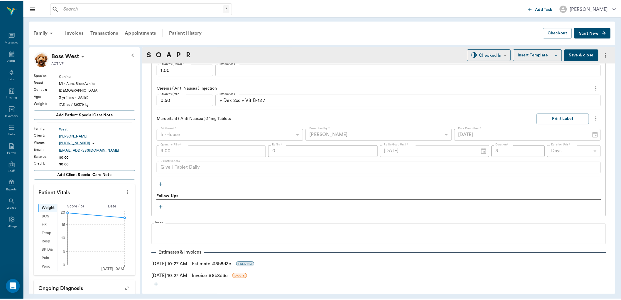
scroll to position [520, 0]
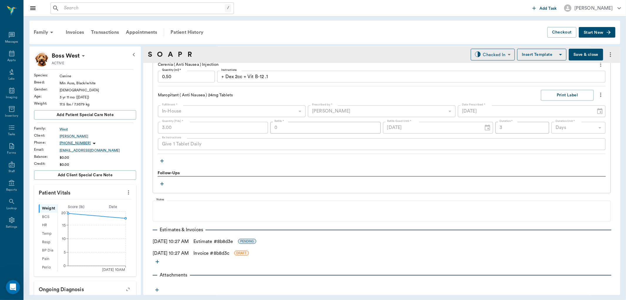
click at [225, 251] on link "Invoice # 8b8d3c" at bounding box center [211, 252] width 36 height 7
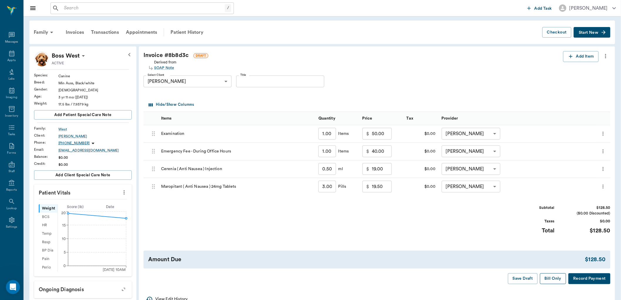
click at [550, 278] on button "Bill Only" at bounding box center [553, 278] width 26 height 11
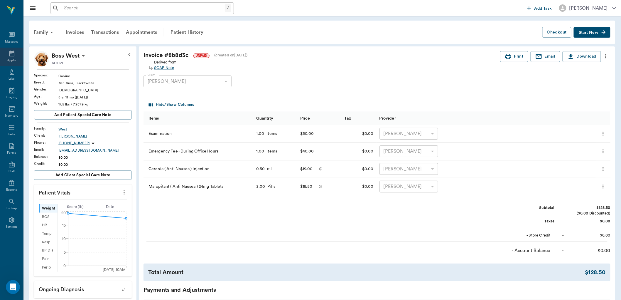
click at [7, 58] on div "Appts" at bounding box center [11, 60] width 8 height 4
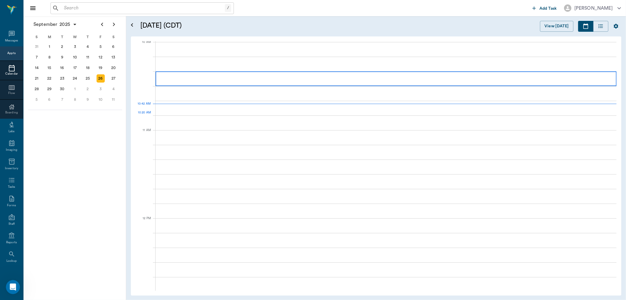
scroll to position [177, 0]
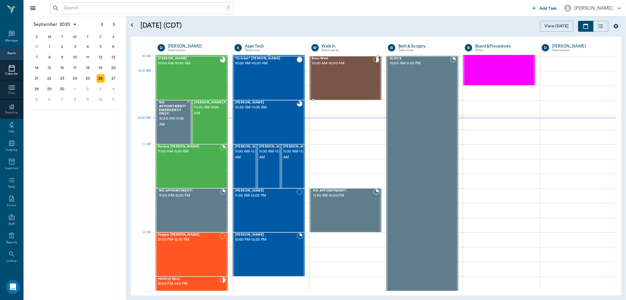
click at [327, 84] on div "Boss West 10:00 AM - 10:30 AM" at bounding box center [343, 78] width 62 height 43
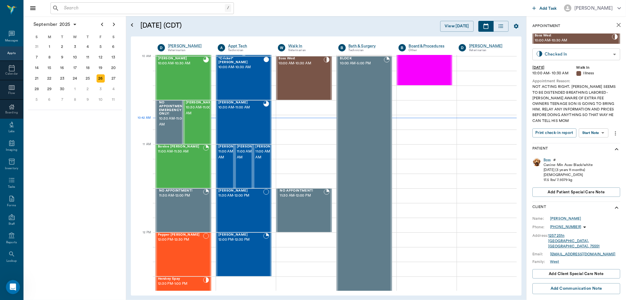
click at [596, 54] on body "/ ​ Add Task Dr. Bert Ellsworth Nectar Messages Appts Calendar Flow Boarding La…" at bounding box center [313, 150] width 626 height 300
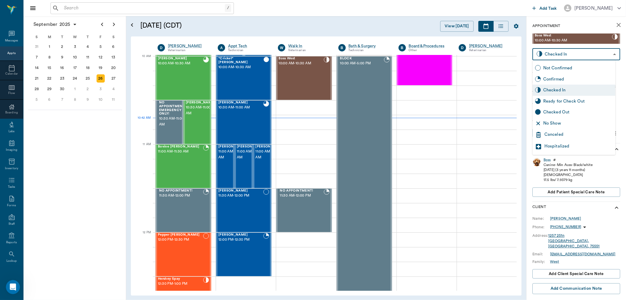
click at [584, 99] on div "Ready for Check Out" at bounding box center [578, 101] width 70 height 6
type input "READY_TO_CHECKOUT"
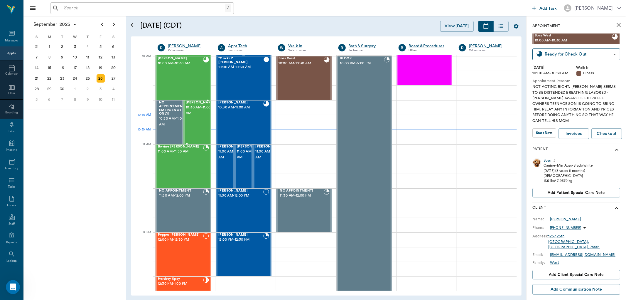
click at [198, 116] on span "10:30 AM - 11:00 AM" at bounding box center [200, 110] width 29 height 12
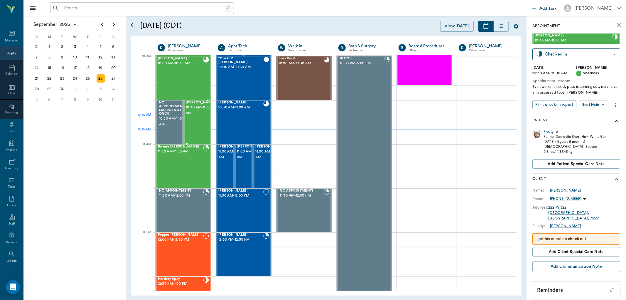
click at [198, 116] on span "10:30 AM - 11:00 AM" at bounding box center [200, 110] width 29 height 12
click at [598, 103] on body "/ ​ Add Task Dr. Bert Ellsworth Nectar Messages Appts Calendar Flow Boarding La…" at bounding box center [313, 150] width 626 height 300
click at [594, 113] on button "View SOAP" at bounding box center [587, 116] width 20 height 7
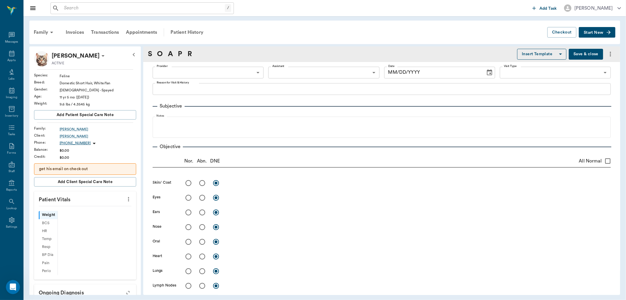
type input "63ec2f075fda476ae8351a4d"
type input "63ec2e7e52e12b0ba117b124"
type input "65d2be4f46e3a538d89b8c14"
type textarea "Eye swollen closed, puss is coming out, may have an abscessed tooth Christy"
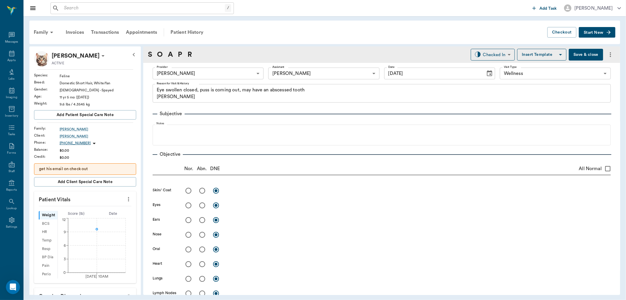
type input "[DATE]"
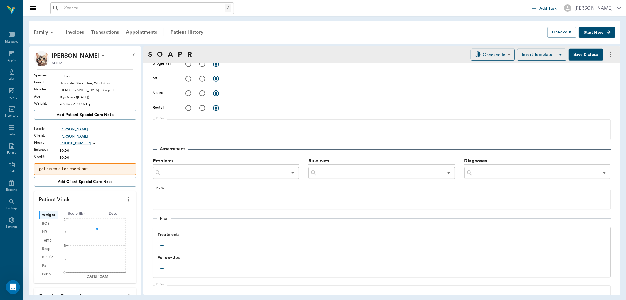
scroll to position [324, 0]
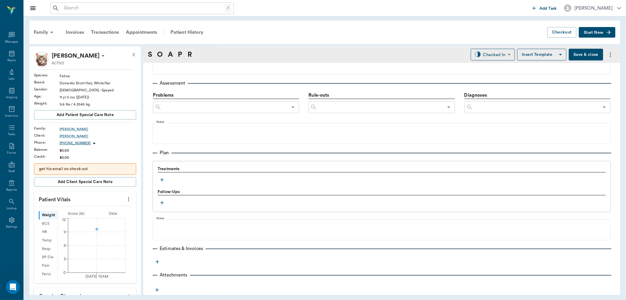
click at [161, 181] on icon "button" at bounding box center [162, 180] width 6 height 6
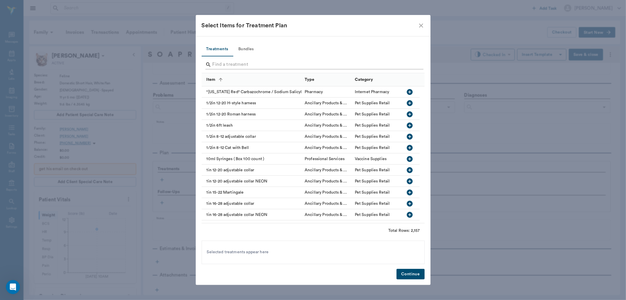
click at [236, 59] on div at bounding box center [314, 65] width 218 height 15
click at [234, 61] on input "Search" at bounding box center [313, 64] width 202 height 9
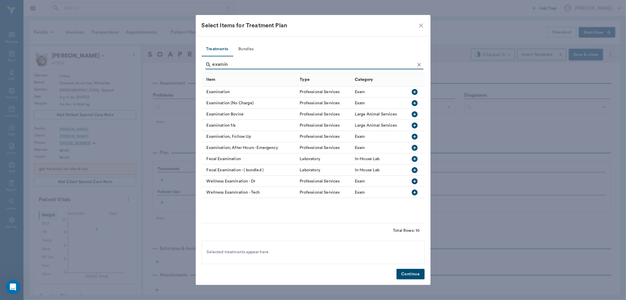
click at [415, 92] on icon "button" at bounding box center [415, 92] width 6 height 6
type input "e"
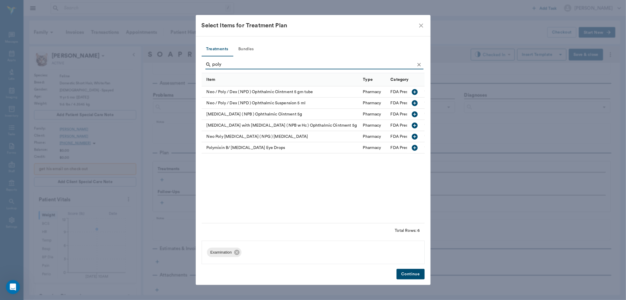
click at [412, 148] on icon "button" at bounding box center [415, 148] width 6 height 6
type input "p"
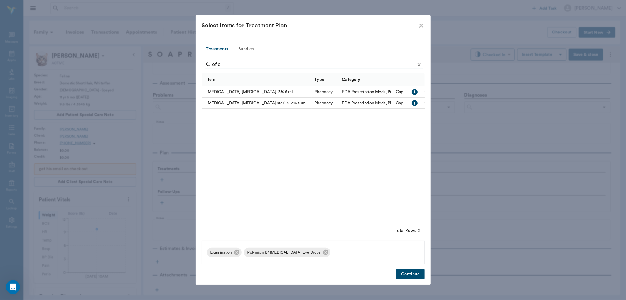
click at [413, 93] on icon "button" at bounding box center [415, 92] width 6 height 6
click at [256, 67] on input "oflo" at bounding box center [313, 64] width 202 height 9
type input "o"
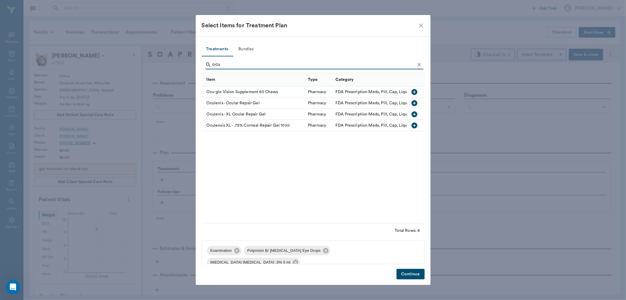
click at [413, 114] on icon "button" at bounding box center [415, 114] width 6 height 6
type input "o"
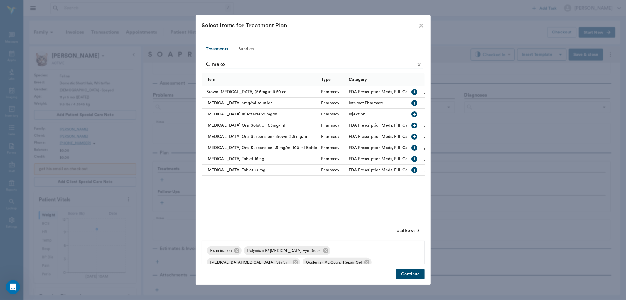
type input "melox"
click at [414, 124] on icon "button" at bounding box center [414, 125] width 7 height 7
click at [409, 273] on button "Continue" at bounding box center [410, 273] width 28 height 11
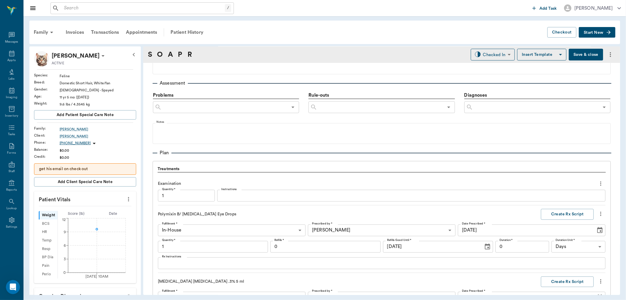
scroll to position [626, 0]
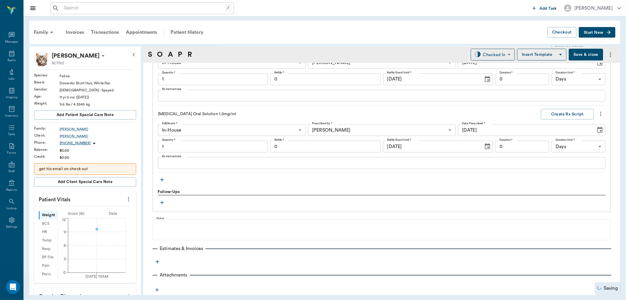
type input "1.00"
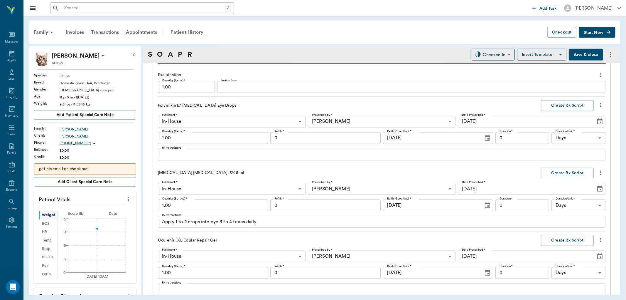
scroll to position [430, 0]
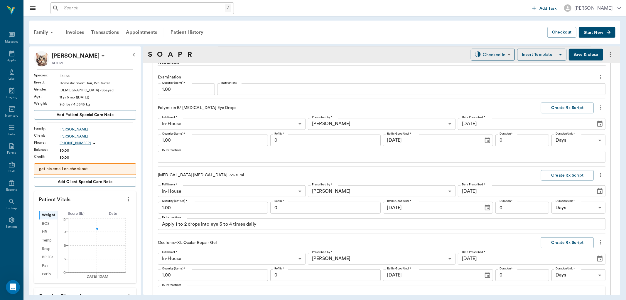
click at [219, 227] on textarea "Apply 1 to 2 drops into eye 3 to 4 times daily" at bounding box center [381, 224] width 439 height 7
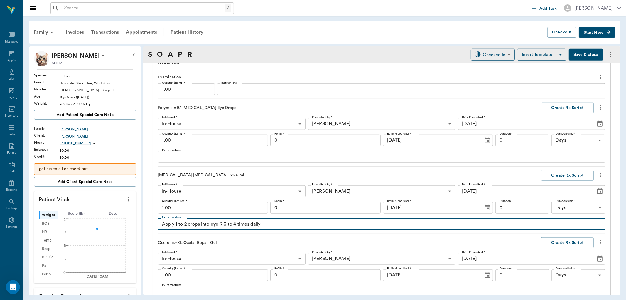
drag, startPoint x: 211, startPoint y: 225, endPoint x: 213, endPoint y: 229, distance: 4.9
click at [212, 225] on textarea "Apply 1 to 2 drops into eye R 3 to 4 times daily" at bounding box center [381, 224] width 439 height 7
click at [227, 224] on textarea "Apply 1 to 2 drops into R eye R 3 to 4 times daily" at bounding box center [381, 224] width 439 height 7
drag, startPoint x: 162, startPoint y: 225, endPoint x: 263, endPoint y: 224, distance: 100.9
click at [263, 224] on textarea "Apply 1 to 2 drops into R eye 3 to 4 times daily" at bounding box center [381, 224] width 439 height 7
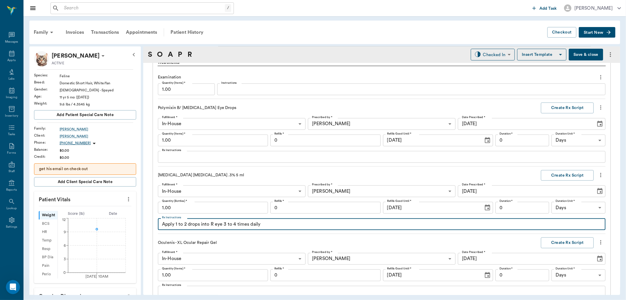
type textarea "Apply 1 to 2 drops into R eye 3 to 4 times daily"
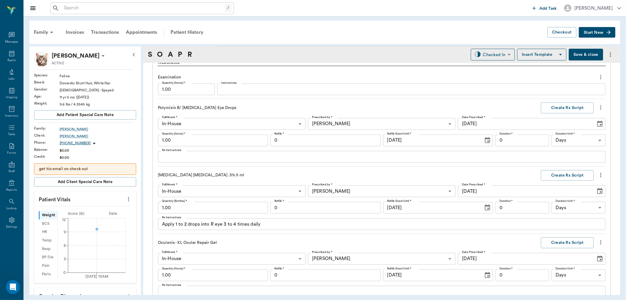
click at [265, 178] on p "Ofloxacin Ophthalmic Solution .3% 5 ml" at bounding box center [237, 175] width 158 height 6
click at [556, 175] on button "Create Rx Script" at bounding box center [567, 175] width 53 height 11
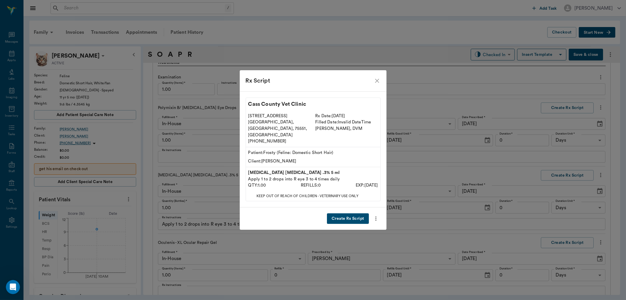
click at [345, 213] on button "Create Rx Script" at bounding box center [348, 218] width 42 height 11
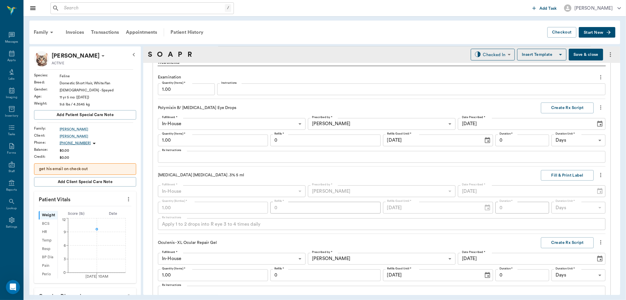
click at [171, 157] on textarea "Rx Instructions" at bounding box center [381, 156] width 439 height 7
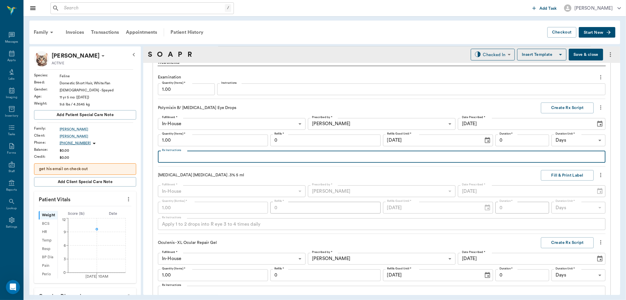
paste textarea "Apply 1 to 2 drops into R eye 3 to 4 times daily"
type textarea "Apply 1 to 2 drops into R eye 3 to 4 times daily"
click at [558, 106] on button "Create Rx Script" at bounding box center [567, 107] width 53 height 11
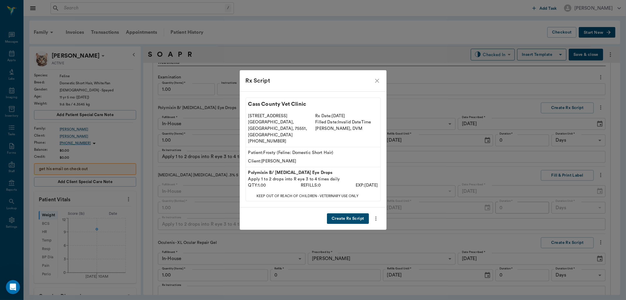
click at [339, 213] on button "Create Rx Script" at bounding box center [348, 218] width 42 height 11
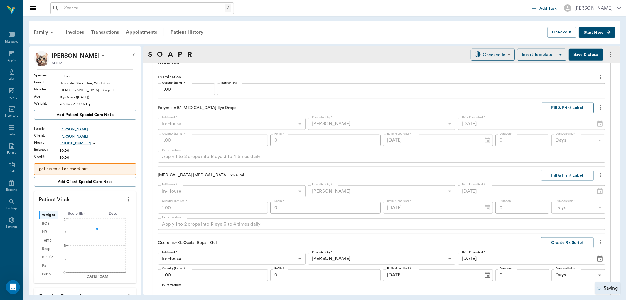
click at [561, 109] on button "Fill & Print Label" at bounding box center [567, 107] width 53 height 11
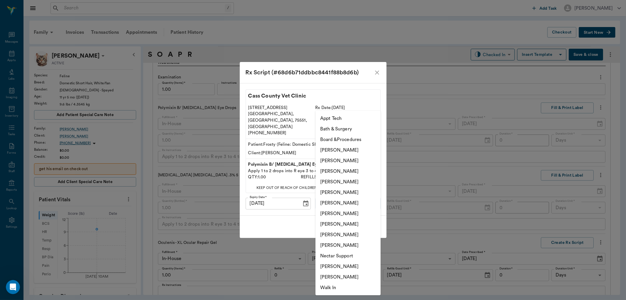
click at [359, 193] on body "/ ​ Add Task Dr. Bert Ellsworth Nectar Messages Appts Labs Imaging Inventory Ta…" at bounding box center [313, 150] width 626 height 300
click at [351, 181] on li "[PERSON_NAME]" at bounding box center [347, 181] width 65 height 11
type input "63ec2f075fda476ae8351a4d"
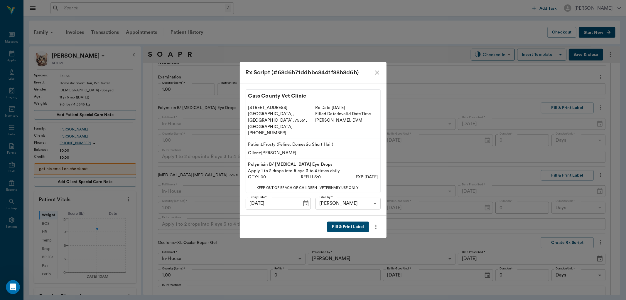
click at [342, 222] on button "Fill & Print Label" at bounding box center [347, 226] width 41 height 11
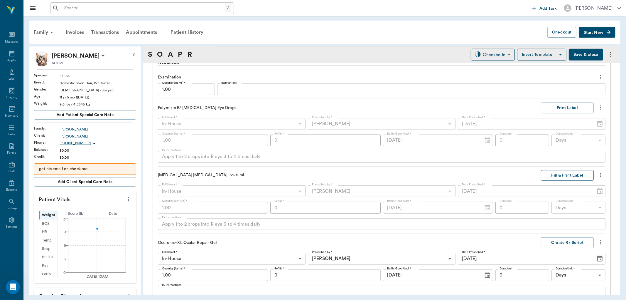
click at [563, 173] on button "Fill & Print Label" at bounding box center [567, 175] width 53 height 11
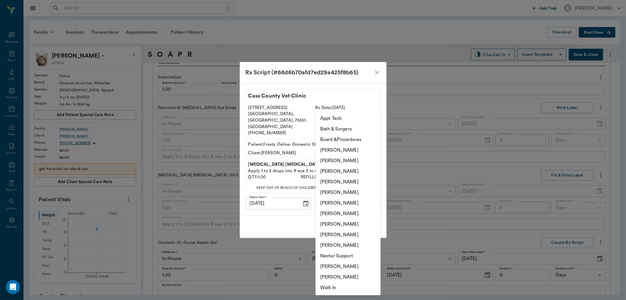
click at [343, 199] on body "/ ​ Add Task Dr. Bert Ellsworth Nectar Messages Appts Labs Imaging Inventory Ta…" at bounding box center [313, 150] width 626 height 300
click at [342, 184] on li "[PERSON_NAME]" at bounding box center [347, 181] width 65 height 11
type input "63ec2f075fda476ae8351a4d"
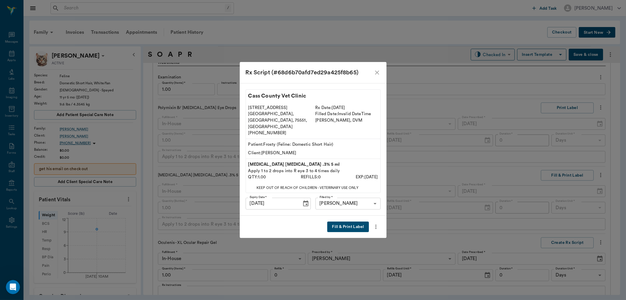
click at [347, 221] on button "Fill & Print Label" at bounding box center [347, 226] width 41 height 11
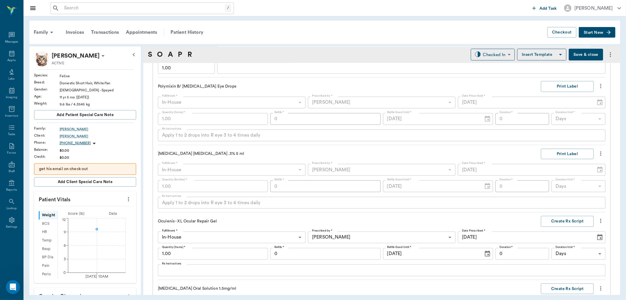
scroll to position [463, 0]
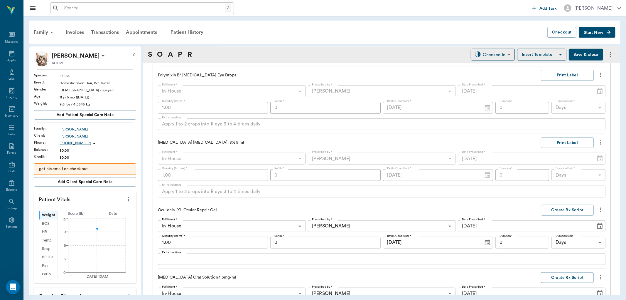
click at [169, 257] on textarea "Rx Instructions" at bounding box center [381, 258] width 439 height 7
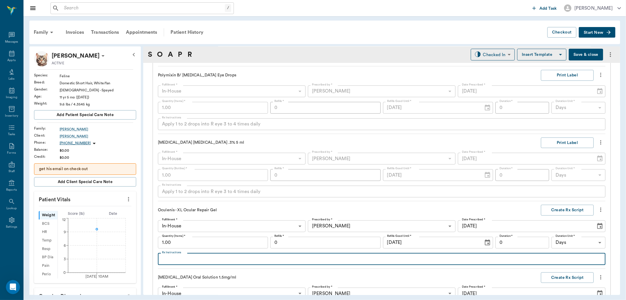
paste textarea "Apply 1 to 2 drops into R eye 3 to 4 times daily"
type textarea "Apply 1 to 2 drops into R eye 3 to 4 times daily. Use Last"
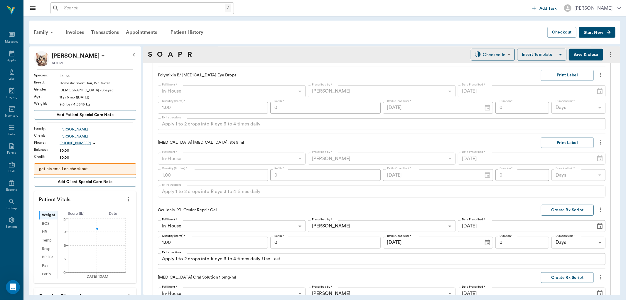
click at [561, 207] on button "Create Rx Script" at bounding box center [567, 210] width 53 height 11
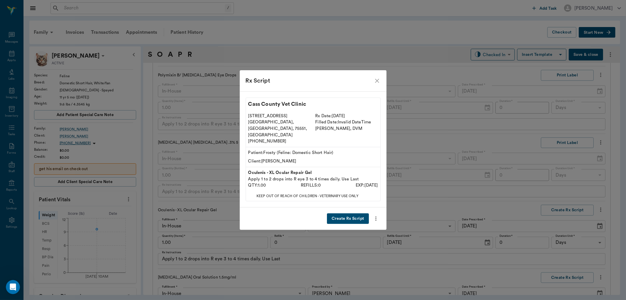
click at [349, 213] on button "Create Rx Script" at bounding box center [348, 218] width 42 height 11
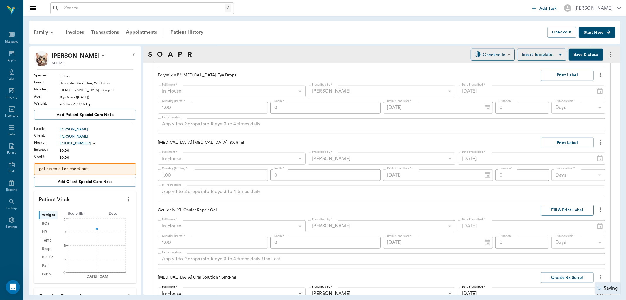
click at [563, 209] on button "Fill & Print Label" at bounding box center [567, 210] width 53 height 11
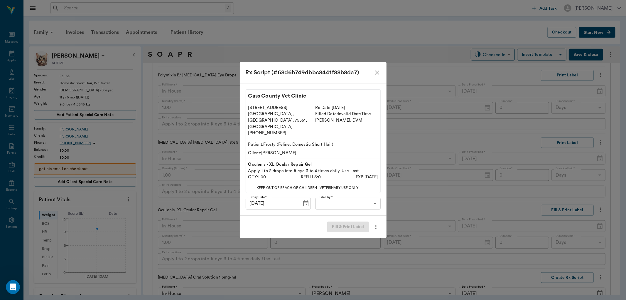
click at [363, 188] on div "Cass County Vet Clinic 102 E. Pinecrest Dr. Atlanta, TX, 75551, USA (903) 796-4…" at bounding box center [313, 149] width 147 height 132
click at [361, 194] on body "/ ​ Add Task Dr. Bert Ellsworth Nectar Messages Appts Labs Imaging Inventory Ta…" at bounding box center [313, 150] width 626 height 300
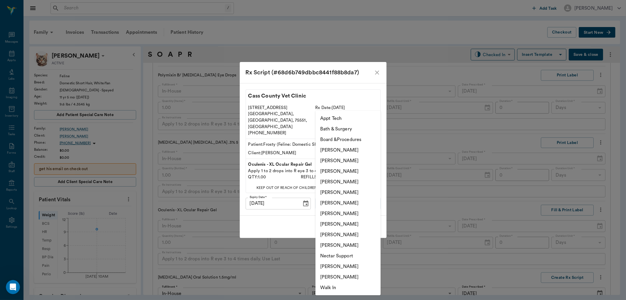
click at [357, 181] on li "[PERSON_NAME]" at bounding box center [347, 181] width 65 height 11
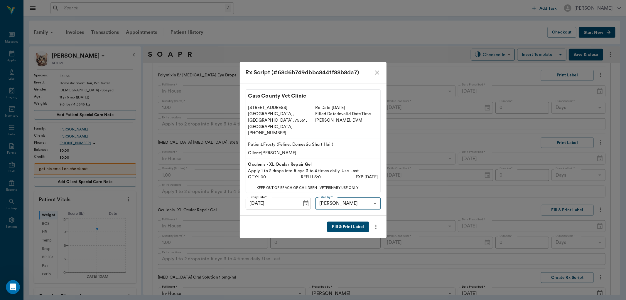
type input "63ec2f075fda476ae8351a4d"
click at [353, 221] on button "Fill & Print Label" at bounding box center [347, 226] width 41 height 11
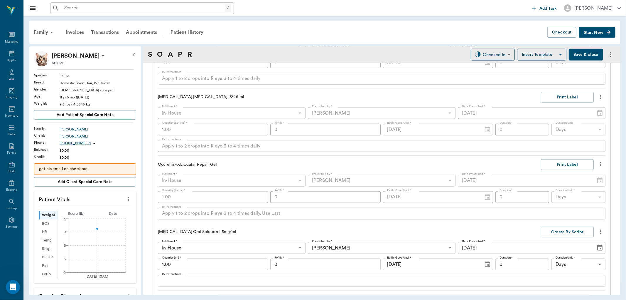
scroll to position [594, 0]
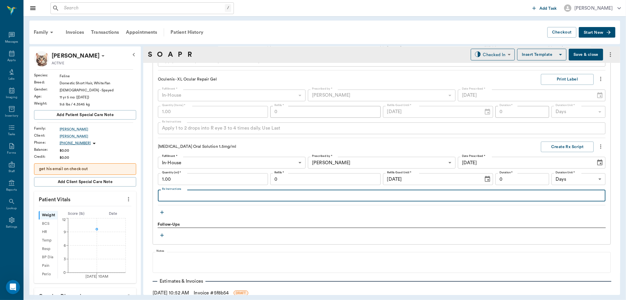
click at [167, 194] on textarea "Rx Instructions" at bounding box center [381, 195] width 439 height 7
type textarea "Give 0.15 mls once a day"
click at [207, 182] on input "1.00" at bounding box center [213, 179] width 110 height 12
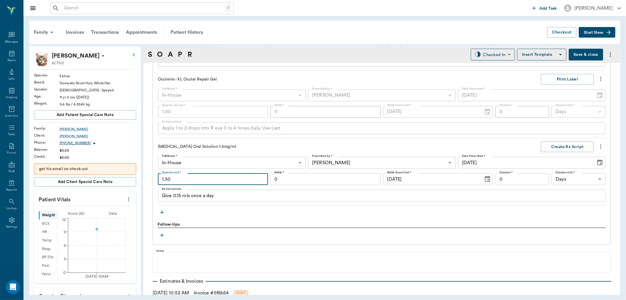
type input "1.50"
click at [306, 178] on input "0" at bounding box center [325, 179] width 110 height 12
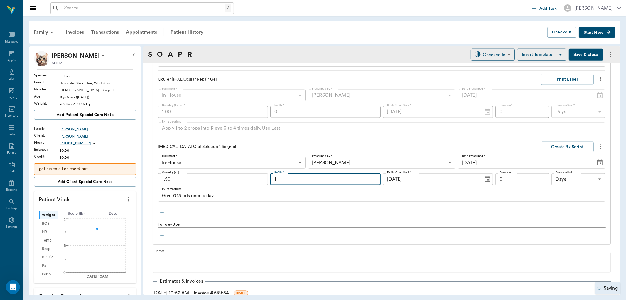
type input "1"
click at [523, 179] on input "0" at bounding box center [522, 179] width 54 height 12
type input "10"
click at [564, 148] on button "Create Rx Script" at bounding box center [567, 146] width 53 height 11
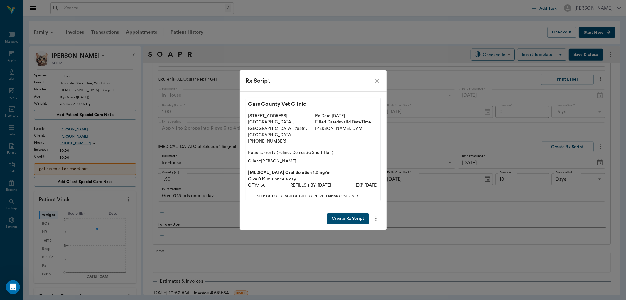
click at [347, 215] on button "Create Rx Script" at bounding box center [348, 218] width 42 height 11
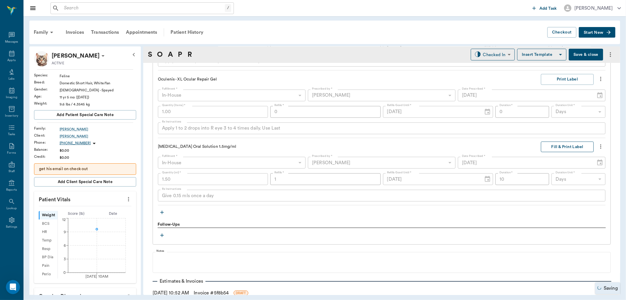
click at [550, 147] on button "Fill & Print Label" at bounding box center [567, 146] width 53 height 11
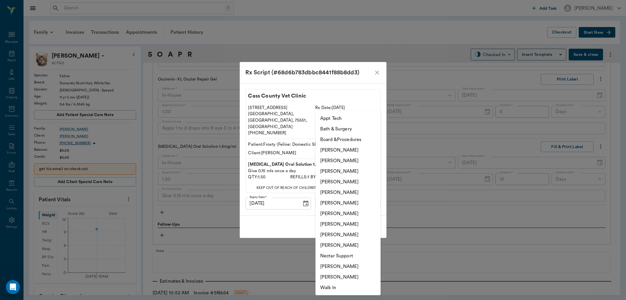
click at [351, 198] on body "/ ​ Add Task Dr. Bert Ellsworth Nectar Messages Appts Labs Imaging Inventory Ta…" at bounding box center [313, 150] width 626 height 300
click at [347, 180] on li "[PERSON_NAME]" at bounding box center [347, 181] width 65 height 11
type input "63ec2f075fda476ae8351a4d"
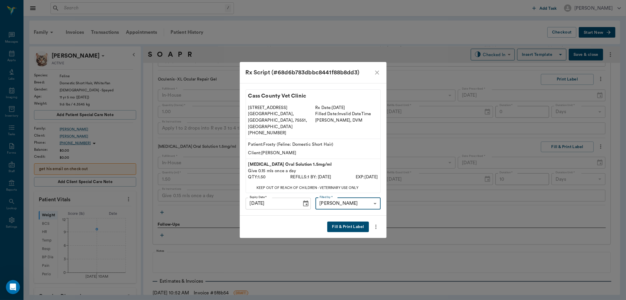
click at [348, 221] on button "Fill & Print Label" at bounding box center [347, 226] width 41 height 11
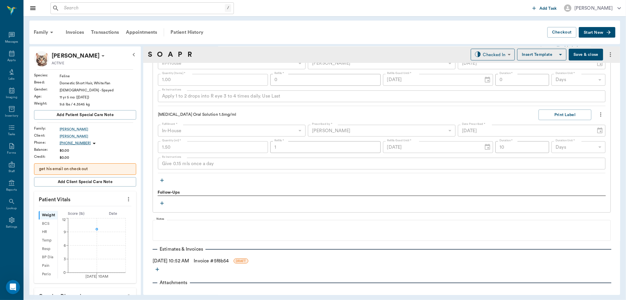
scroll to position [633, 0]
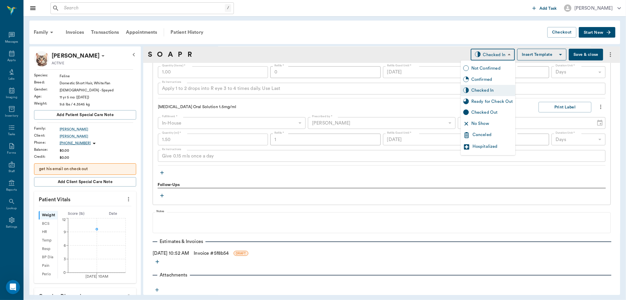
click at [491, 50] on body "/ ​ Add Task Dr. Bert Ellsworth Nectar Messages Appts Labs Imaging Inventory Ta…" at bounding box center [313, 150] width 626 height 300
click at [494, 100] on div "Ready for Check Out" at bounding box center [492, 101] width 42 height 6
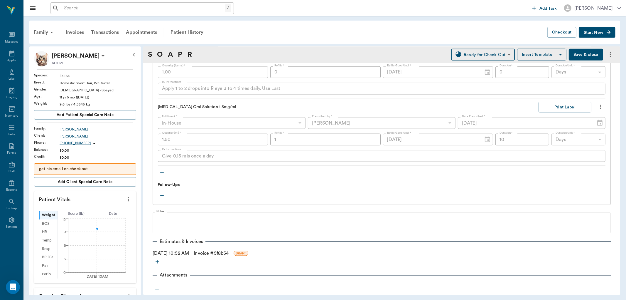
type input "READY_TO_CHECKOUT"
click at [222, 251] on link "Invoice # 5f8b54" at bounding box center [211, 252] width 35 height 7
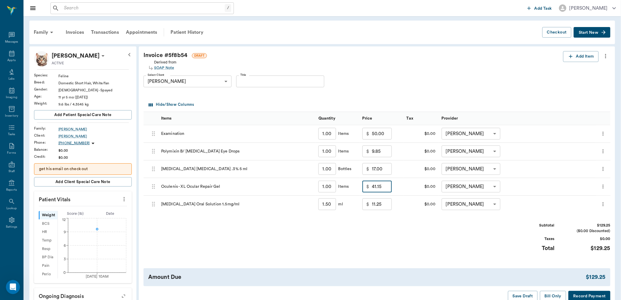
click at [376, 188] on input "41.15" at bounding box center [382, 186] width 20 height 12
type input "25.00"
click at [438, 232] on div "Subtotal $113.10 ($0.00 Discounted) Taxes $0.00 Total $113.10" at bounding box center [376, 240] width 467 height 36
click at [550, 295] on button "Bill Only" at bounding box center [553, 296] width 26 height 11
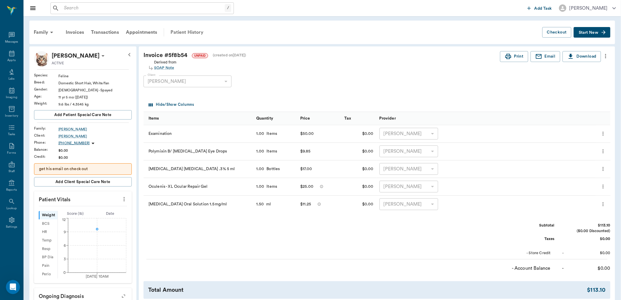
click at [183, 31] on div "Patient History" at bounding box center [187, 32] width 40 height 14
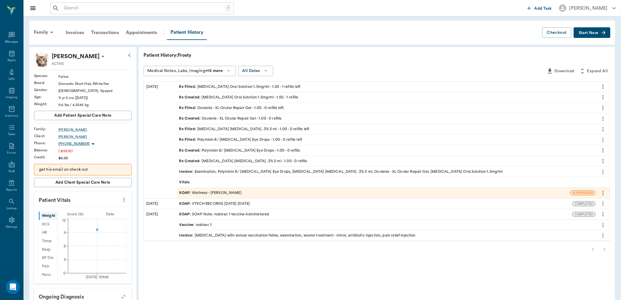
click at [215, 191] on div "SOAP : Wellness - Dr. Bert Ellsworth" at bounding box center [210, 193] width 62 height 6
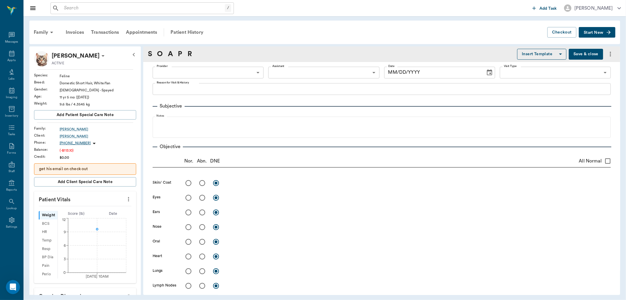
type input "63ec2f075fda476ae8351a4d"
type input "63ec2e7e52e12b0ba117b124"
type input "65d2be4f46e3a538d89b8c14"
type textarea "Eye swollen closed, puss is coming out, may have an abscessed tooth Christy"
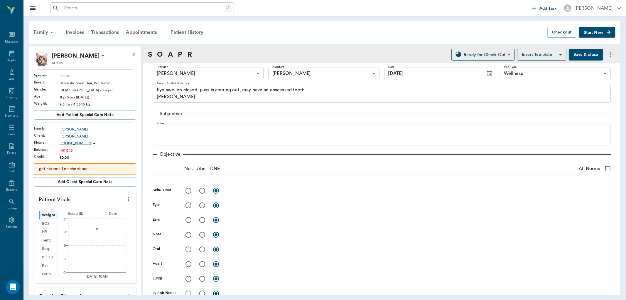
type input "[DATE]"
click at [202, 205] on input "radio" at bounding box center [202, 205] width 12 height 12
radio input "true"
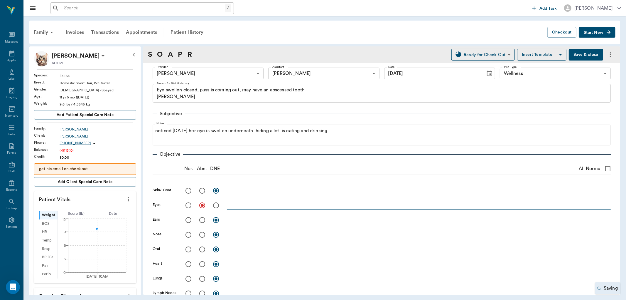
click at [248, 206] on textarea at bounding box center [419, 205] width 384 height 7
click at [373, 207] on textarea "R eye has yellow discharge, swollen darkened upper lid conjunctiva.Ventral medi…" at bounding box center [419, 205] width 384 height 7
click at [419, 207] on textarea "R eye has yellow discharge, swollen darkened upper lid conjunctiva. Ventral med…" at bounding box center [419, 205] width 384 height 7
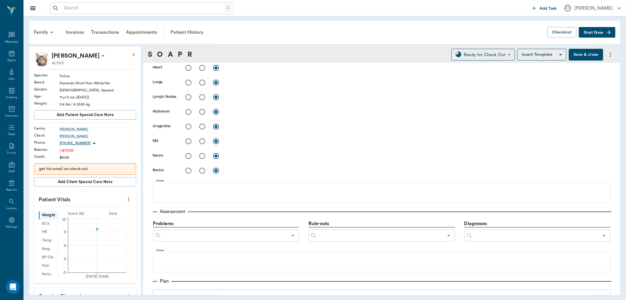
scroll to position [228, 0]
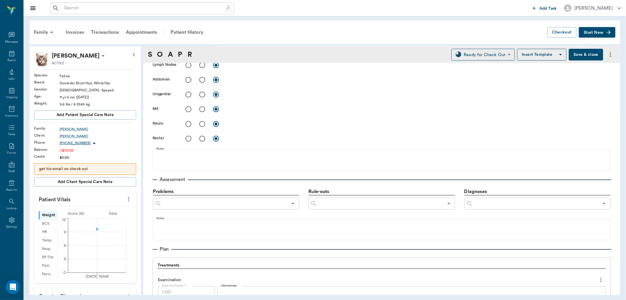
type textarea "R eye has yellow discharge, swollen darkened upper lid conjunctiva. Ventral med…"
click at [507, 204] on input "text" at bounding box center [536, 203] width 126 height 8
type input "corneal uc"
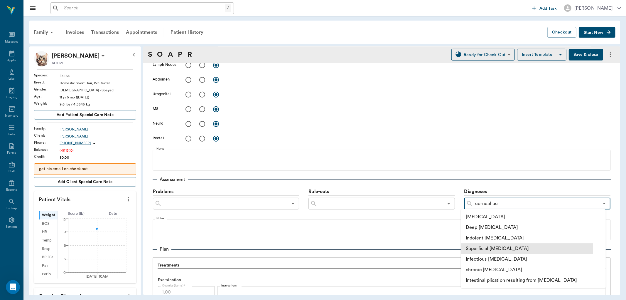
click at [486, 248] on li "Superficial corneal ulcer" at bounding box center [527, 248] width 132 height 11
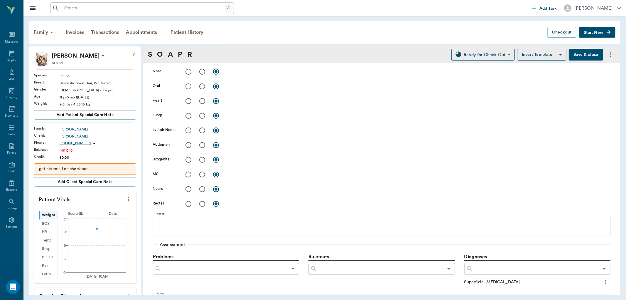
scroll to position [0, 0]
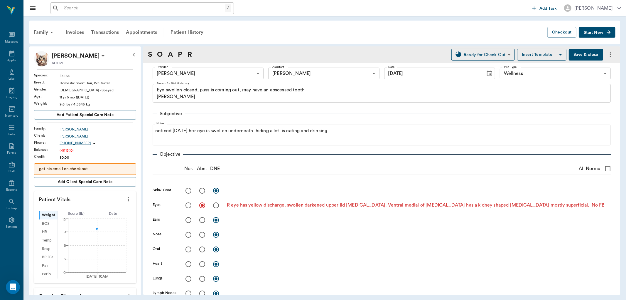
click at [440, 206] on textarea "R eye has yellow discharge, swollen darkened upper lid conjunctiva. Ventral med…" at bounding box center [419, 205] width 384 height 7
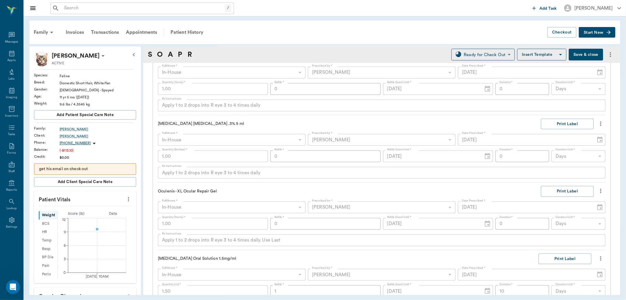
scroll to position [587, 0]
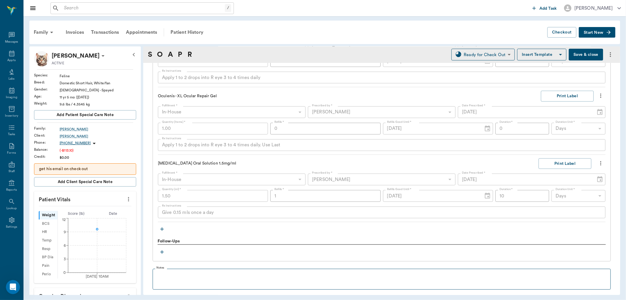
type textarea "R eye has yellow discharge, swollen darkened upper lid conjunctiva. Ventral med…"
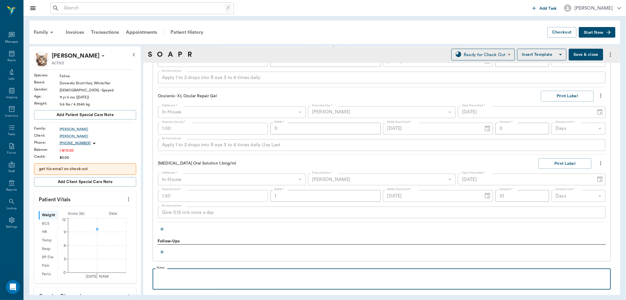
click at [178, 275] on p at bounding box center [382, 274] width 452 height 7
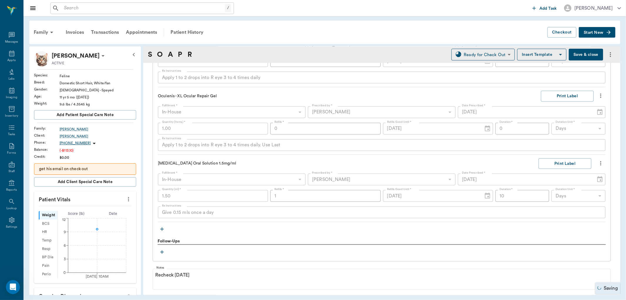
click at [576, 52] on button "Save & close" at bounding box center [586, 55] width 34 height 12
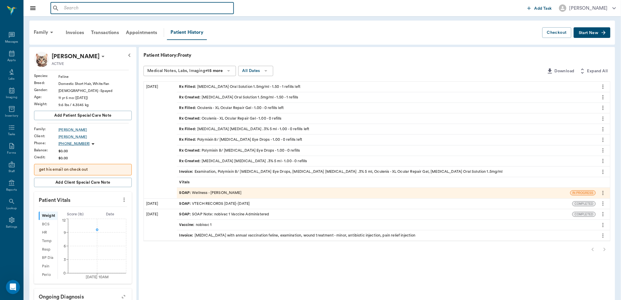
click at [83, 5] on input "text" at bounding box center [147, 8] width 170 height 8
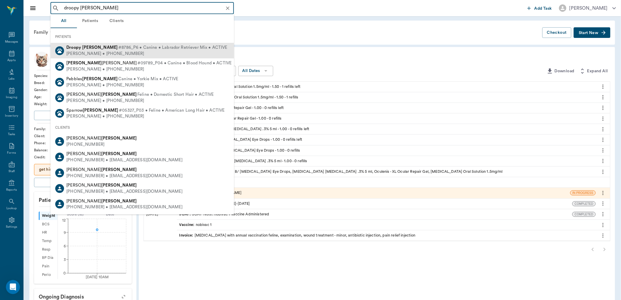
click at [94, 52] on div "Anna Wynn • (903) 293-3280" at bounding box center [146, 53] width 161 height 6
type input "droopy wynn"
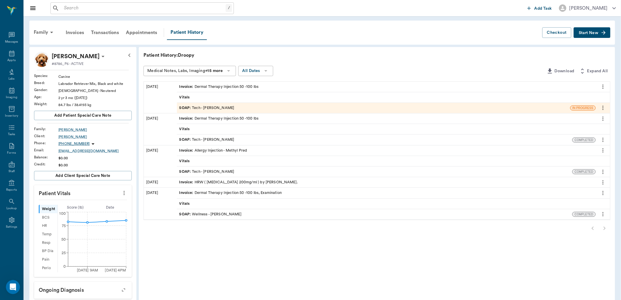
click at [603, 227] on div at bounding box center [376, 228] width 467 height 12
click at [591, 228] on div at bounding box center [376, 228] width 467 height 12
click at [580, 35] on button "Start New" at bounding box center [592, 32] width 37 height 11
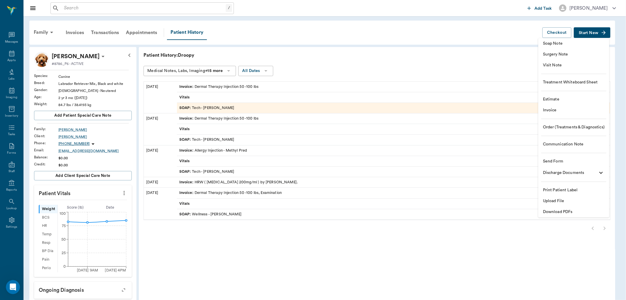
click at [546, 65] on span "Visit Note" at bounding box center [574, 65] width 62 height 6
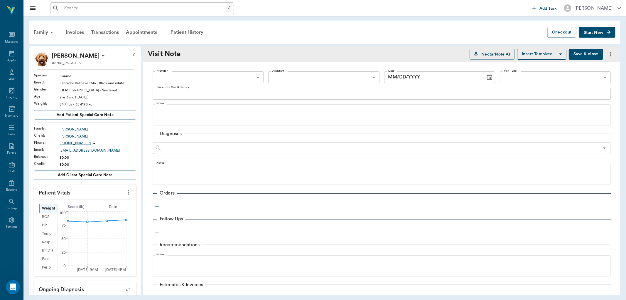
click at [232, 73] on body "/ ​ Add Task Dr. Bert Ellsworth Nectar Messages Appts Labs Imaging Inventory Ta…" at bounding box center [313, 150] width 626 height 300
type input "[DATE]"
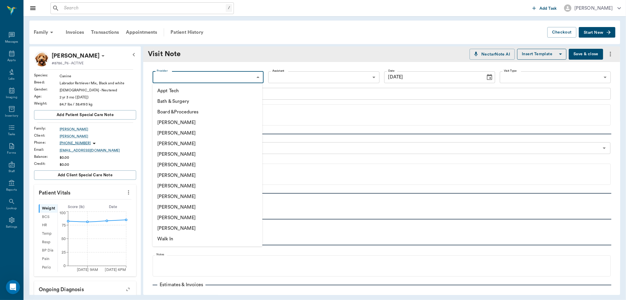
drag, startPoint x: 196, startPoint y: 194, endPoint x: 192, endPoint y: 138, distance: 55.8
click at [196, 190] on ul "Appt Tech Bath & Surgery Board &Procedures Caryn Watson Christy Dudley Daniel V…" at bounding box center [208, 164] width 110 height 163
click at [177, 194] on li "[PERSON_NAME]" at bounding box center [208, 196] width 110 height 11
type input "63ec2e7e52e12b0ba117b124"
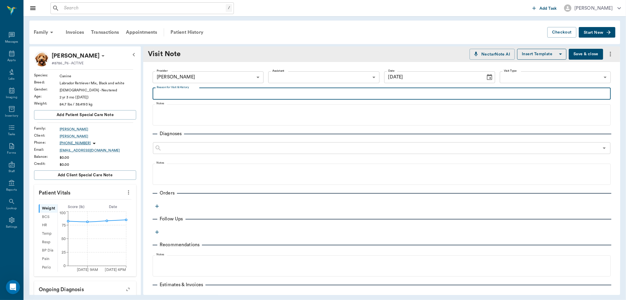
click at [174, 94] on textarea "Reason for Visit & History" at bounding box center [382, 93] width 450 height 7
type textarea "hrw refill"
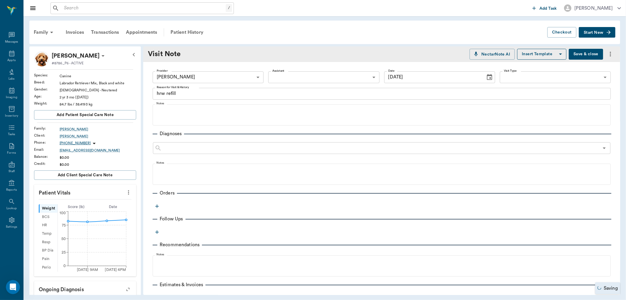
click at [156, 207] on icon "button" at bounding box center [157, 206] width 6 height 6
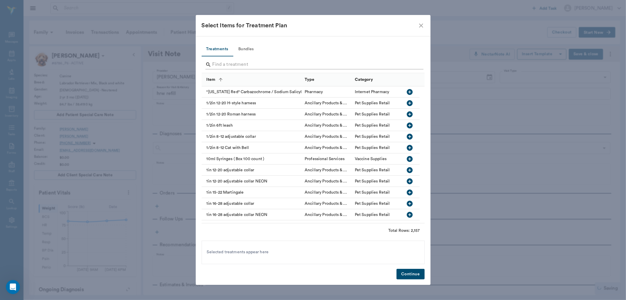
click at [218, 62] on input "Search" at bounding box center [313, 64] width 202 height 9
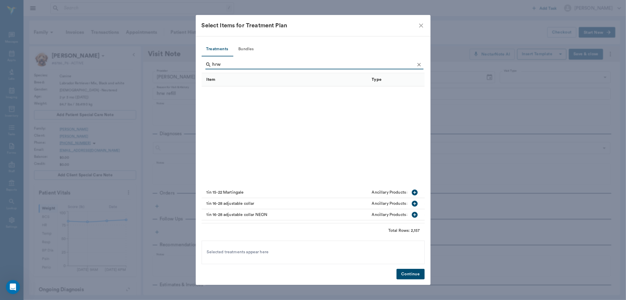
type input "hrw"
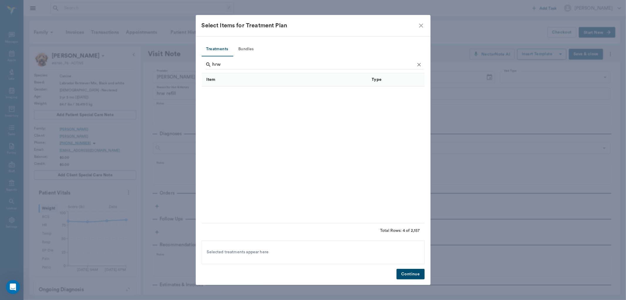
click at [239, 59] on div "hrw" at bounding box center [314, 65] width 218 height 15
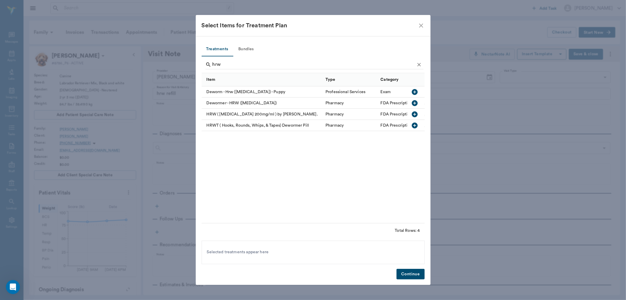
click at [414, 115] on icon "button" at bounding box center [415, 114] width 6 height 6
click at [417, 274] on button "Continue" at bounding box center [410, 273] width 28 height 11
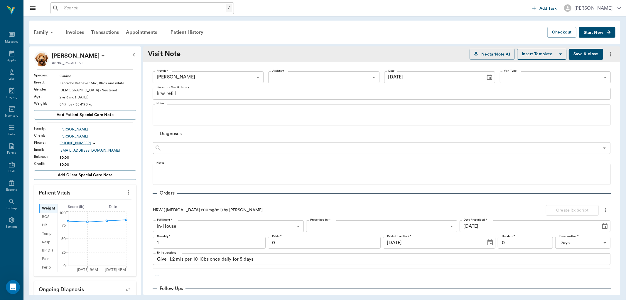
click at [327, 228] on body "/ ​ Add Task Dr. Bert Ellsworth Nectar Messages Appts Labs Imaging Inventory Ta…" at bounding box center [313, 150] width 626 height 300
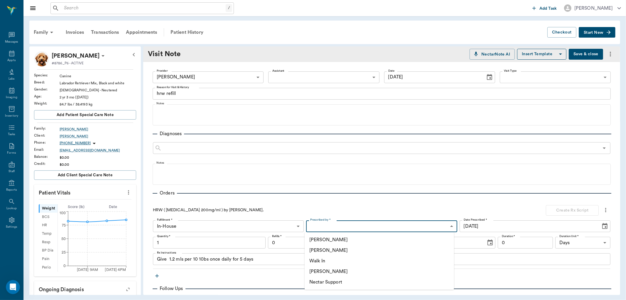
click at [324, 248] on li "[PERSON_NAME]" at bounding box center [379, 250] width 149 height 11
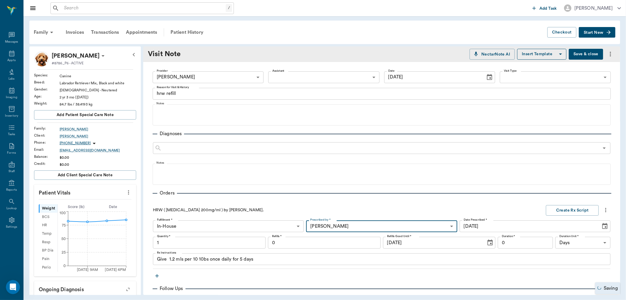
type input "63ec2f075fda476ae8351a4d"
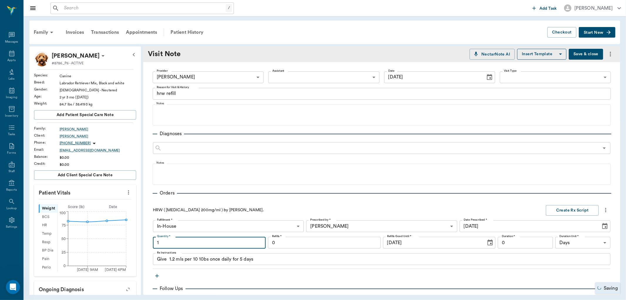
click at [227, 239] on input "1" at bounding box center [209, 243] width 113 height 12
type input "1"
type input "3.00"
click at [555, 215] on button "Create Rx Script" at bounding box center [572, 210] width 53 height 11
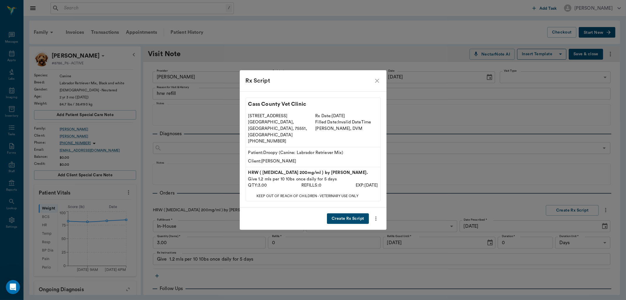
click at [356, 213] on button "Create Rx Script" at bounding box center [348, 218] width 42 height 11
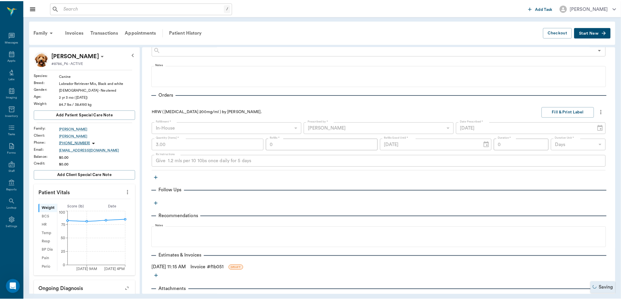
scroll to position [122, 0]
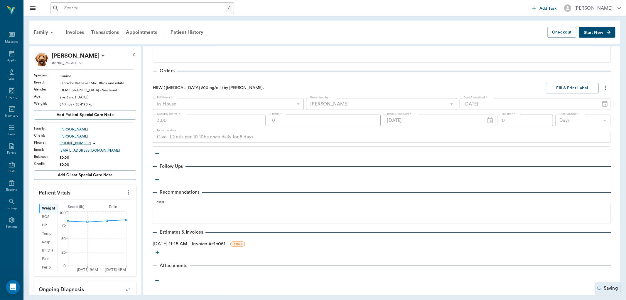
click at [207, 243] on link "Invoice # f1b051" at bounding box center [208, 243] width 33 height 7
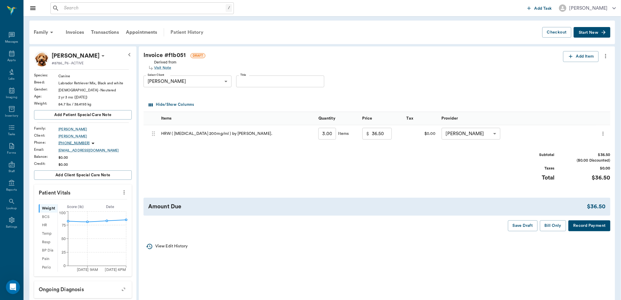
click at [188, 32] on div "Patient History" at bounding box center [187, 32] width 40 height 14
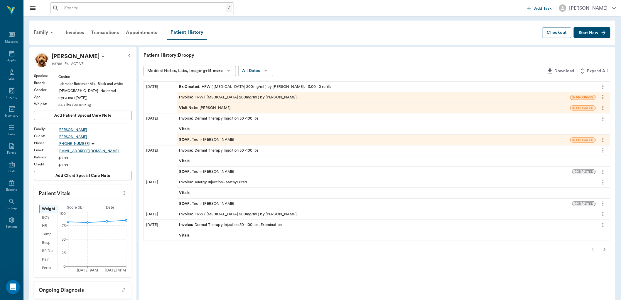
click at [183, 107] on span "Visit Note :" at bounding box center [189, 108] width 21 height 6
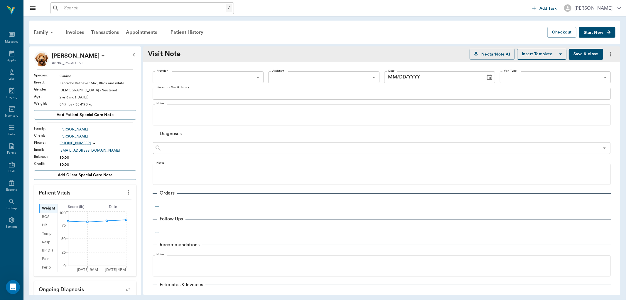
type input "63ec2e7e52e12b0ba117b124"
type textarea "hrw refill"
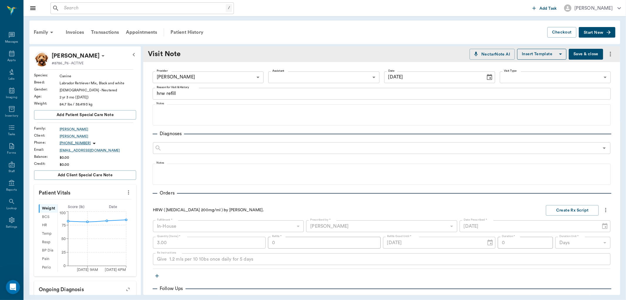
type input "[DATE]"
click at [555, 210] on button "Fill & Print Label" at bounding box center [572, 210] width 53 height 11
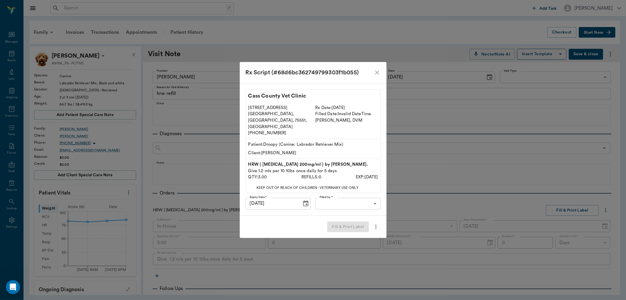
click at [365, 192] on body "/ ​ Add Task [PERSON_NAME] Nectar Messages Appts Labs Imaging Inventory Tasks F…" at bounding box center [313, 150] width 626 height 300
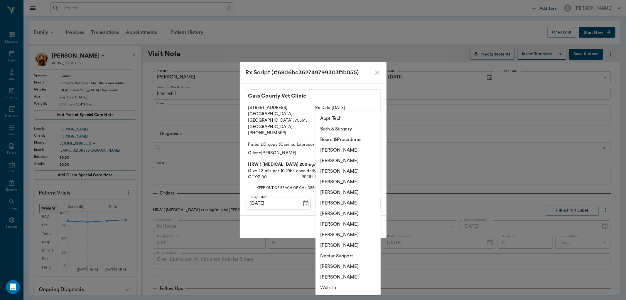
click at [338, 224] on li "[PERSON_NAME]" at bounding box center [347, 224] width 65 height 11
type input "63ec2e7e52e12b0ba117b124"
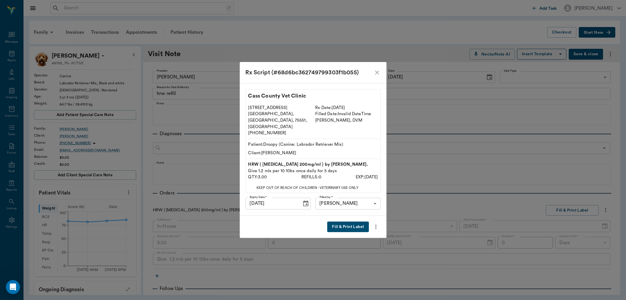
click at [353, 222] on button "Fill & Print Label" at bounding box center [347, 226] width 41 height 11
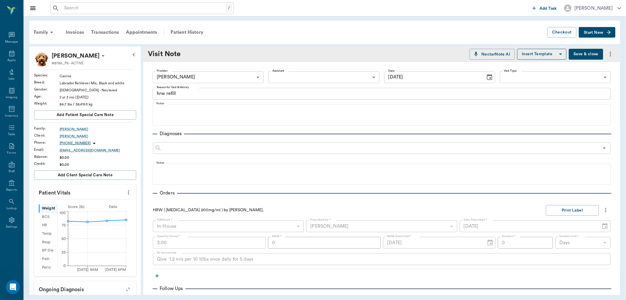
scroll to position [122, 0]
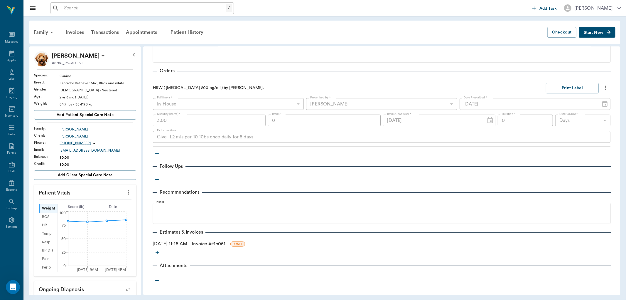
click at [222, 242] on link "Invoice # f1b051" at bounding box center [208, 243] width 33 height 7
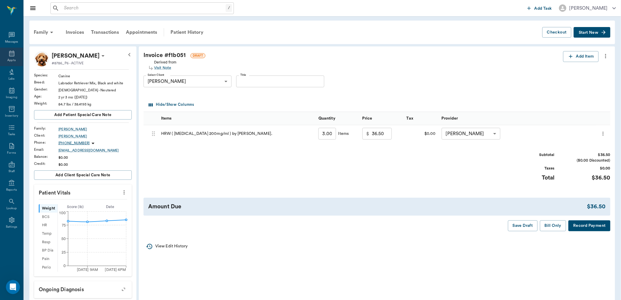
click at [19, 54] on div "Appts" at bounding box center [11, 57] width 23 height 18
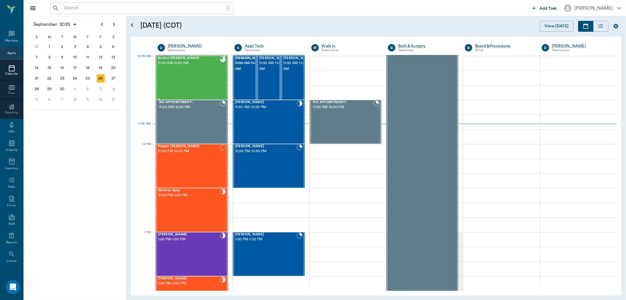
scroll to position [265, 0]
click at [259, 121] on div "[PERSON_NAME] 11:30 AM - 12:00 PM" at bounding box center [266, 122] width 62 height 43
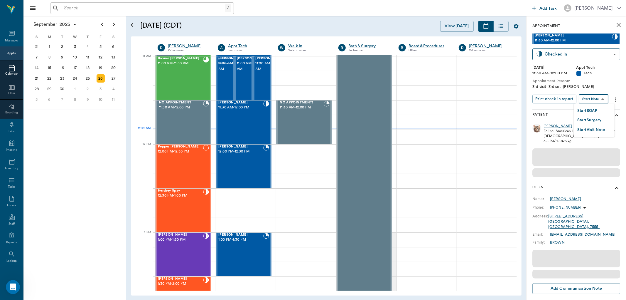
click at [592, 98] on body "/ ​ Add Task [PERSON_NAME] Nectar Messages Appts Calendar Flow Boarding Labs Im…" at bounding box center [313, 150] width 626 height 300
click at [590, 112] on button "Start SOAP" at bounding box center [587, 110] width 20 height 7
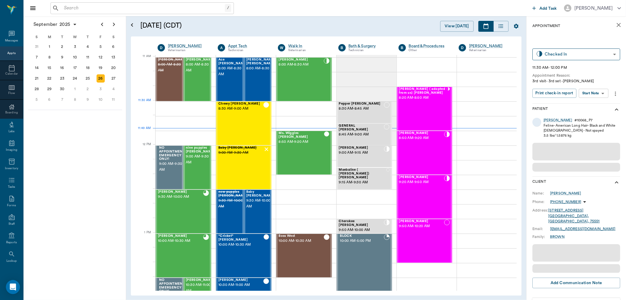
scroll to position [265, 0]
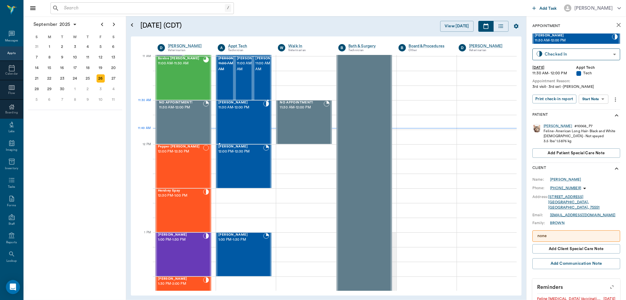
click at [238, 105] on span "11:30 AM - 12:00 PM" at bounding box center [240, 107] width 45 height 6
click at [594, 98] on body "/ ​ Add Task [PERSON_NAME] Nectar Messages Appts Calendar Flow Boarding Labs Im…" at bounding box center [313, 150] width 626 height 300
click at [586, 112] on button "Start SOAP" at bounding box center [587, 110] width 20 height 7
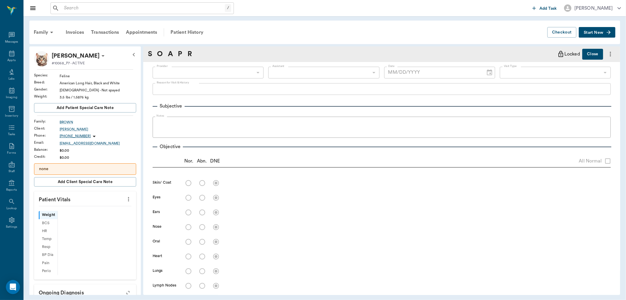
type input "63ec2f075fda476ae8351a4c"
type input "65d2be4f46e3a538d89b8c1a"
type textarea "3rd visit- 3rd set -[PERSON_NAME]"
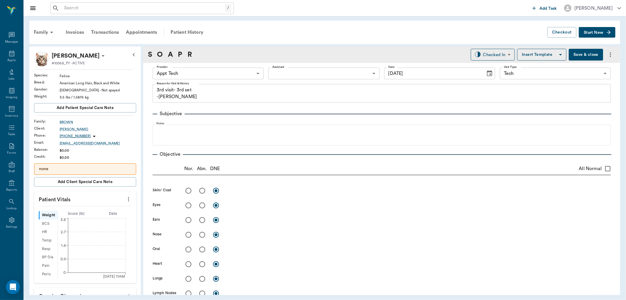
type input "[DATE]"
click at [195, 77] on body "/ ​ Add Task [PERSON_NAME] Nectar Messages Appts Labs Imaging Inventory Tasks F…" at bounding box center [313, 150] width 626 height 300
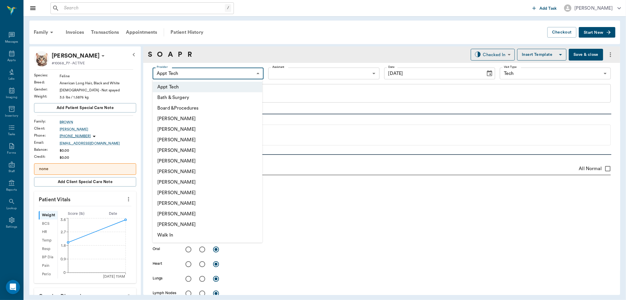
click at [183, 192] on li "[PERSON_NAME]" at bounding box center [208, 192] width 110 height 11
type input "63ec2e7e52e12b0ba117b124"
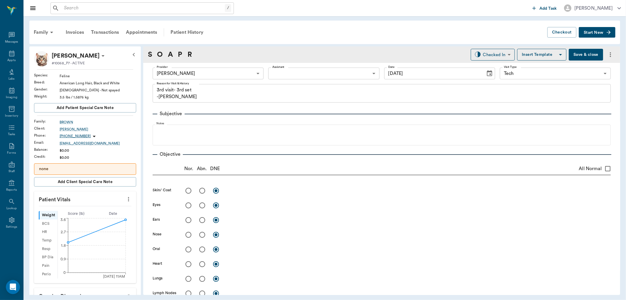
click at [125, 197] on icon "more" at bounding box center [128, 198] width 6 height 7
click at [104, 207] on span "Enter Vitals" at bounding box center [98, 209] width 49 height 6
click at [89, 219] on input "text" at bounding box center [84, 217] width 51 height 12
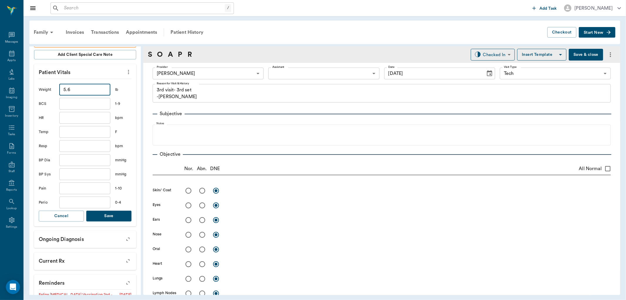
scroll to position [130, 0]
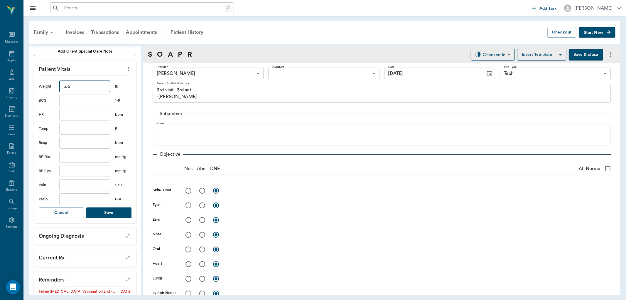
type input "5.6"
click at [109, 212] on button "Save" at bounding box center [108, 212] width 45 height 11
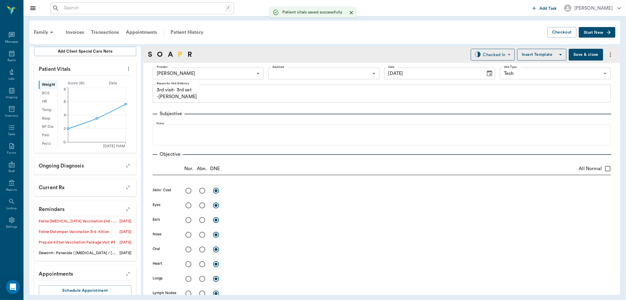
click at [178, 52] on link "P" at bounding box center [180, 54] width 4 height 11
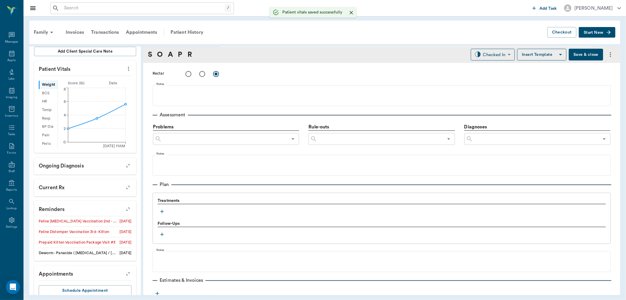
scroll to position [324, 0]
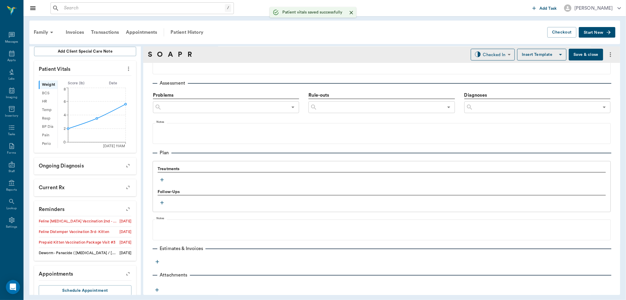
click at [161, 179] on icon "button" at bounding box center [162, 180] width 6 height 6
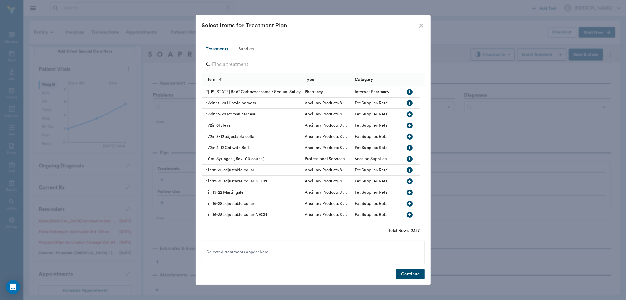
click at [239, 48] on button "Bundles" at bounding box center [246, 49] width 26 height 14
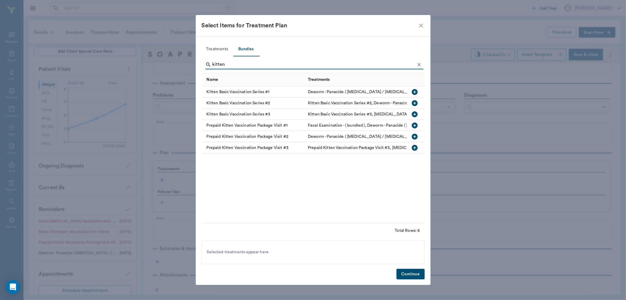
type input "kitten"
click at [416, 145] on icon "button" at bounding box center [414, 147] width 7 height 7
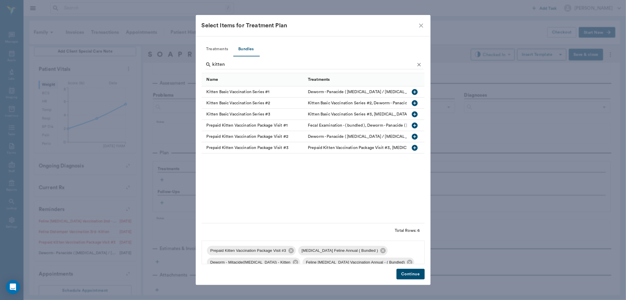
click at [416, 271] on button "Continue" at bounding box center [410, 273] width 28 height 11
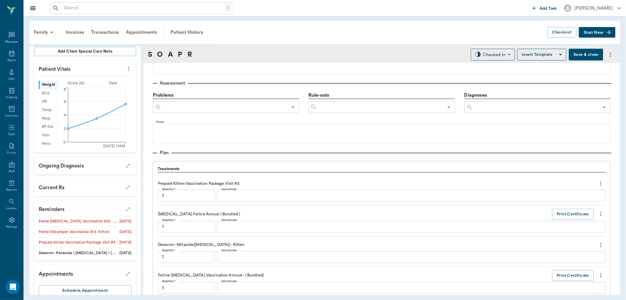
scroll to position [480, 0]
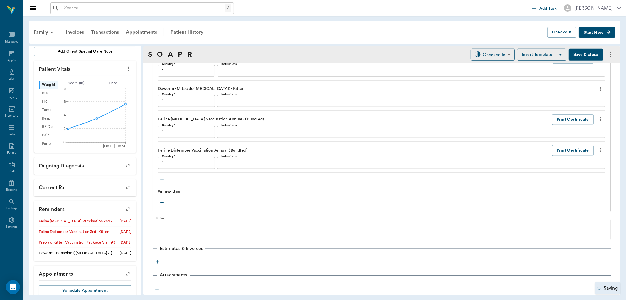
type input "1.00"
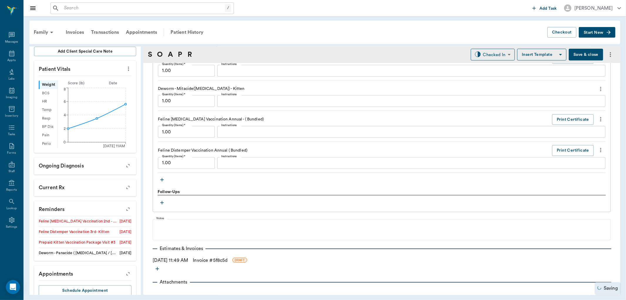
click at [161, 178] on icon "button" at bounding box center [162, 180] width 6 height 6
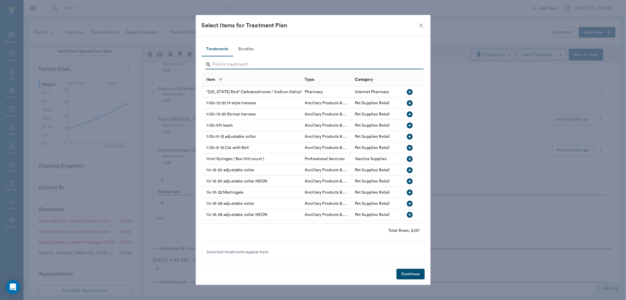
click at [224, 62] on input "Search" at bounding box center [313, 64] width 202 height 9
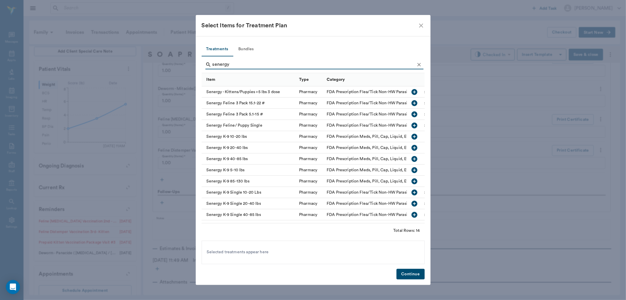
type input "senergy"
click at [412, 124] on icon "button" at bounding box center [415, 125] width 6 height 6
click at [418, 269] on button "Continue" at bounding box center [410, 273] width 28 height 11
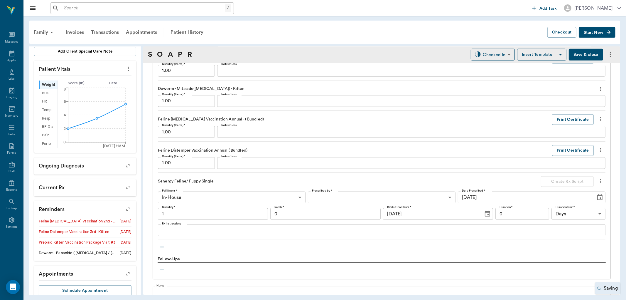
type input "1.00"
click at [477, 55] on body "/ ​ Add Task [PERSON_NAME] Nectar Messages Appts Labs Imaging Inventory Tasks F…" at bounding box center [313, 150] width 626 height 300
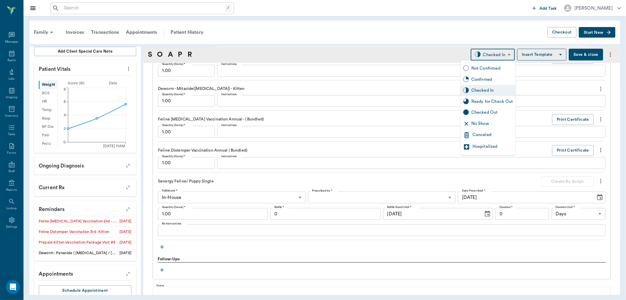
click at [483, 100] on div "Ready for Check Out" at bounding box center [492, 101] width 42 height 6
type input "READY_TO_CHECKOUT"
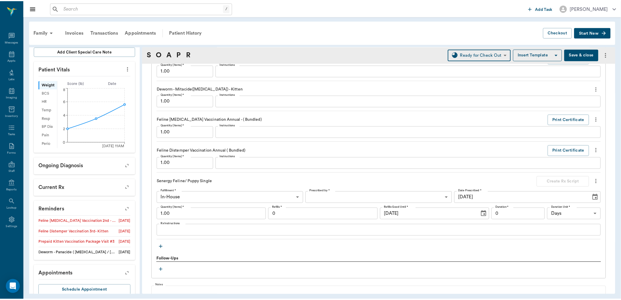
scroll to position [555, 0]
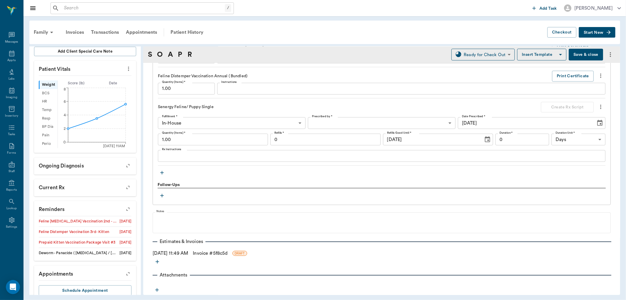
click at [224, 253] on link "Invoice # 5f8c5d" at bounding box center [210, 252] width 35 height 7
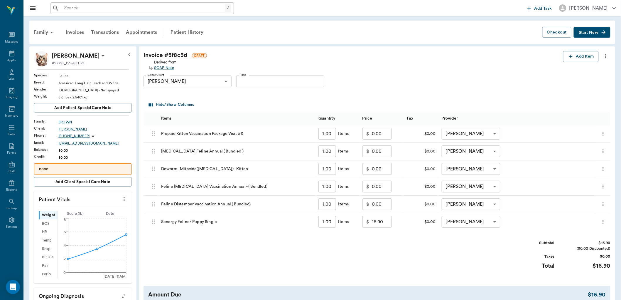
click at [603, 220] on icon "more" at bounding box center [603, 221] width 6 height 7
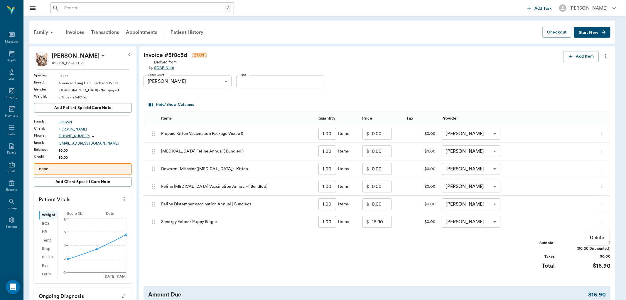
drag, startPoint x: 593, startPoint y: 239, endPoint x: 589, endPoint y: 236, distance: 5.2
click at [593, 238] on p "Delete" at bounding box center [597, 237] width 15 height 7
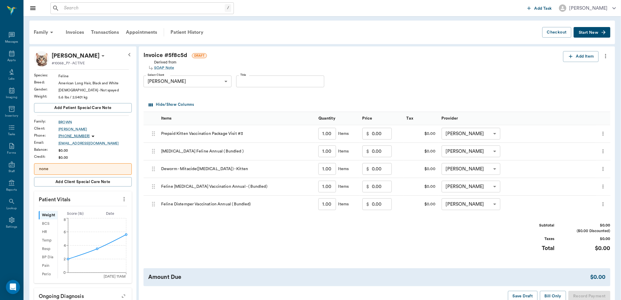
drag, startPoint x: 179, startPoint y: 33, endPoint x: 368, endPoint y: 29, distance: 189.0
click at [179, 33] on div "Patient History" at bounding box center [187, 32] width 40 height 14
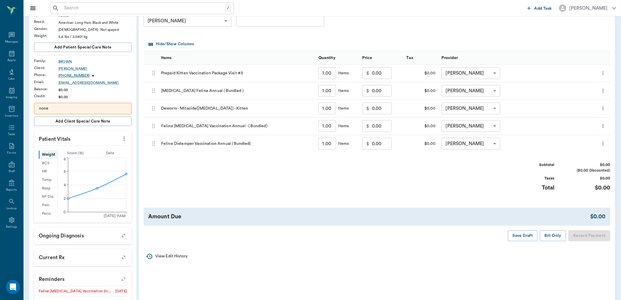
scroll to position [65, 0]
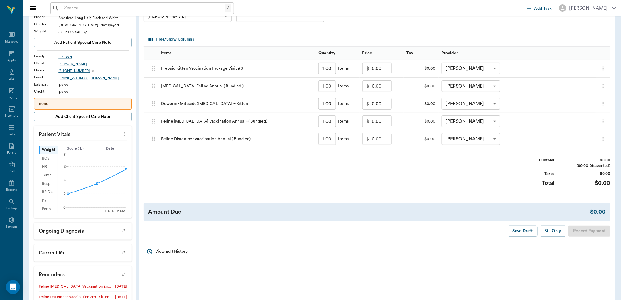
drag, startPoint x: 527, startPoint y: 231, endPoint x: 519, endPoint y: 216, distance: 17.5
click at [524, 222] on div "Invoice # 5f8c5d DRAFT Derived from SOAP Note Add Item Select Client [PERSON_NA…" at bounding box center [377, 111] width 476 height 260
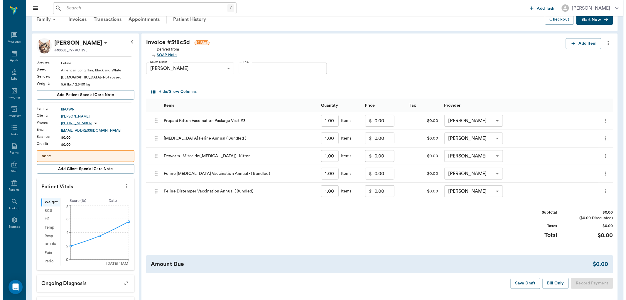
scroll to position [0, 0]
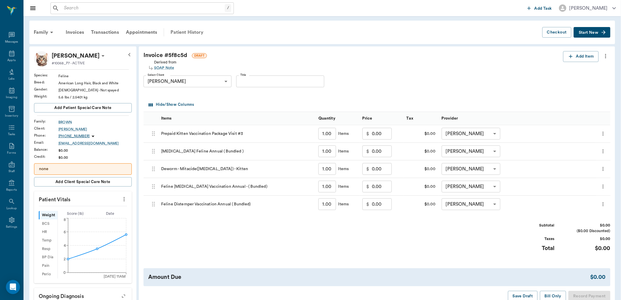
drag, startPoint x: 181, startPoint y: 31, endPoint x: 338, endPoint y: 29, distance: 157.0
click at [181, 31] on div "Patient History" at bounding box center [187, 32] width 40 height 14
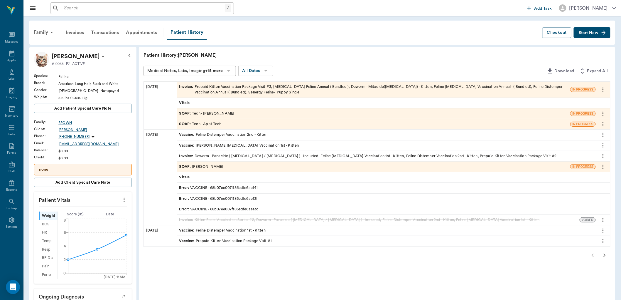
click at [186, 122] on span "SOAP :" at bounding box center [185, 124] width 13 height 6
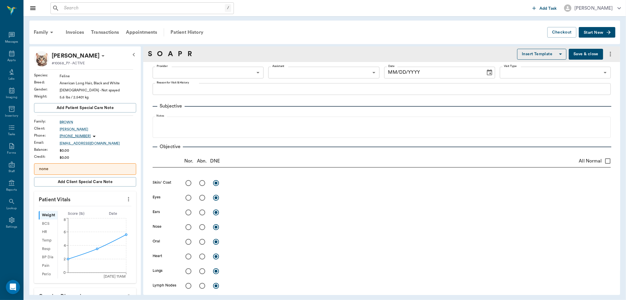
type input "63ec2f075fda476ae8351a4c"
type input "65d2be4f46e3a538d89b8c1a"
type textarea "3rd visit- 3rd set -[PERSON_NAME]"
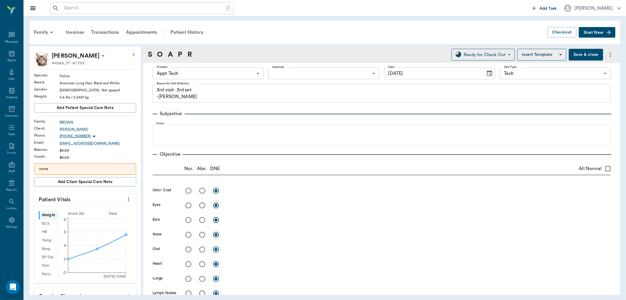
type input "[DATE]"
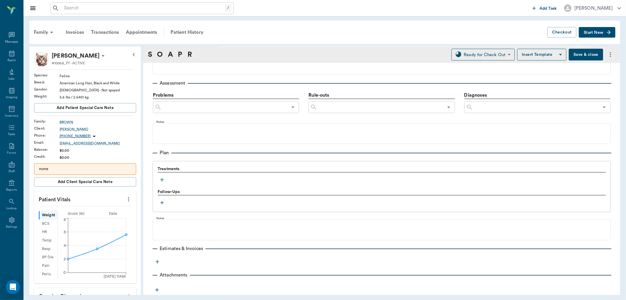
scroll to position [292, 0]
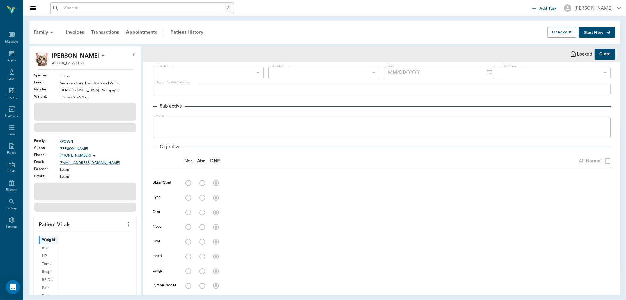
type input "63ec2f075fda476ae8351a4c"
type input "65d2be4f46e3a538d89b8c1a"
type textarea "3rd visit- 3rd set -[PERSON_NAME]"
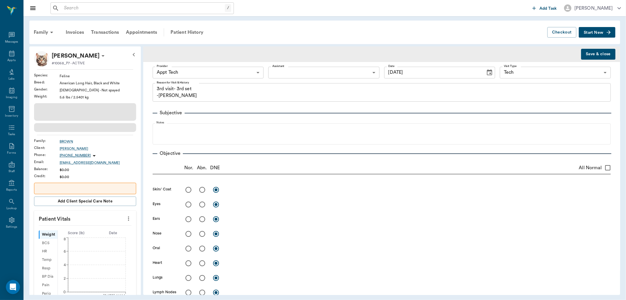
type input "[DATE]"
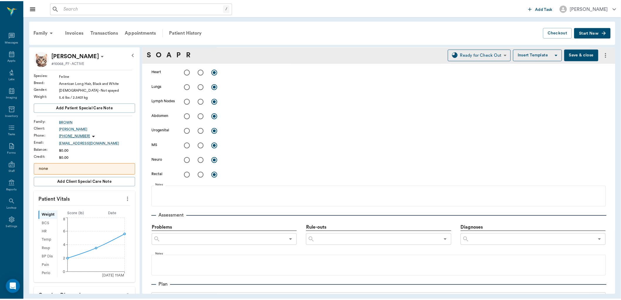
scroll to position [130, 0]
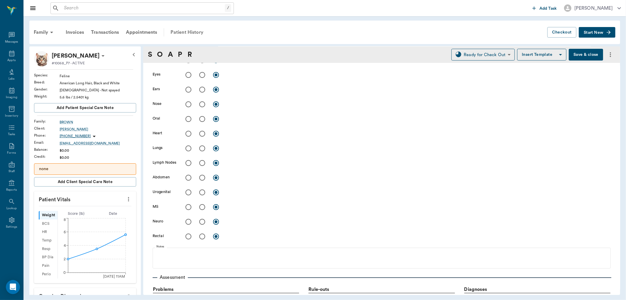
click at [191, 31] on div "Patient History" at bounding box center [187, 32] width 40 height 14
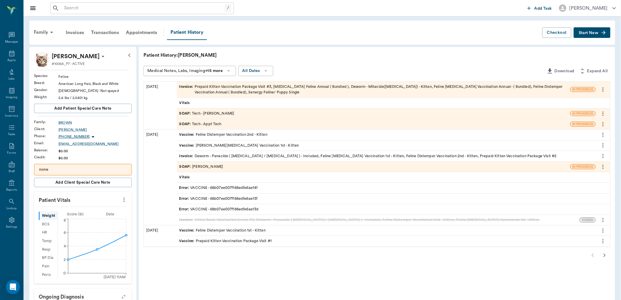
click at [193, 91] on span "Invoice :" at bounding box center [186, 89] width 15 height 11
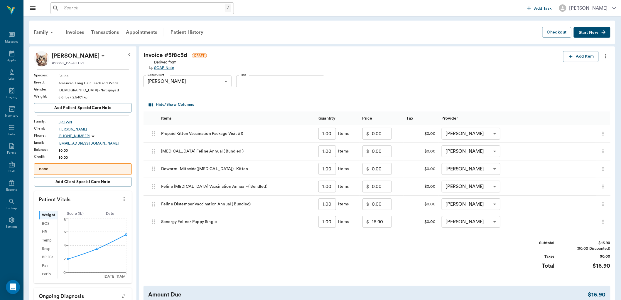
click at [602, 221] on icon "more" at bounding box center [603, 221] width 6 height 7
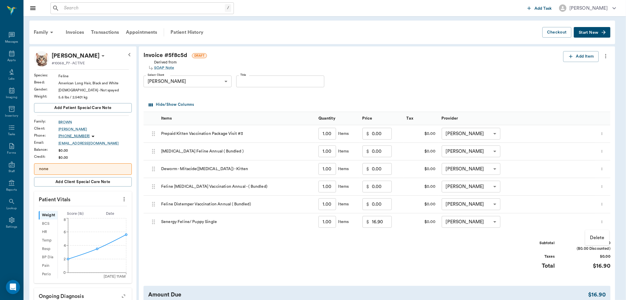
click at [600, 235] on p "Delete" at bounding box center [597, 237] width 15 height 7
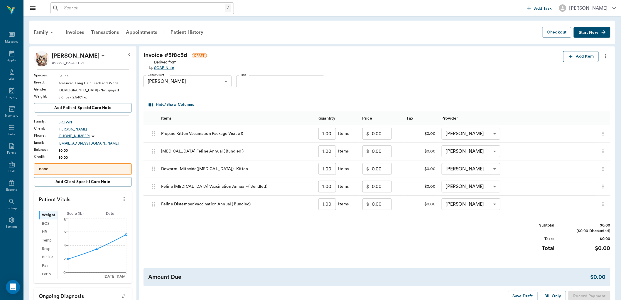
click at [576, 55] on button "Add Item" at bounding box center [581, 56] width 36 height 11
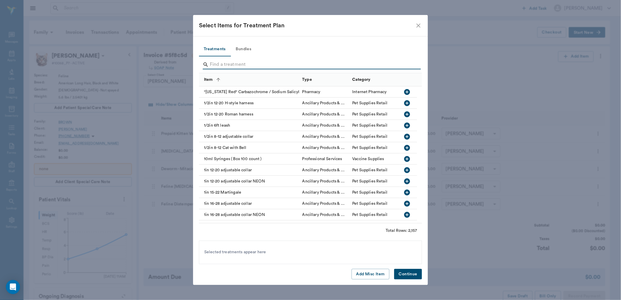
click at [272, 63] on input "Search" at bounding box center [311, 64] width 202 height 9
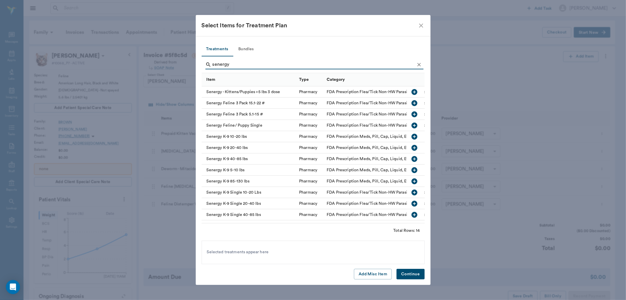
type input "senergy"
click at [412, 89] on icon "button" at bounding box center [415, 92] width 6 height 6
click at [286, 250] on icon at bounding box center [285, 252] width 6 height 6
drag, startPoint x: 407, startPoint y: 125, endPoint x: 406, endPoint y: 152, distance: 27.0
click at [412, 126] on icon "button" at bounding box center [415, 125] width 6 height 6
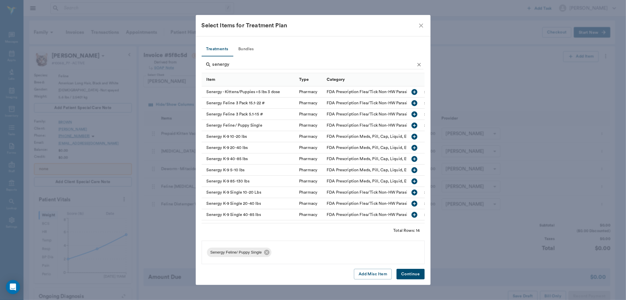
click at [413, 275] on button "Continue" at bounding box center [410, 273] width 28 height 11
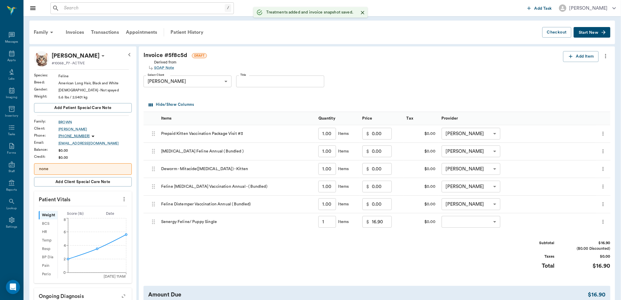
click at [479, 217] on body "/ ​ Add Task [PERSON_NAME] Nectar Messages Appts Labs Imaging Inventory Tasks F…" at bounding box center [310, 222] width 621 height 444
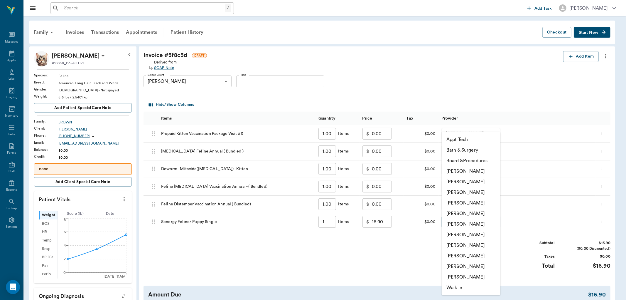
click at [461, 248] on li "[PERSON_NAME]" at bounding box center [471, 245] width 59 height 11
type input "none-63ec2e7e52e12b0ba117b124"
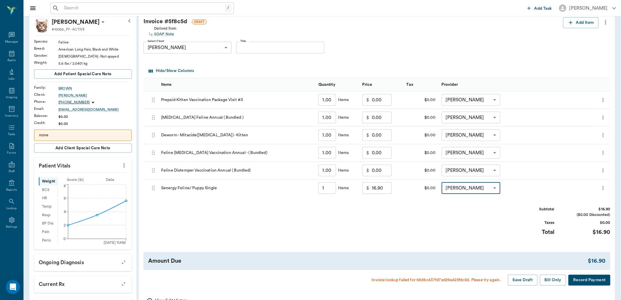
scroll to position [130, 0]
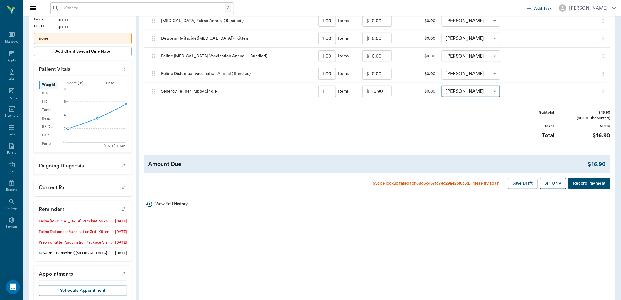
click at [545, 183] on button "Bill Only" at bounding box center [553, 183] width 26 height 11
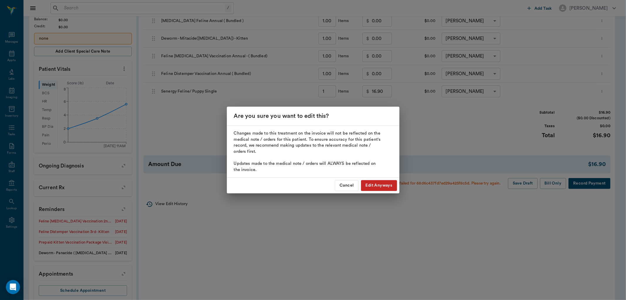
click at [374, 185] on button "Edit Anyways" at bounding box center [379, 185] width 36 height 11
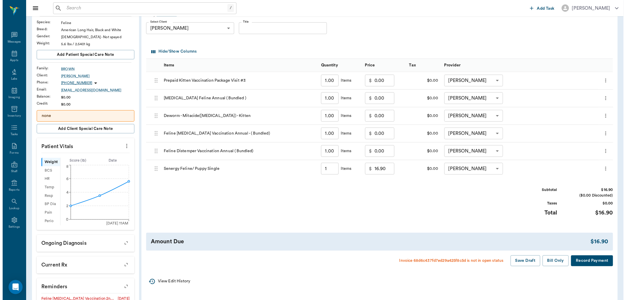
scroll to position [0, 0]
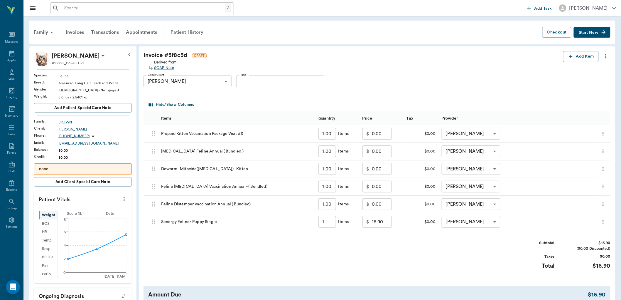
click at [199, 30] on div "Patient History" at bounding box center [187, 32] width 40 height 14
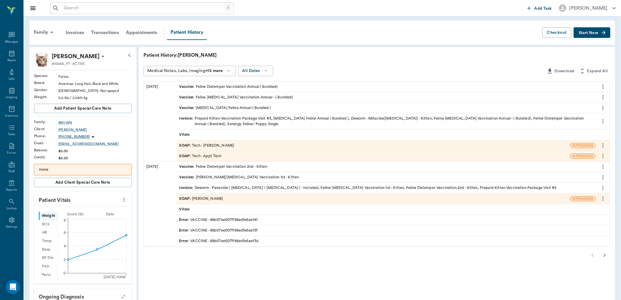
click at [182, 144] on span "SOAP :" at bounding box center [185, 146] width 13 height 6
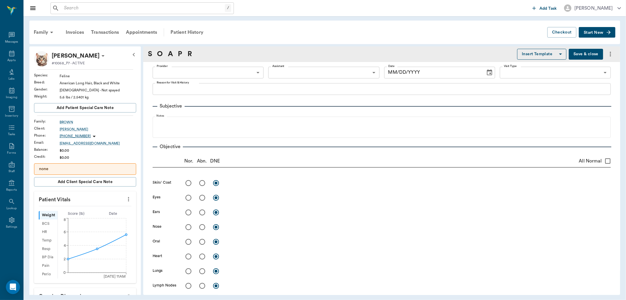
type input "63ec2e7e52e12b0ba117b124"
type input "65d2be4f46e3a538d89b8c1a"
type textarea "3rd visit- 3rd set -[PERSON_NAME]"
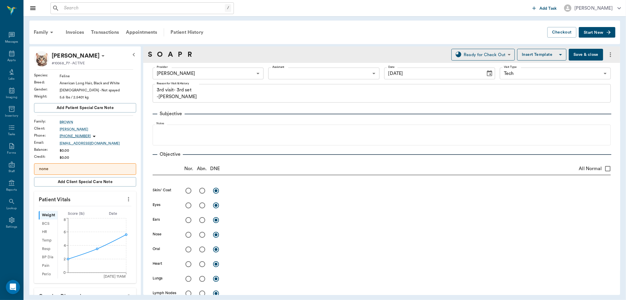
type input "[DATE]"
click at [102, 56] on icon at bounding box center [103, 55] width 3 height 1
click at [76, 67] on span "Edit profile" at bounding box center [69, 66] width 49 height 6
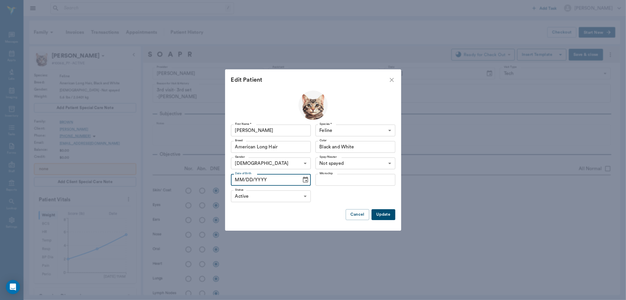
click at [238, 179] on input "MM/DD/YYYY" at bounding box center [264, 180] width 67 height 12
click at [305, 177] on icon "Choose date" at bounding box center [305, 179] width 5 height 6
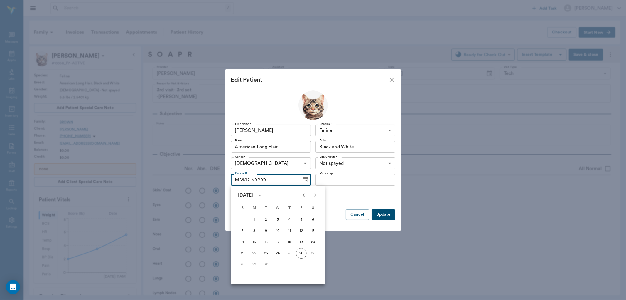
click at [305, 193] on icon "Previous month" at bounding box center [303, 194] width 7 height 7
click at [277, 216] on button "4" at bounding box center [278, 219] width 11 height 11
type input "[DATE]"
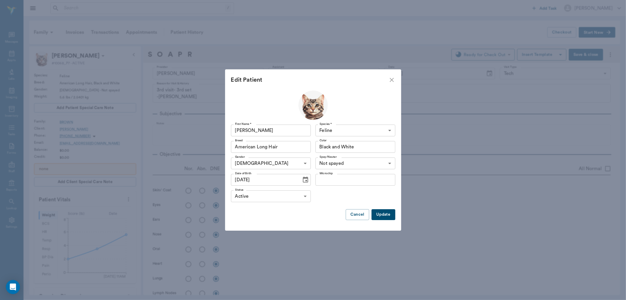
click at [376, 214] on button "Update" at bounding box center [382, 214] width 23 height 11
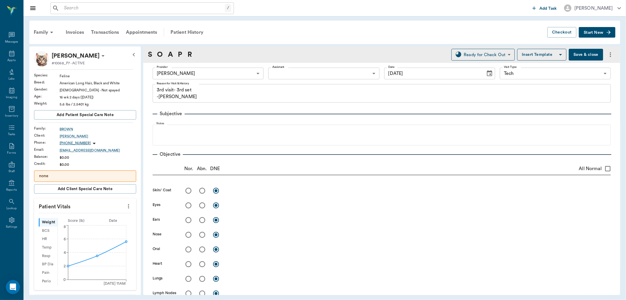
click at [579, 57] on button "Save & close" at bounding box center [586, 55] width 34 height 12
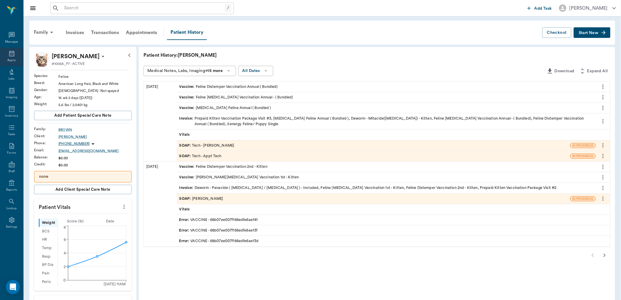
click at [16, 57] on div "Appts" at bounding box center [11, 57] width 23 height 18
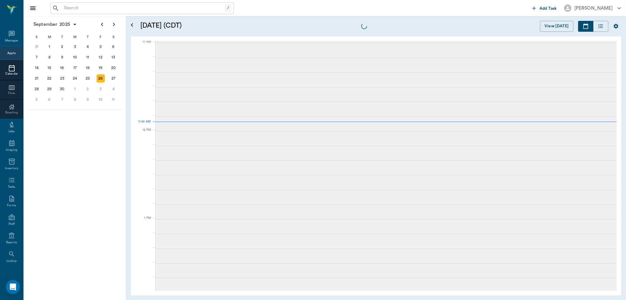
scroll to position [265, 0]
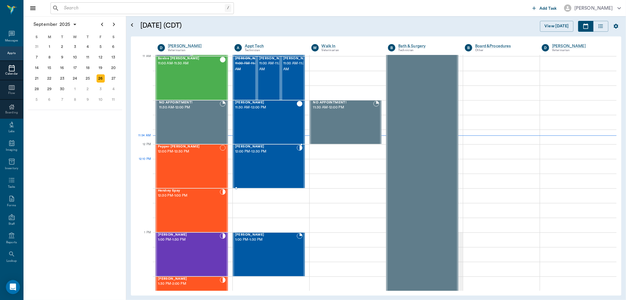
click at [251, 165] on div "[PERSON_NAME] 12:00 PM - 12:30 PM" at bounding box center [266, 166] width 62 height 43
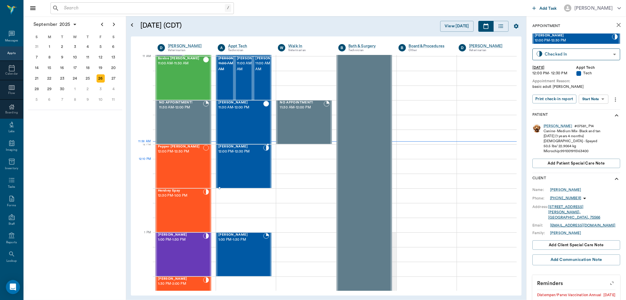
click at [245, 166] on div "[PERSON_NAME] 12:00 PM - 12:30 PM" at bounding box center [240, 166] width 45 height 43
click at [592, 102] on body "/ ​ Add Task [PERSON_NAME] Nectar Messages Appts Calendar Flow Boarding Labs Im…" at bounding box center [313, 150] width 626 height 300
click at [592, 111] on button "Start SOAP" at bounding box center [587, 110] width 20 height 7
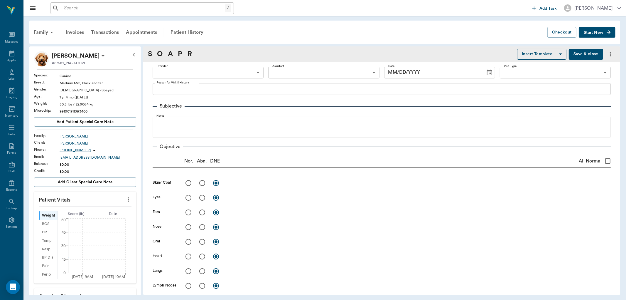
click at [221, 72] on body "/ ​ Add Task [PERSON_NAME] Nectar Messages Appts Labs Imaging Inventory Tasks F…" at bounding box center [313, 150] width 626 height 300
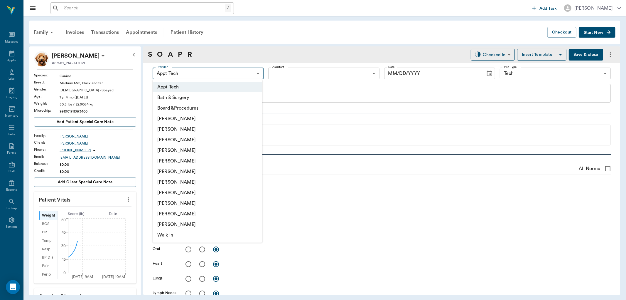
type input "63ec2f075fda476ae8351a4c"
type input "[DATE]"
type input "65d2be4f46e3a538d89b8c1a"
type textarea "basic adult [PERSON_NAME]"
click at [194, 138] on li "[PERSON_NAME]" at bounding box center [208, 139] width 110 height 11
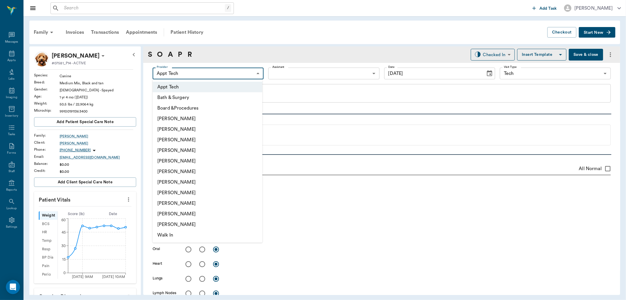
type input "642ef10e332a41444de2bad1"
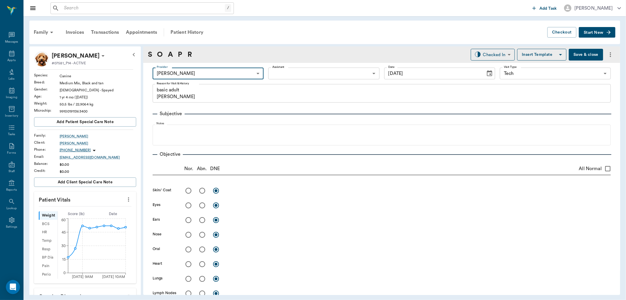
click at [125, 199] on icon "more" at bounding box center [128, 199] width 6 height 7
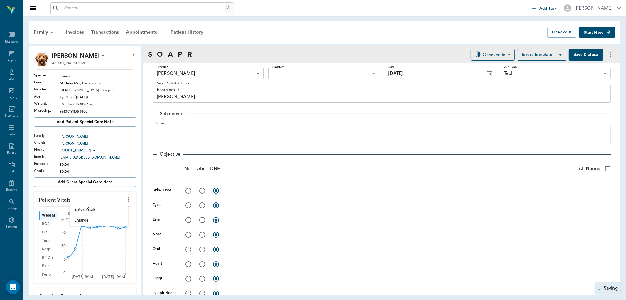
click at [103, 210] on span "Enter Vitals" at bounding box center [98, 209] width 49 height 6
click at [91, 221] on input "text" at bounding box center [84, 217] width 51 height 12
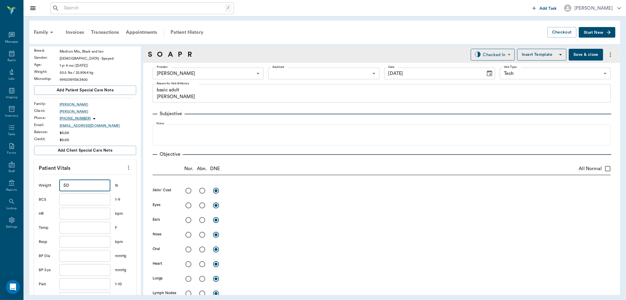
scroll to position [98, 0]
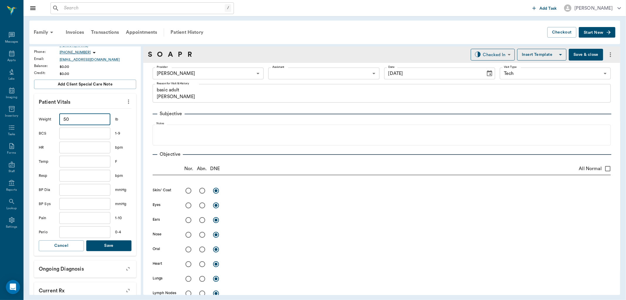
type input "50"
click at [110, 245] on button "Save" at bounding box center [108, 245] width 45 height 11
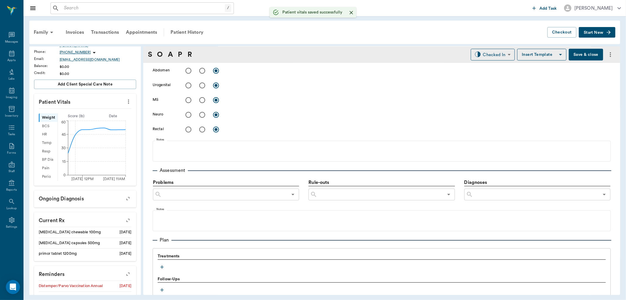
scroll to position [324, 0]
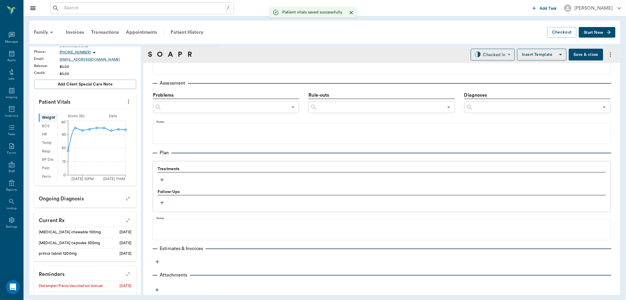
click at [162, 180] on icon "button" at bounding box center [162, 180] width 4 height 4
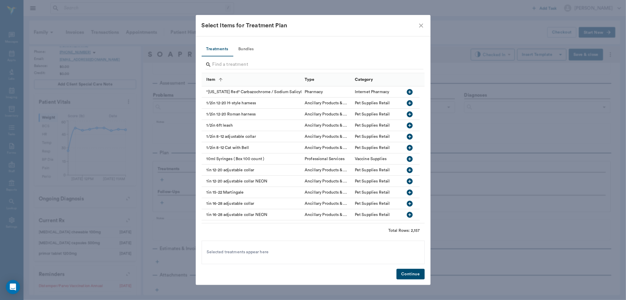
click at [250, 44] on button "Bundles" at bounding box center [246, 49] width 26 height 14
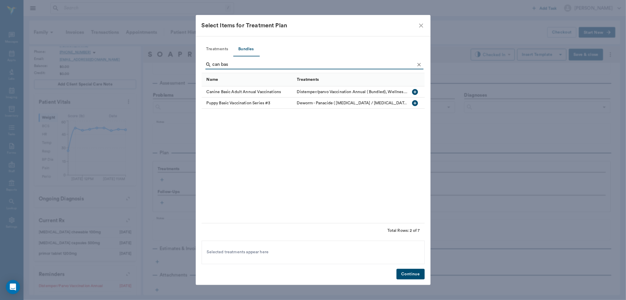
type input "can bas"
click at [414, 95] on icon "button" at bounding box center [414, 91] width 7 height 7
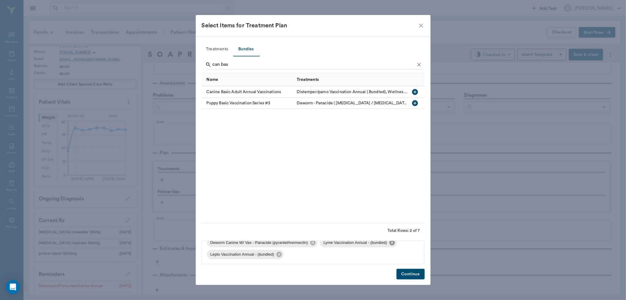
click at [391, 244] on icon at bounding box center [391, 242] width 5 height 5
click at [393, 254] on icon at bounding box center [392, 254] width 6 height 6
click at [402, 273] on button "Continue" at bounding box center [410, 273] width 28 height 11
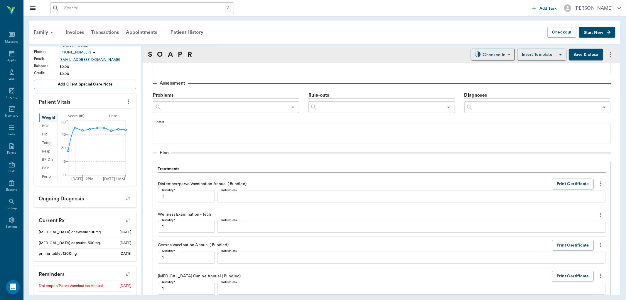
scroll to position [542, 0]
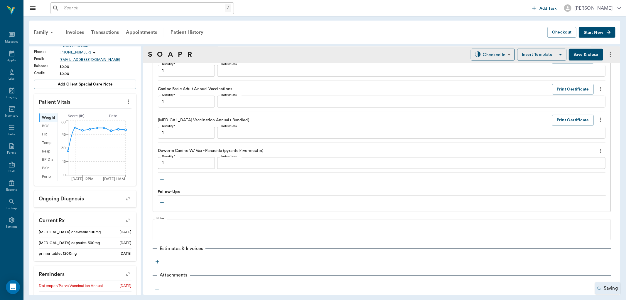
type input "1.00"
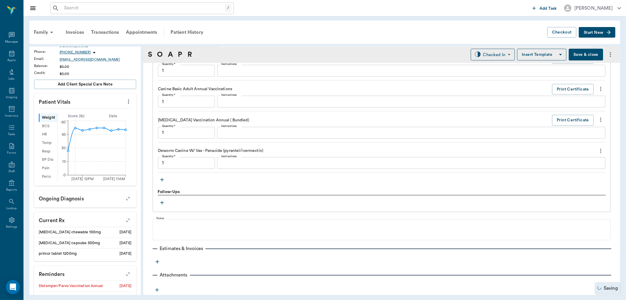
type input "1.00"
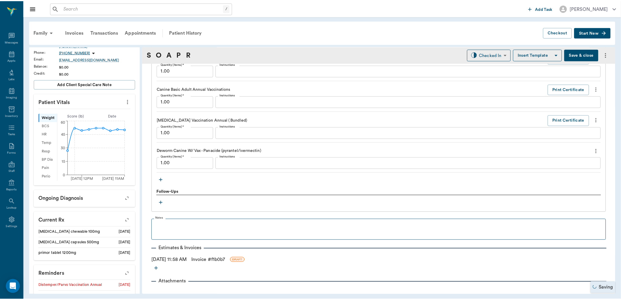
scroll to position [549, 0]
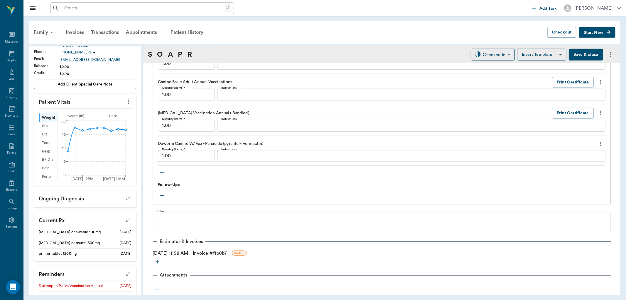
click at [223, 252] on link "Invoice # f1b0b7" at bounding box center [210, 252] width 34 height 7
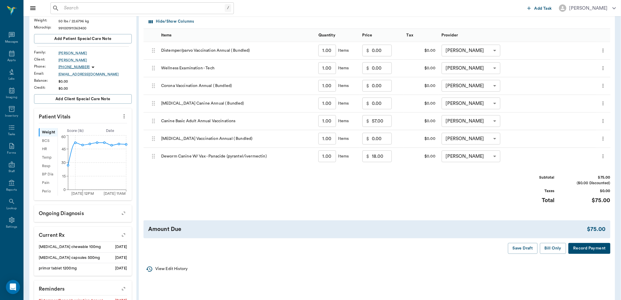
scroll to position [163, 0]
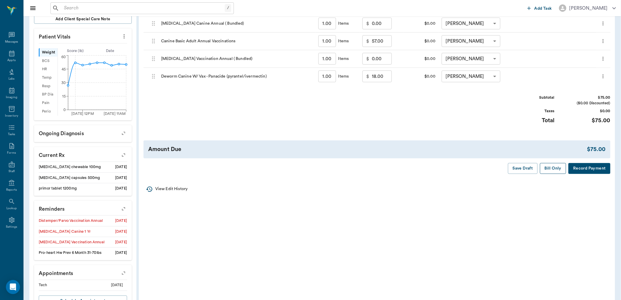
click at [551, 169] on button "Bill Only" at bounding box center [553, 168] width 26 height 11
